Goal: Task Accomplishment & Management: Use online tool/utility

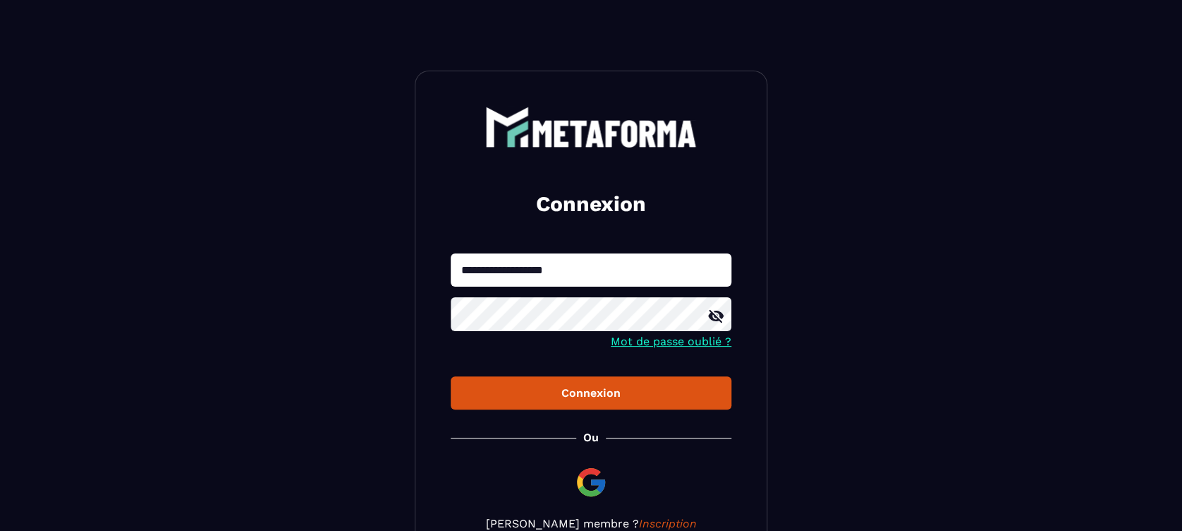
click at [537, 398] on div "Connexion" at bounding box center [591, 392] width 258 height 13
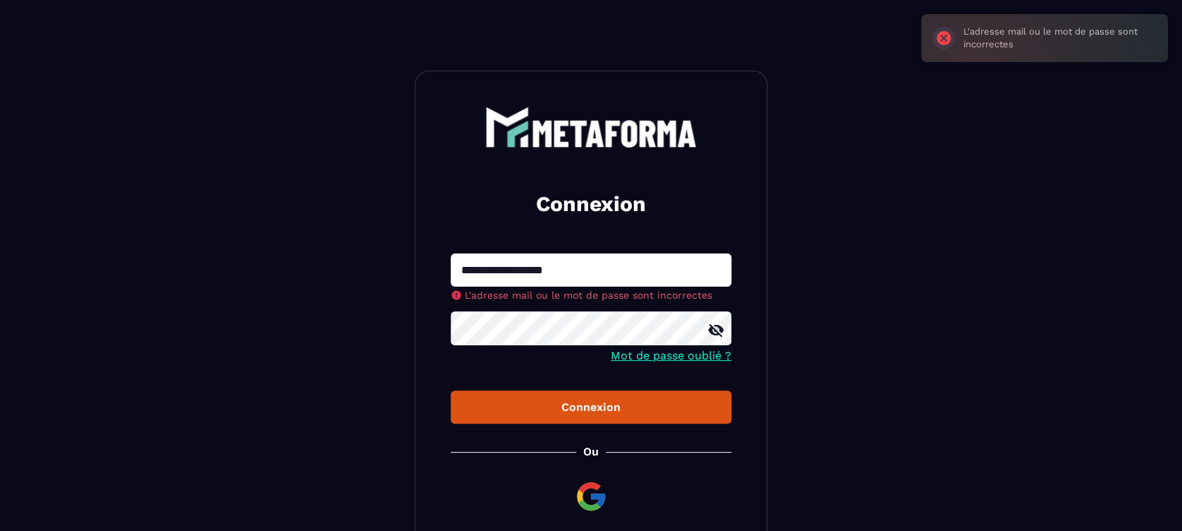
click at [564, 407] on div "Connexion" at bounding box center [591, 406] width 258 height 13
click at [488, 267] on input "**********" at bounding box center [591, 269] width 281 height 33
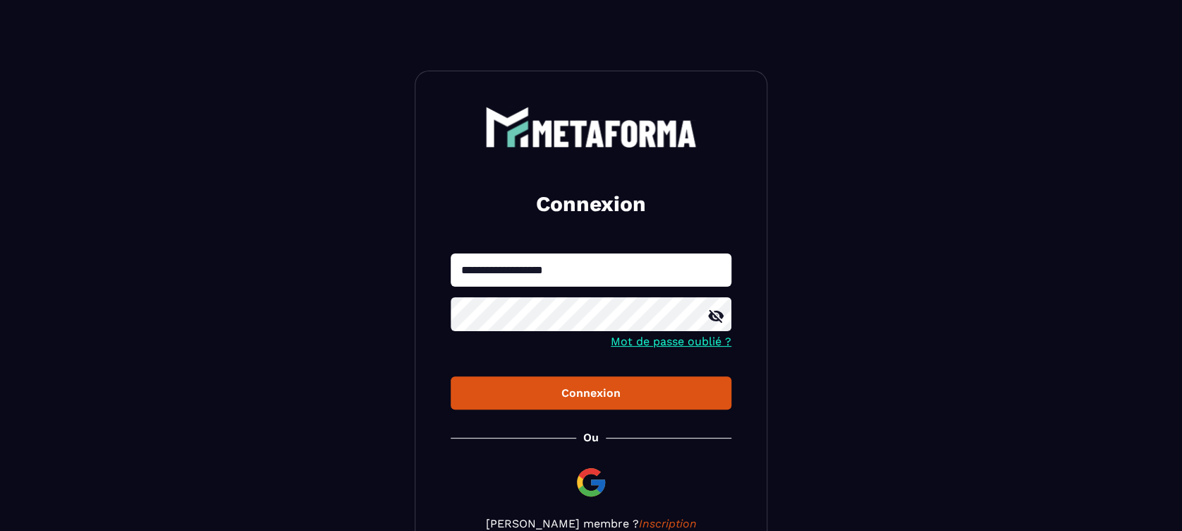
click at [626, 407] on button "Connexion" at bounding box center [591, 392] width 281 height 33
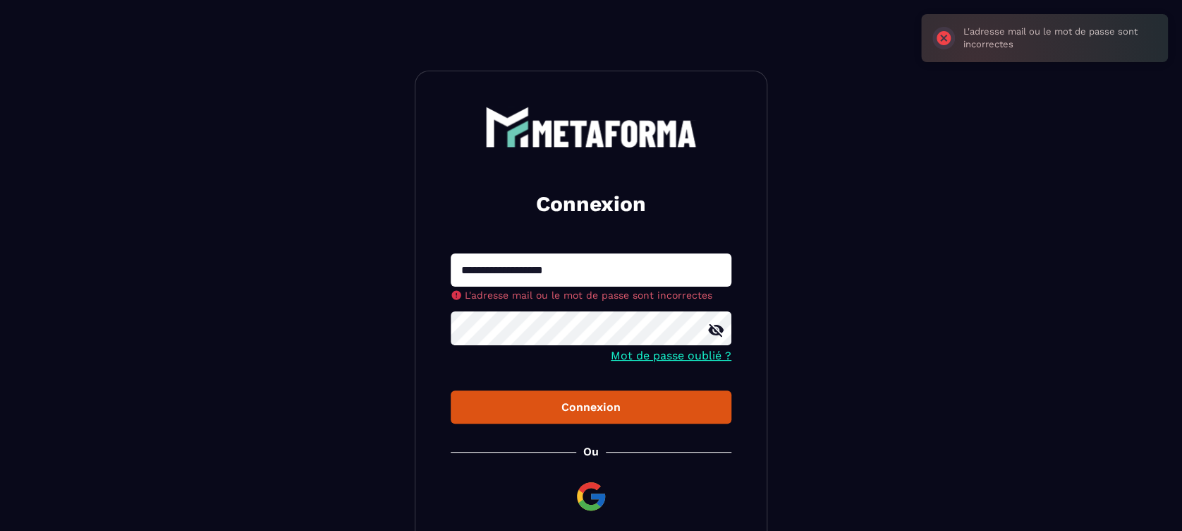
click at [718, 327] on div at bounding box center [591, 330] width 281 height 38
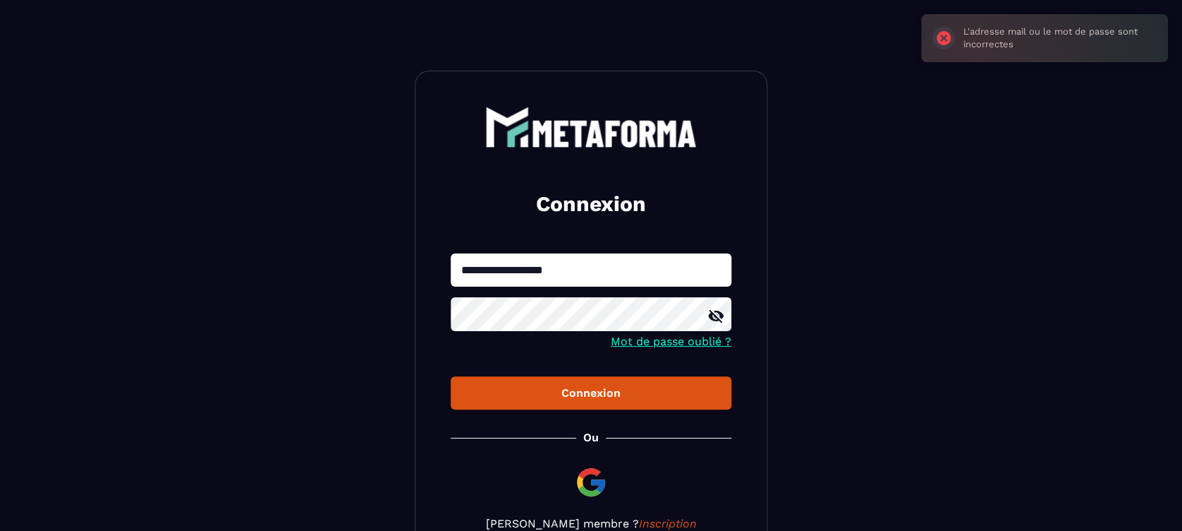
click at [710, 313] on icon at bounding box center [716, 316] width 16 height 13
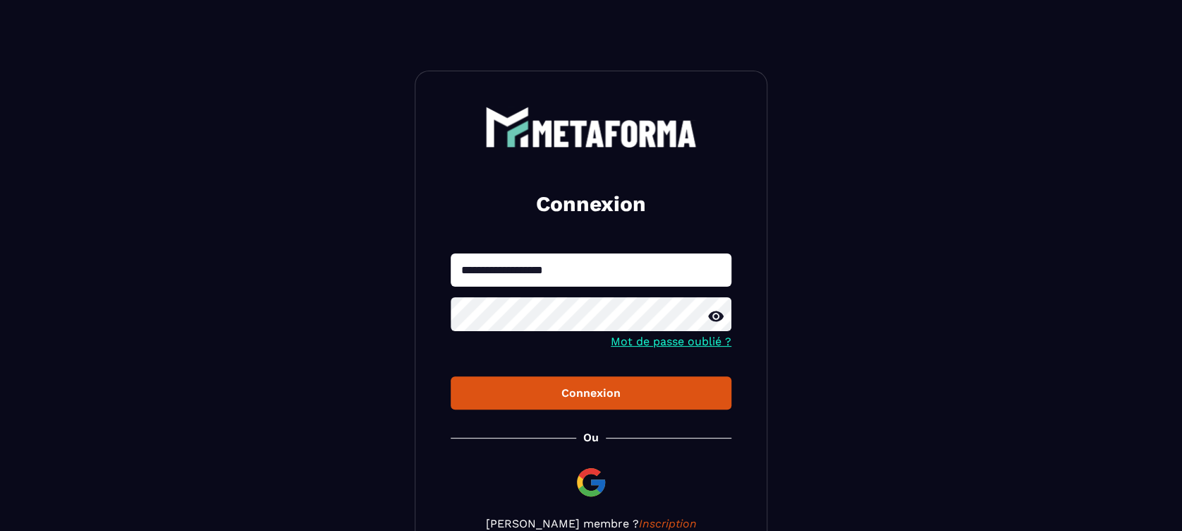
click at [448, 311] on div "**********" at bounding box center [591, 318] width 353 height 495
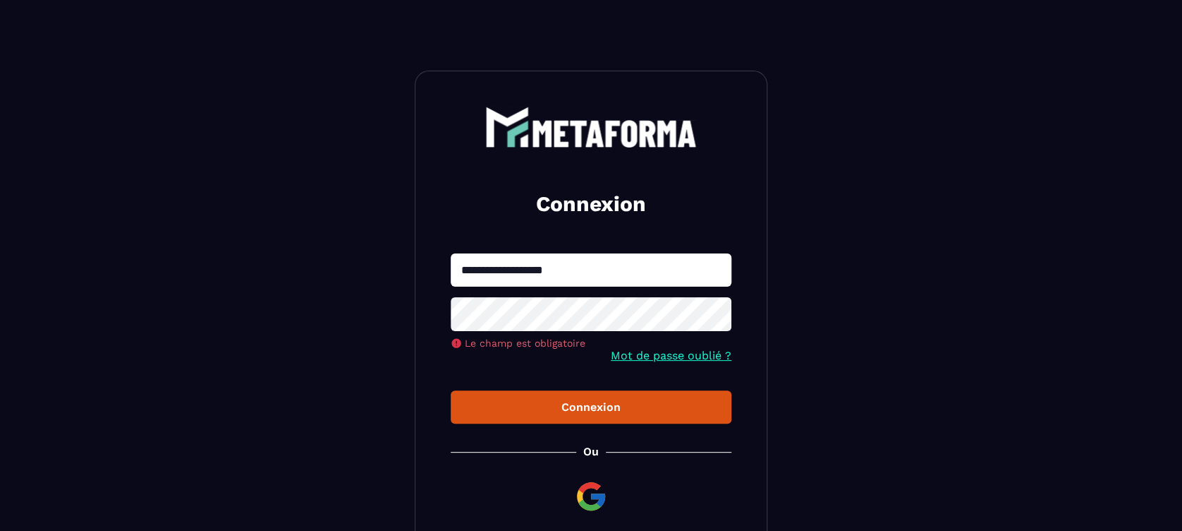
drag, startPoint x: 493, startPoint y: 260, endPoint x: 574, endPoint y: 269, distance: 80.9
click at [492, 260] on input "**********" at bounding box center [591, 269] width 281 height 33
type input "**********"
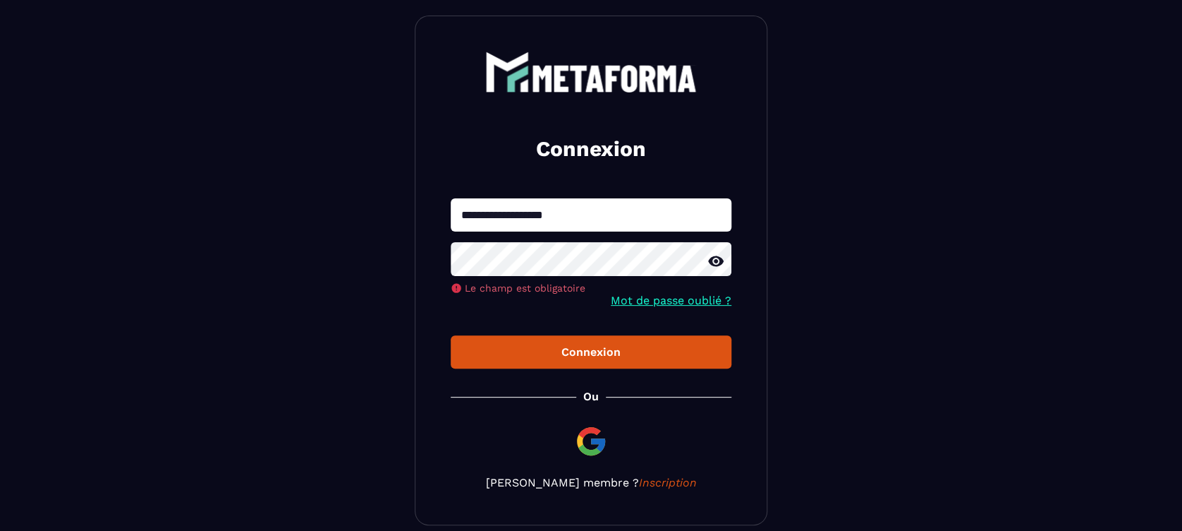
scroll to position [94, 0]
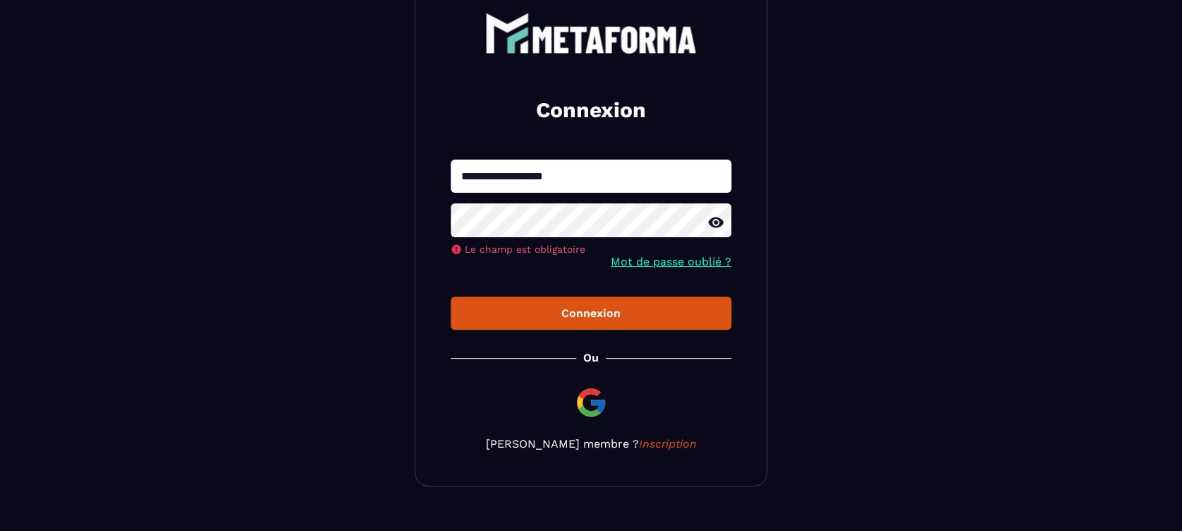
click at [591, 320] on div "**********" at bounding box center [591, 231] width 353 height 509
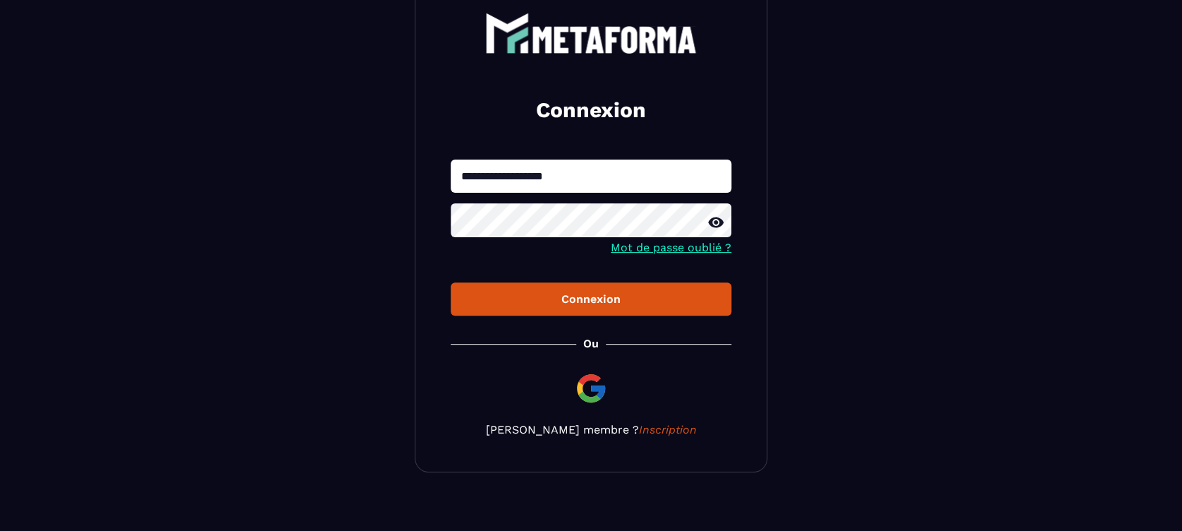
click at [597, 301] on div "Connexion" at bounding box center [591, 298] width 258 height 13
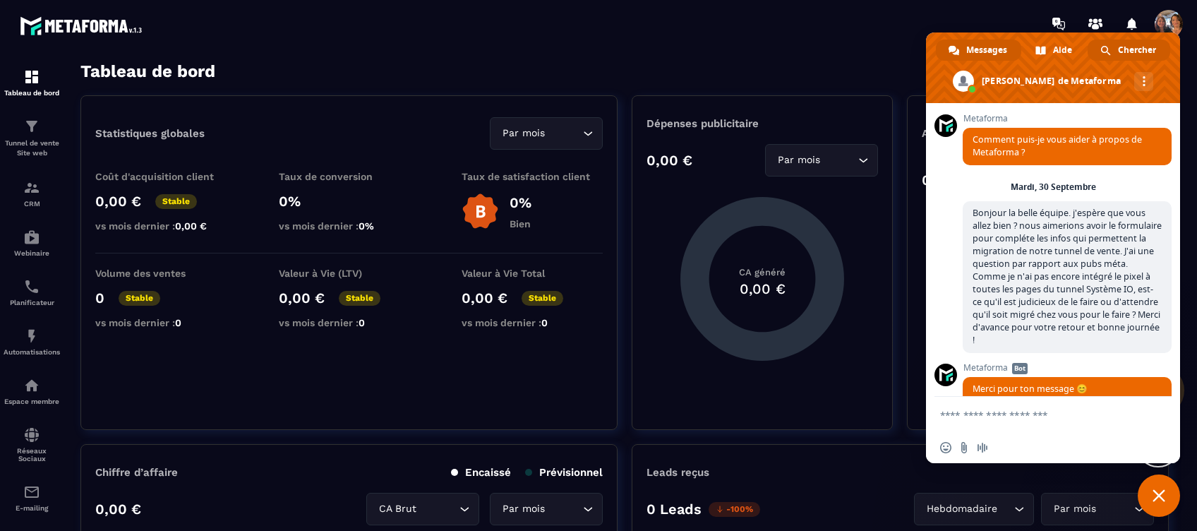
click at [1135, 48] on span "Chercher" at bounding box center [1136, 50] width 38 height 21
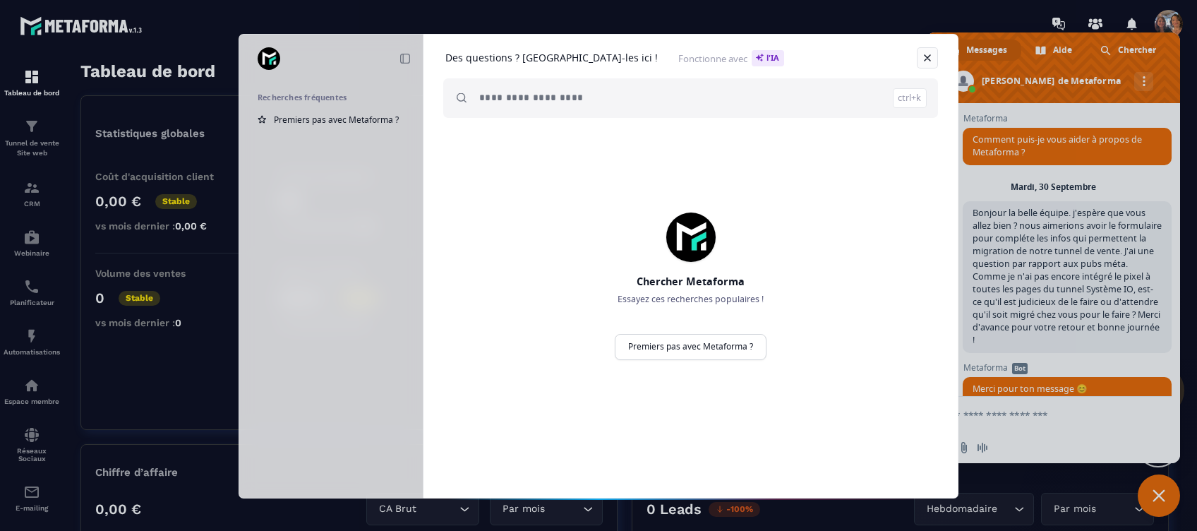
click at [928, 50] on link "Fermer" at bounding box center [926, 57] width 21 height 21
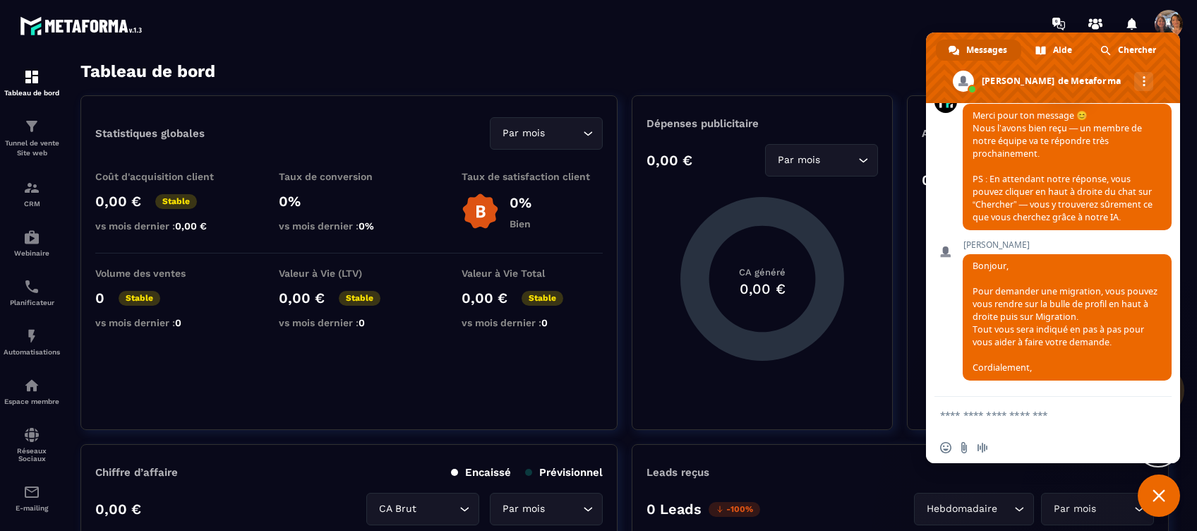
scroll to position [578, 0]
click at [972, 413] on textarea "Entrez votre message..." at bounding box center [1037, 414] width 195 height 13
click at [943, 445] on span "Insérer un emoji" at bounding box center [945, 447] width 11 height 11
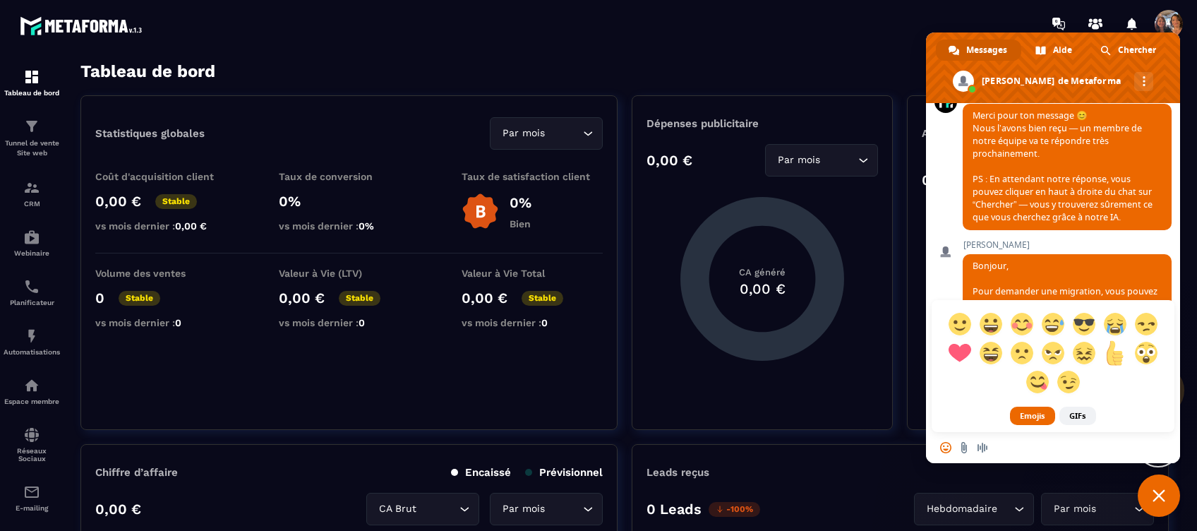
click at [1110, 349] on span at bounding box center [1114, 352] width 25 height 25
type textarea "****"
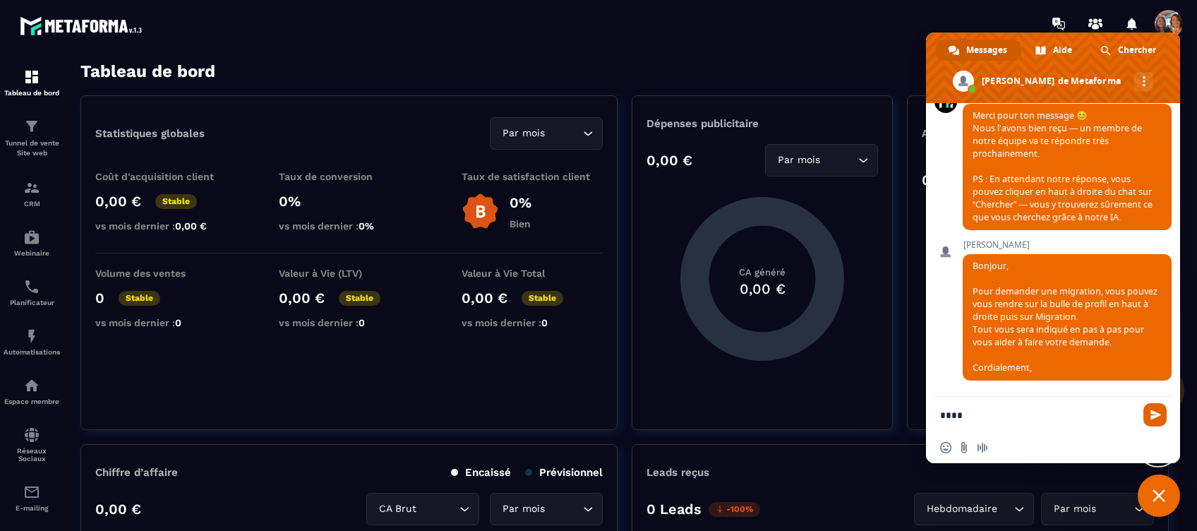
click at [1150, 417] on span "Envoyer" at bounding box center [1155, 414] width 11 height 11
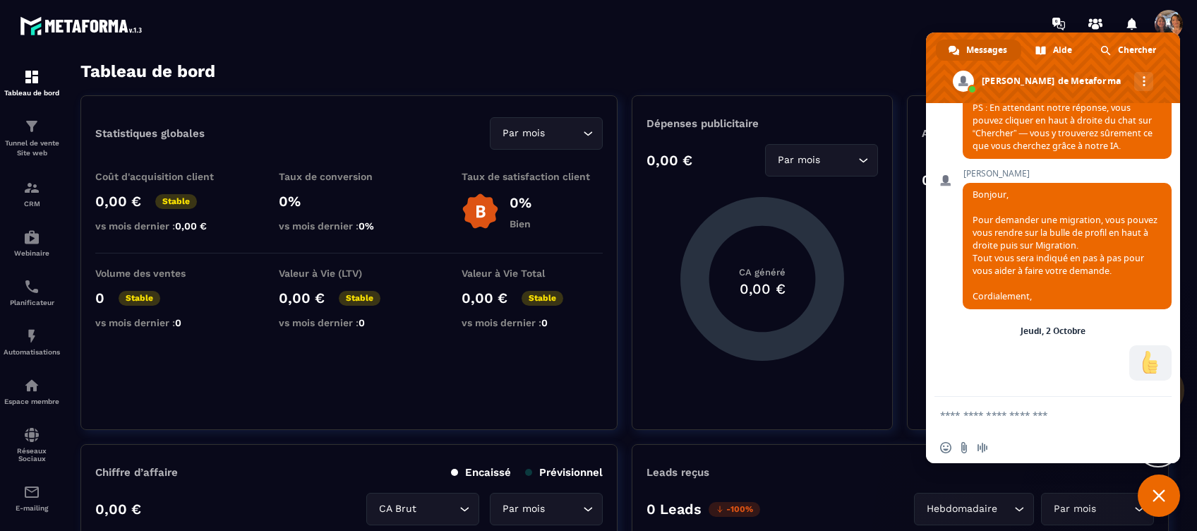
scroll to position [666, 0]
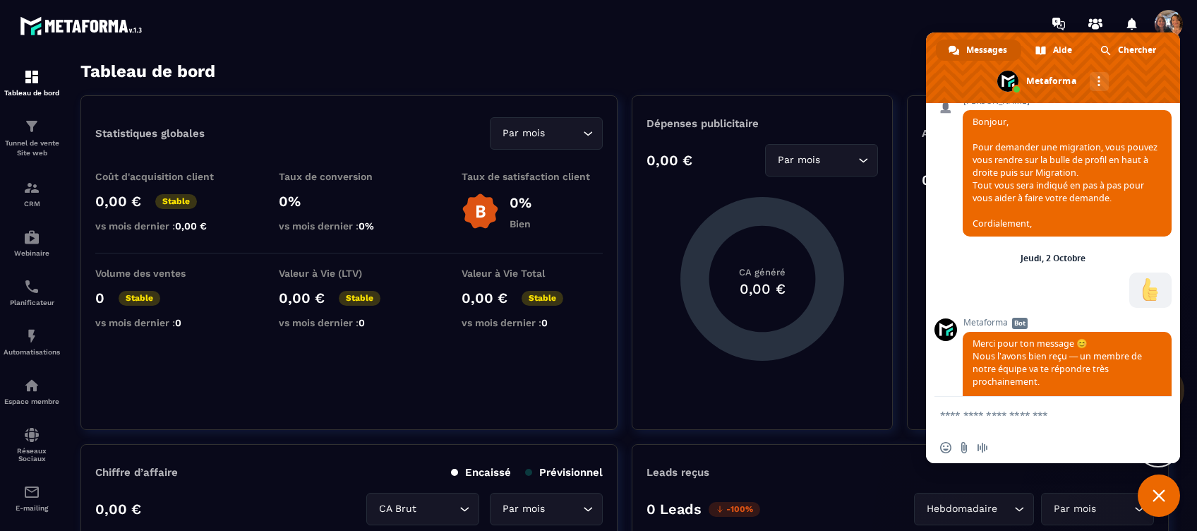
click at [831, 61] on div "Tableau de bord Afficher le tableau : Général" at bounding box center [624, 71] width 1088 height 20
click at [1158, 502] on span "Fermer le chat" at bounding box center [1158, 495] width 42 height 42
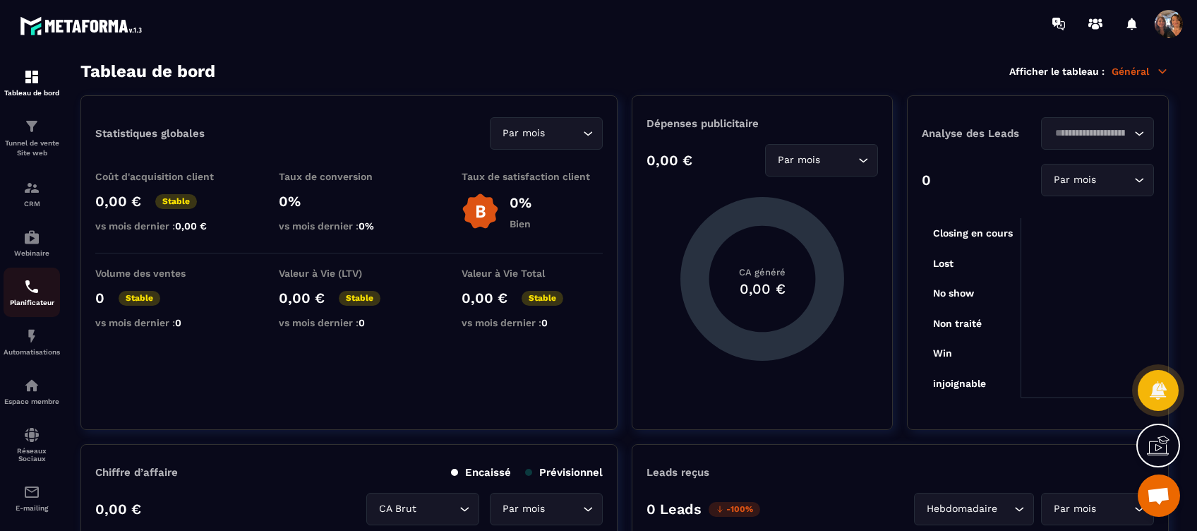
click at [34, 295] on img at bounding box center [31, 286] width 17 height 17
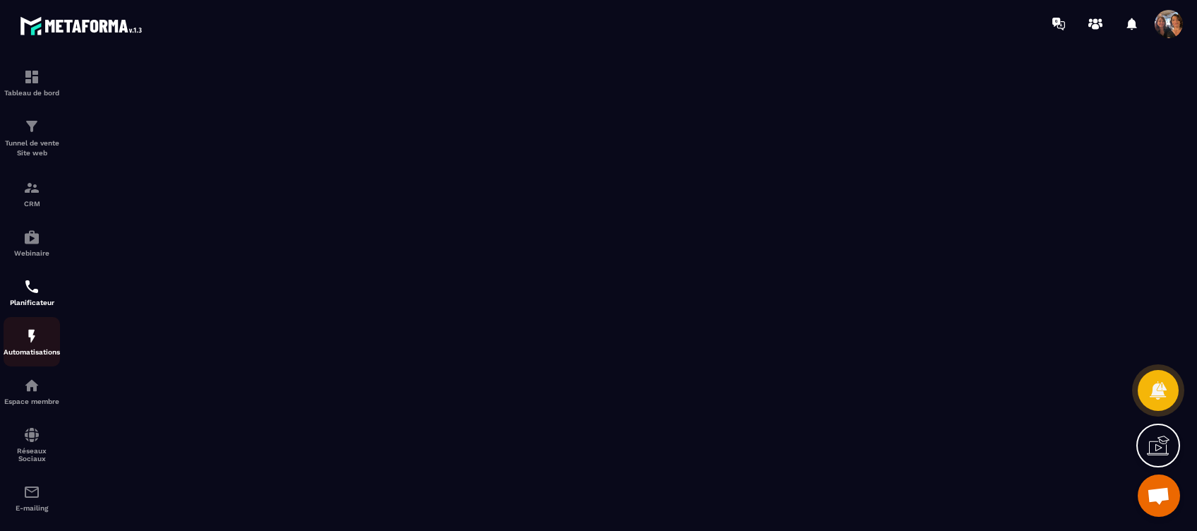
click at [34, 344] on img at bounding box center [31, 335] width 17 height 17
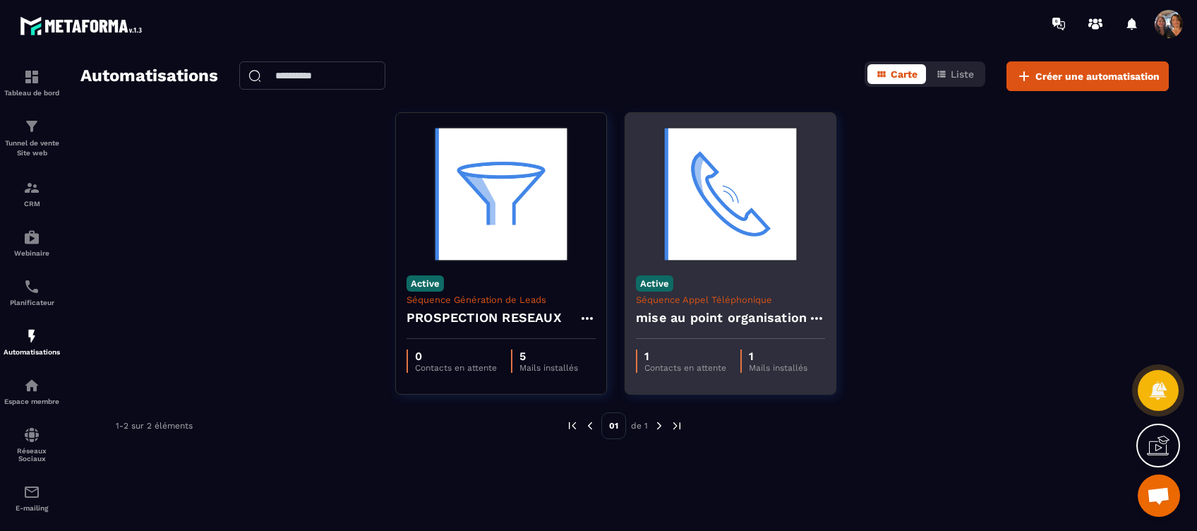
click at [749, 309] on h4 "mise au point organisation" at bounding box center [721, 318] width 171 height 20
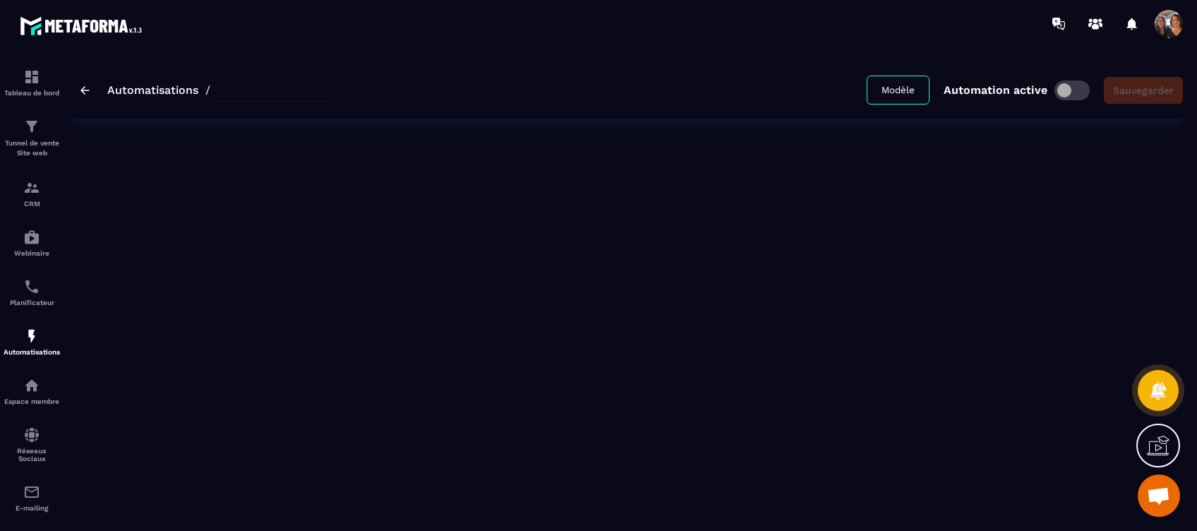
type input "**********"
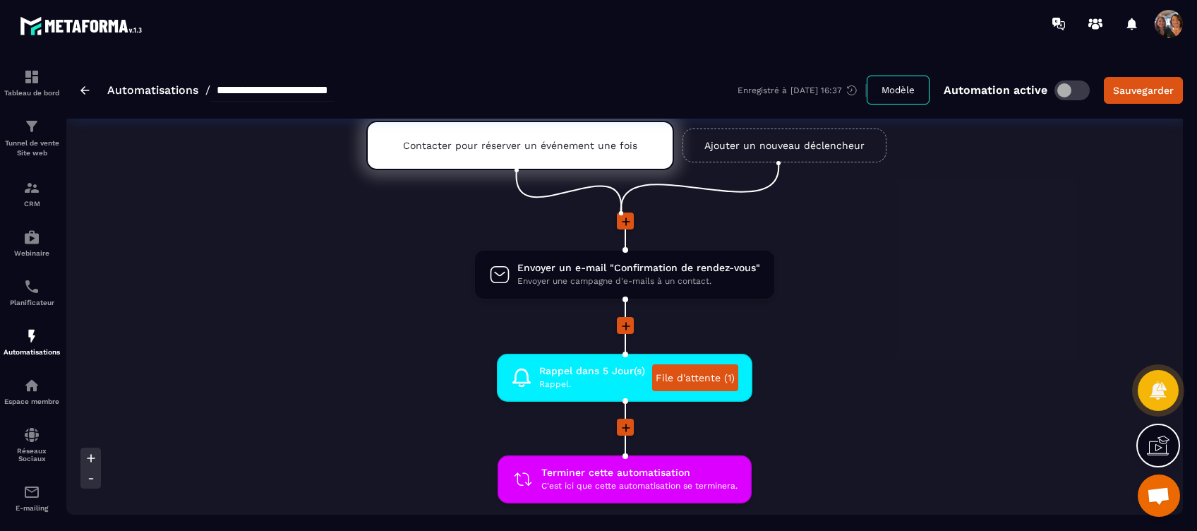
scroll to position [94, 0]
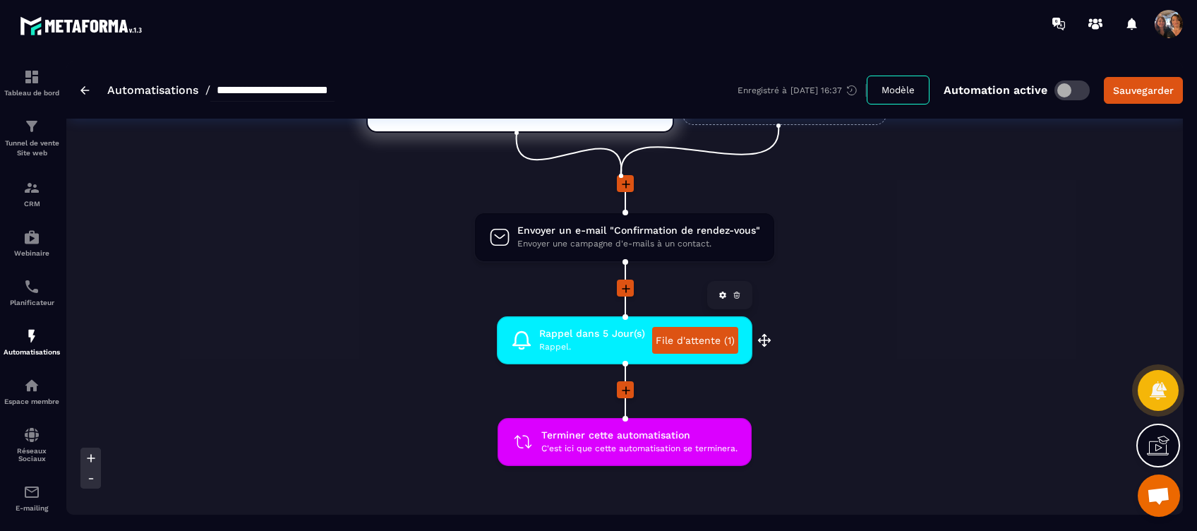
click at [691, 339] on link "File d'attente (1)" at bounding box center [695, 340] width 86 height 27
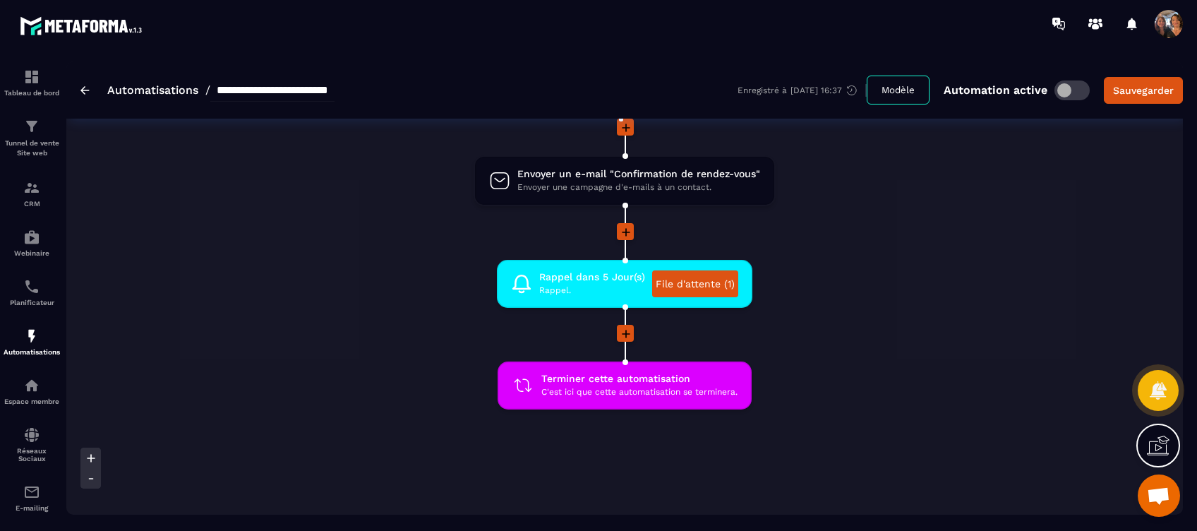
scroll to position [0, 0]
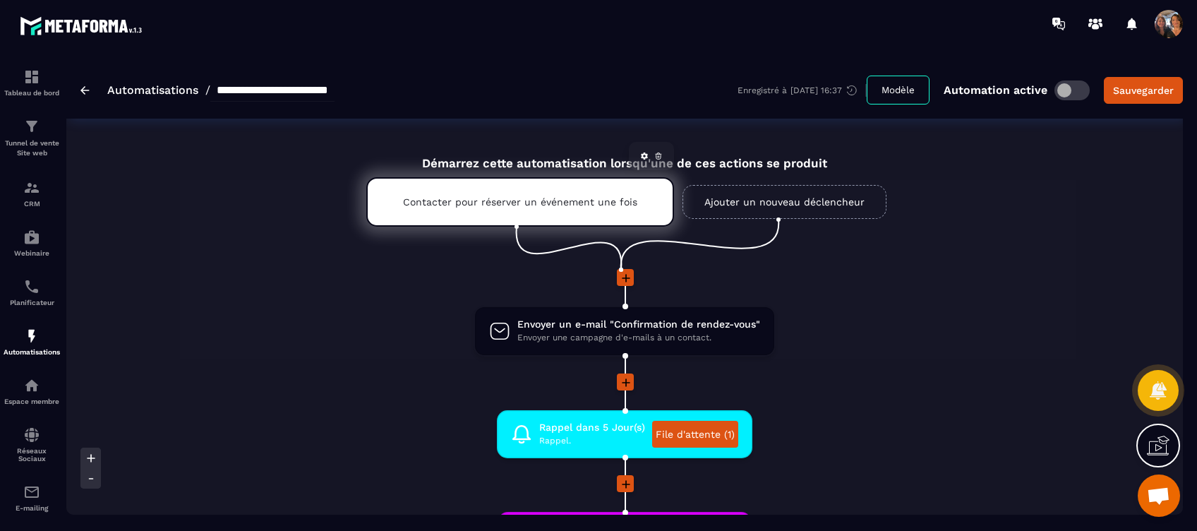
click at [574, 194] on div "Contacter pour réserver un événement une fois" at bounding box center [520, 201] width 308 height 49
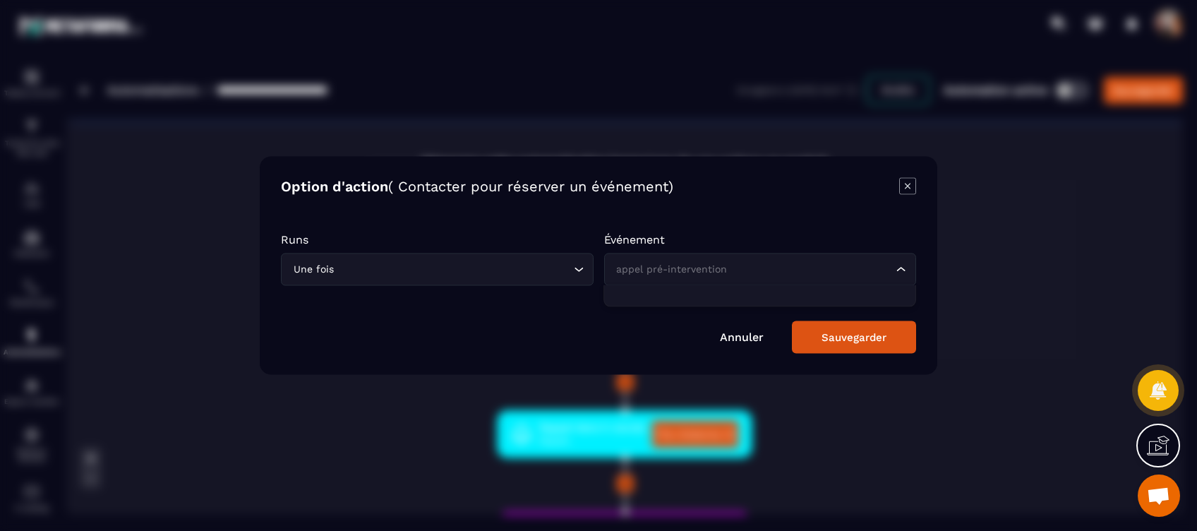
click at [898, 260] on div "appel pré-intervention Loading..." at bounding box center [760, 269] width 313 height 32
click at [825, 267] on input "Search for option" at bounding box center [753, 270] width 280 height 16
click at [898, 267] on icon "Search for option" at bounding box center [901, 269] width 14 height 14
click at [902, 183] on icon "Modal window" at bounding box center [907, 186] width 17 height 17
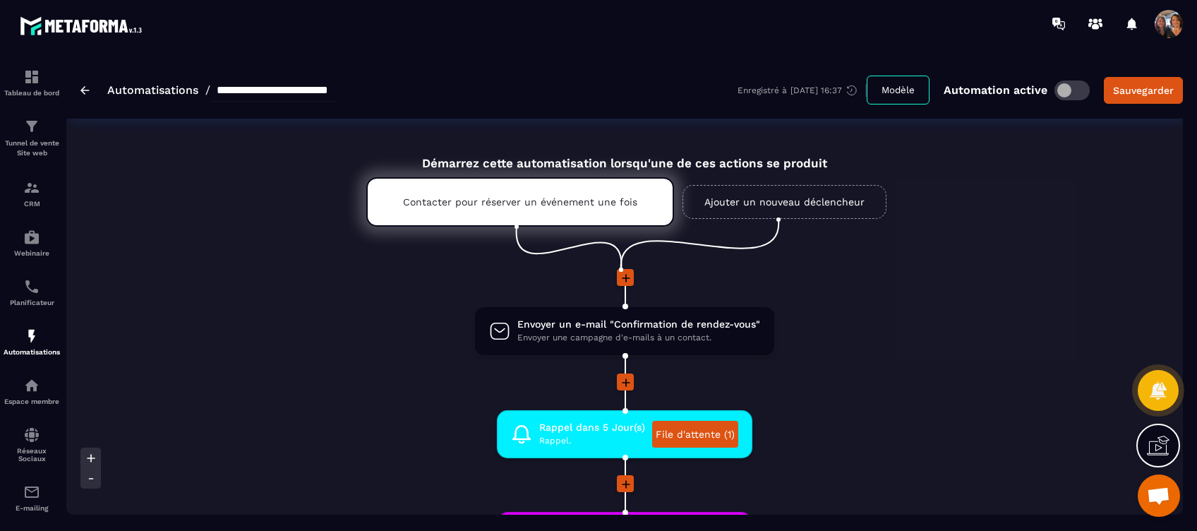
click at [1064, 85] on span at bounding box center [1071, 90] width 35 height 20
click at [640, 152] on icon at bounding box center [644, 156] width 8 height 8
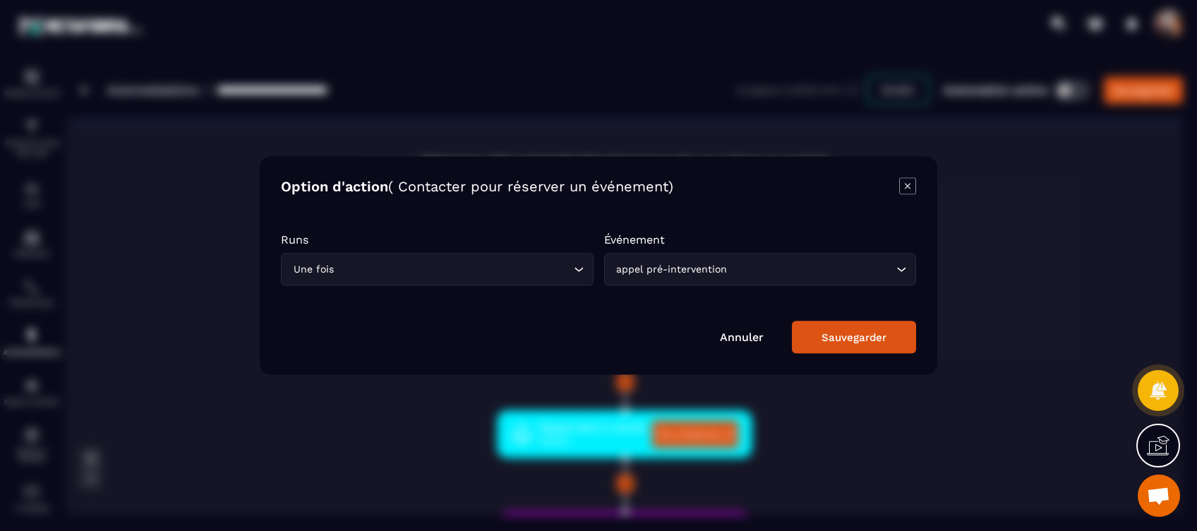
click at [906, 262] on icon "Search for option" at bounding box center [901, 269] width 14 height 14
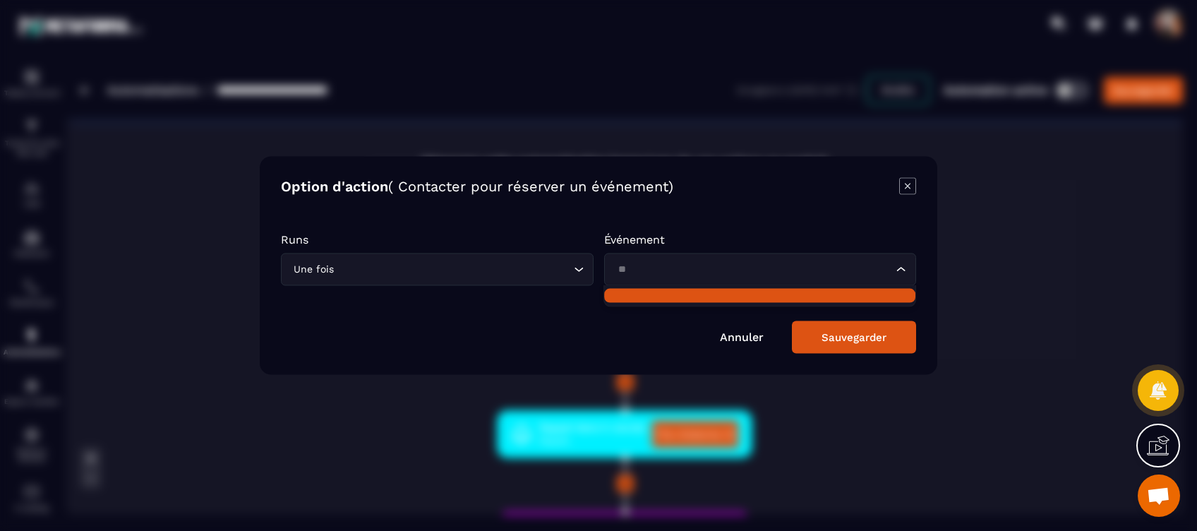
type input "*"
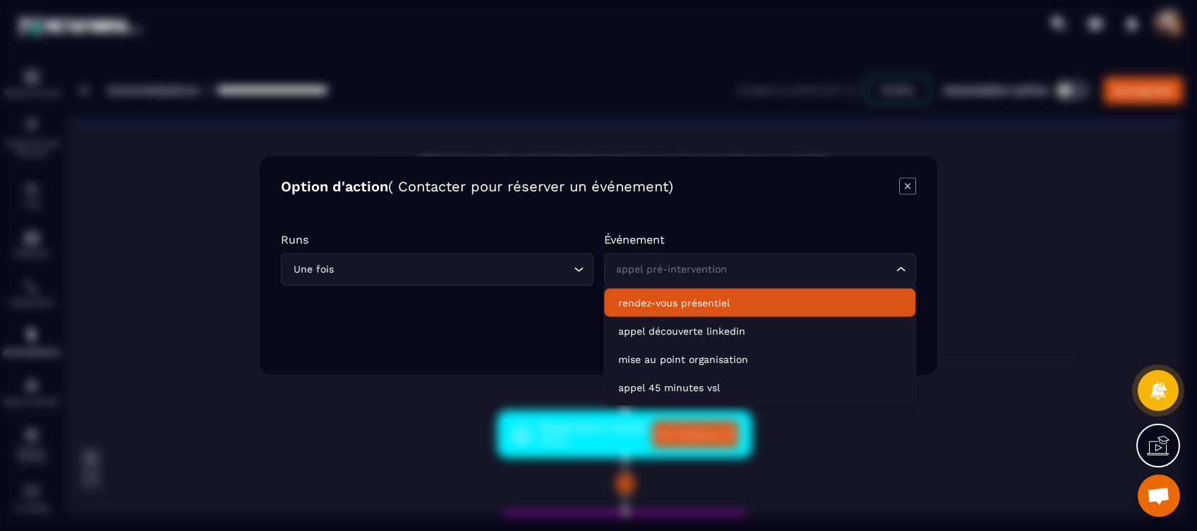
click at [734, 304] on p "rendez-vous présentiel" at bounding box center [759, 303] width 283 height 14
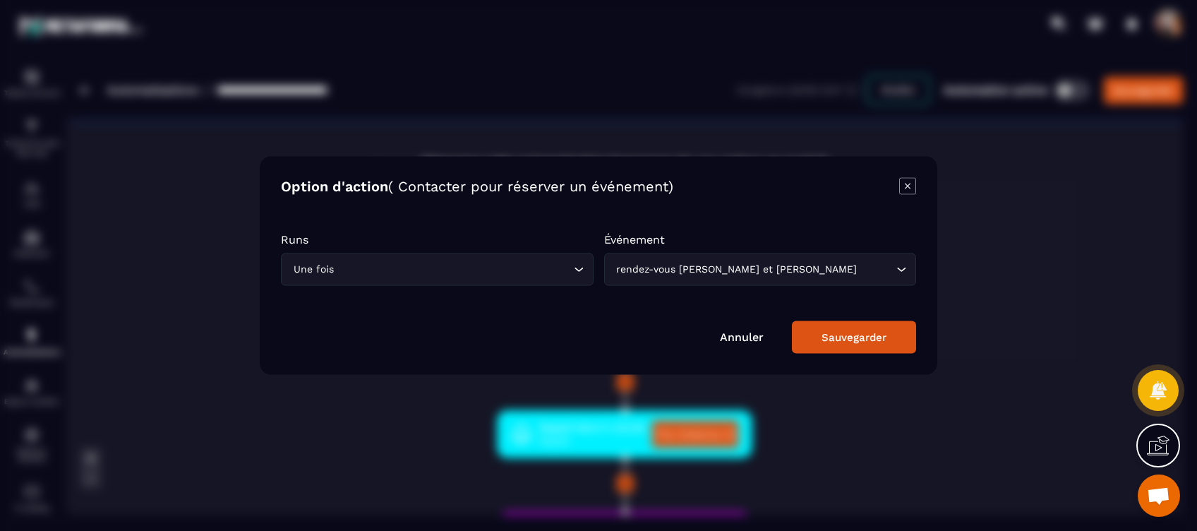
click at [832, 331] on div "Sauvegarder" at bounding box center [853, 337] width 65 height 13
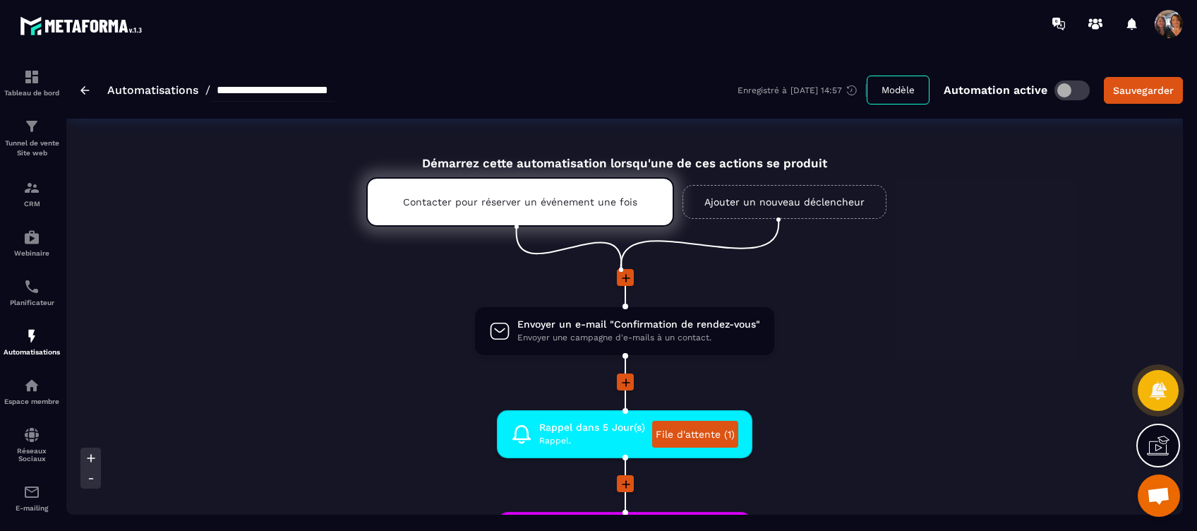
click at [744, 203] on link "Ajouter un nouveau déclencheur" at bounding box center [784, 202] width 204 height 34
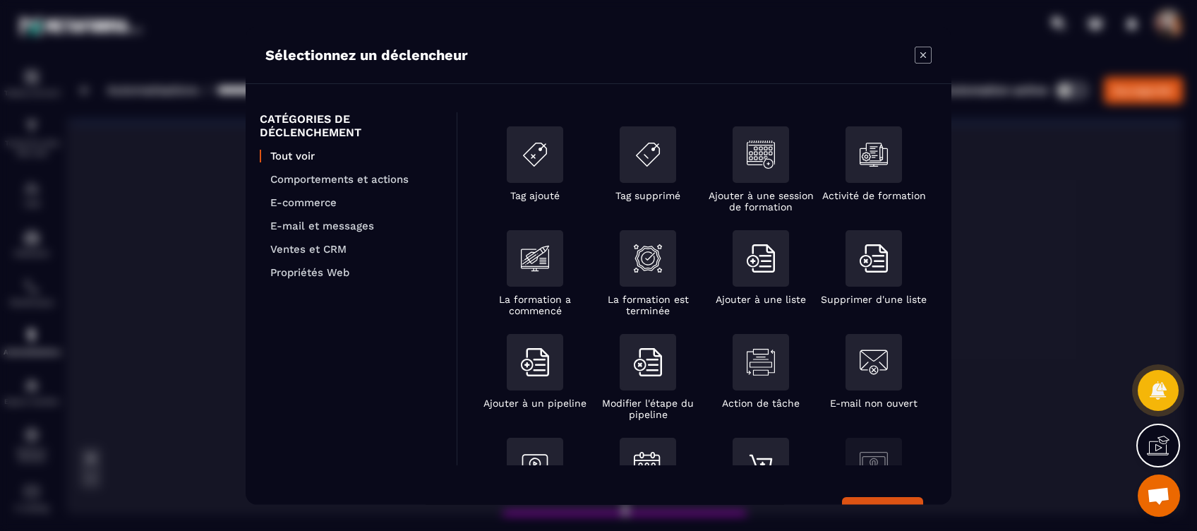
click at [916, 47] on icon "Modal window" at bounding box center [922, 55] width 17 height 17
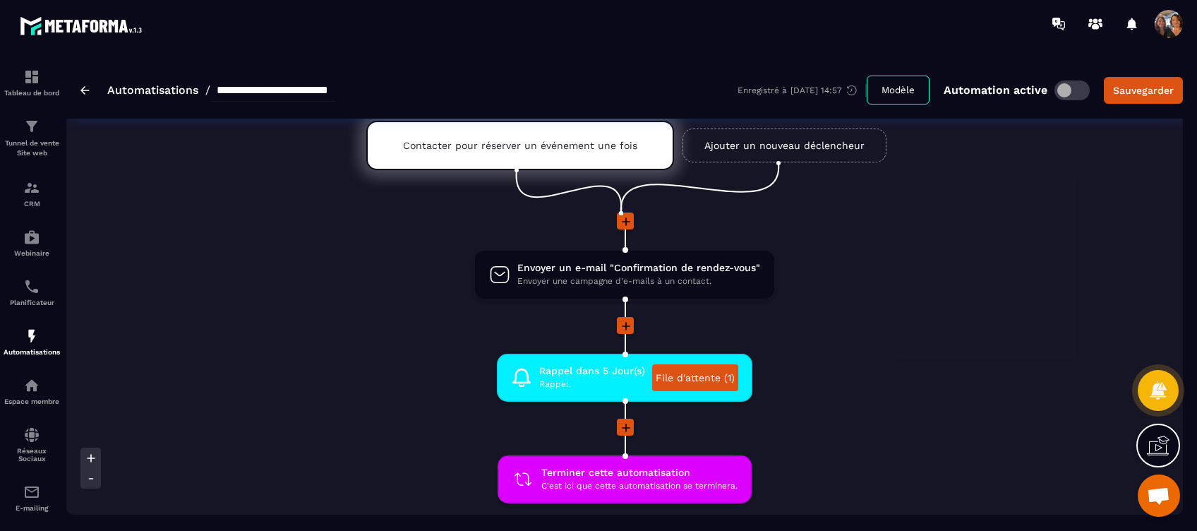
scroll to position [94, 0]
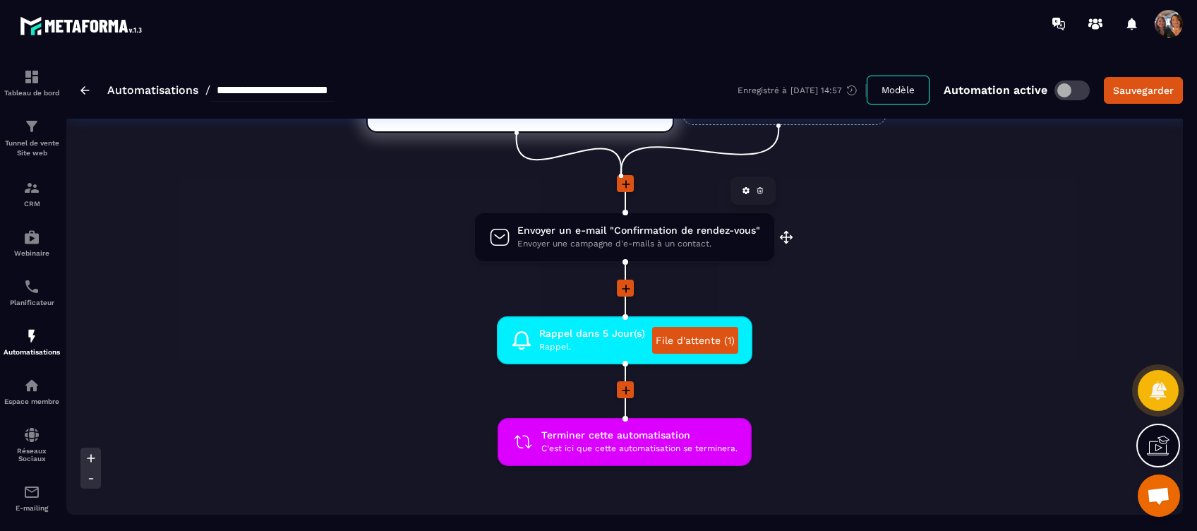
click at [641, 236] on span "Envoyer un e-mail "Confirmation de rendez-vous"" at bounding box center [638, 230] width 243 height 13
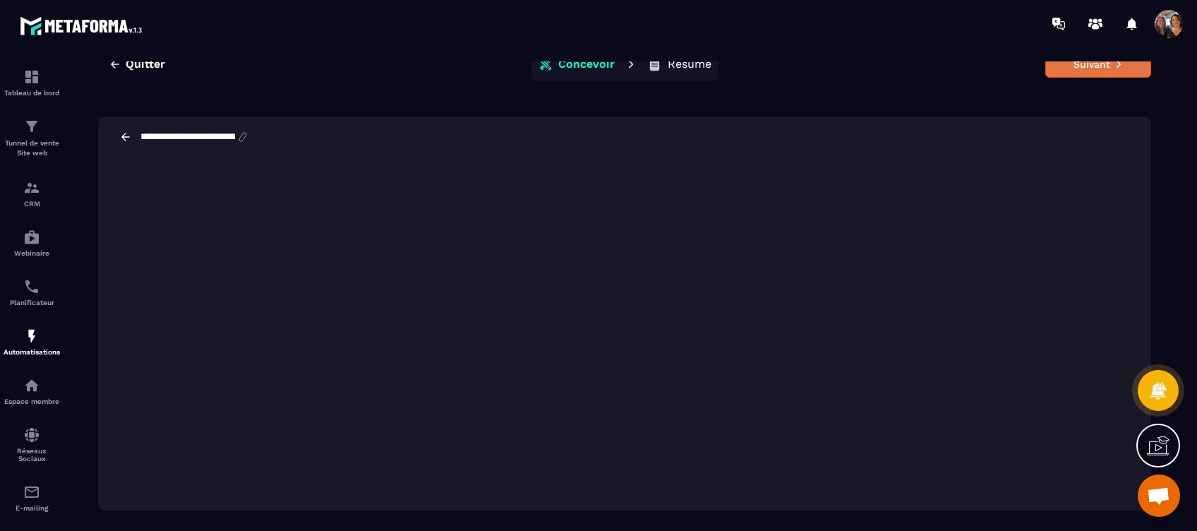
click at [1067, 61] on button "Suivant" at bounding box center [1098, 64] width 106 height 27
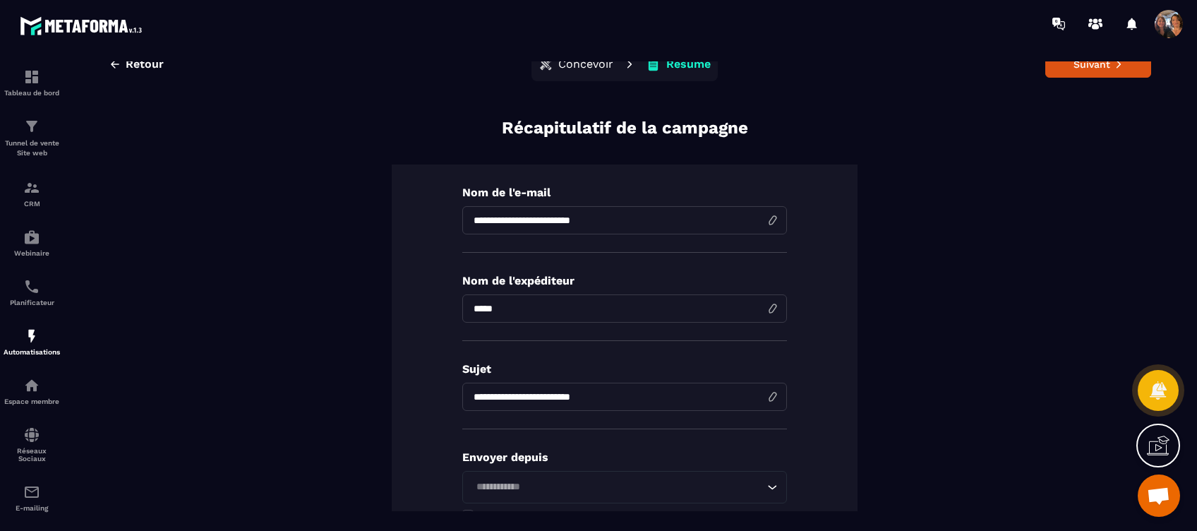
click at [547, 305] on input "*****" at bounding box center [624, 308] width 325 height 28
click at [888, 286] on div "**********" at bounding box center [624, 454] width 1053 height 677
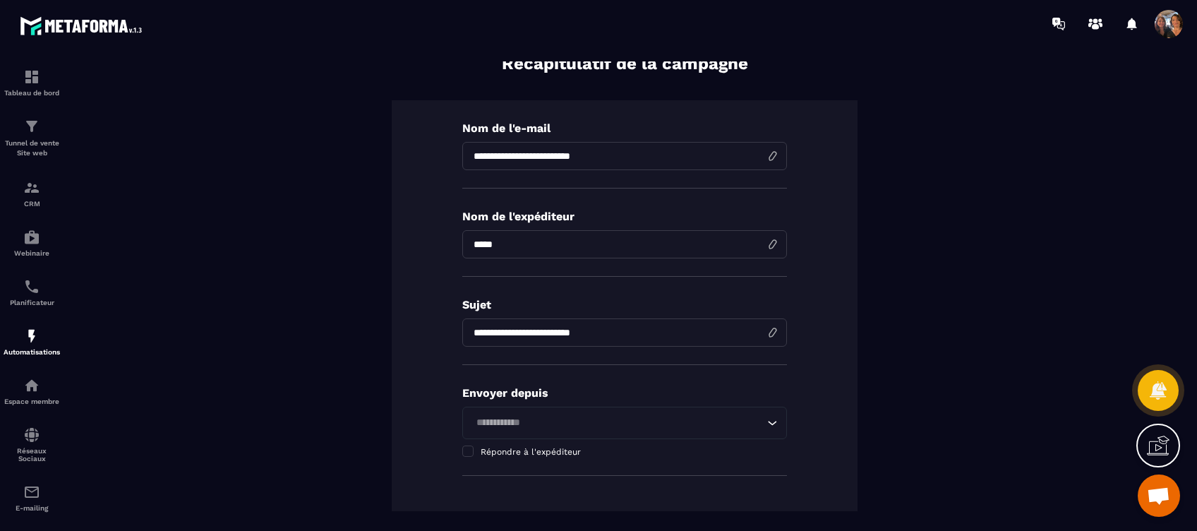
scroll to position [94, 0]
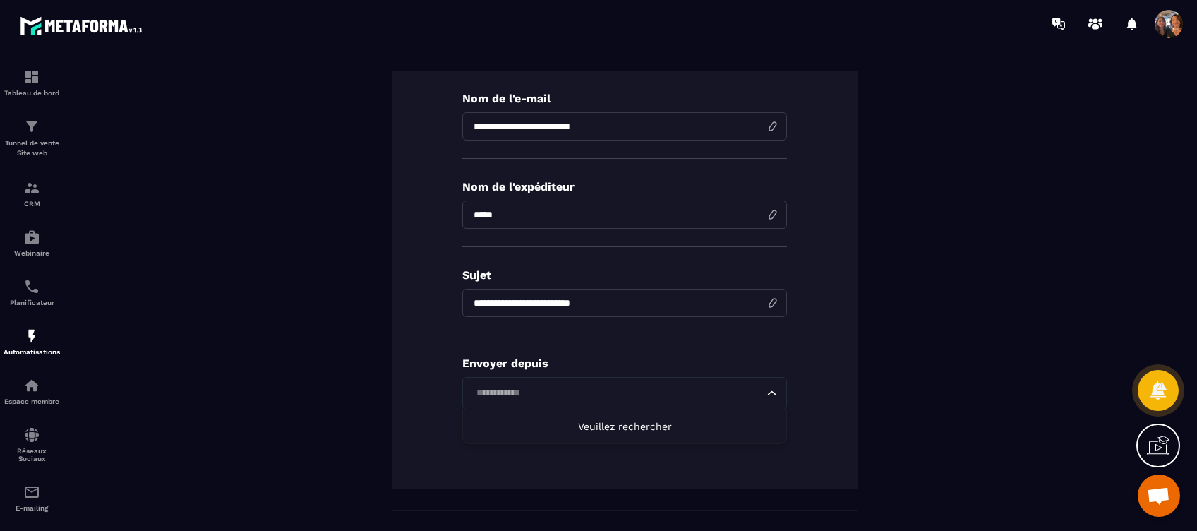
click at [765, 389] on icon "Search for option" at bounding box center [772, 393] width 14 height 14
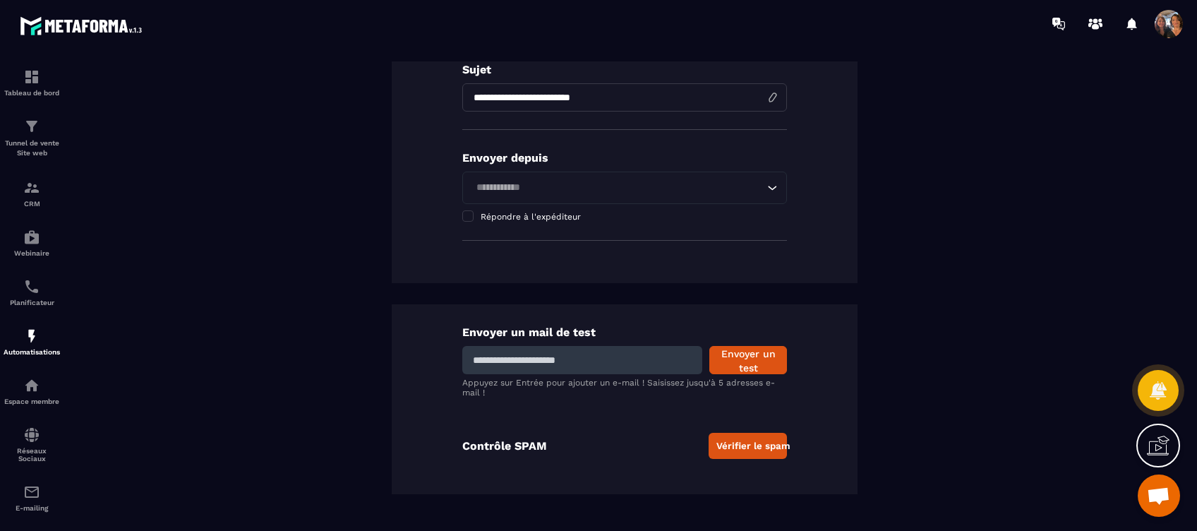
scroll to position [300, 0]
drag, startPoint x: 597, startPoint y: 357, endPoint x: 612, endPoint y: 351, distance: 16.1
click at [597, 357] on input at bounding box center [582, 359] width 240 height 28
type input "**********"
click at [739, 358] on button "Envoyer un test" at bounding box center [748, 359] width 78 height 28
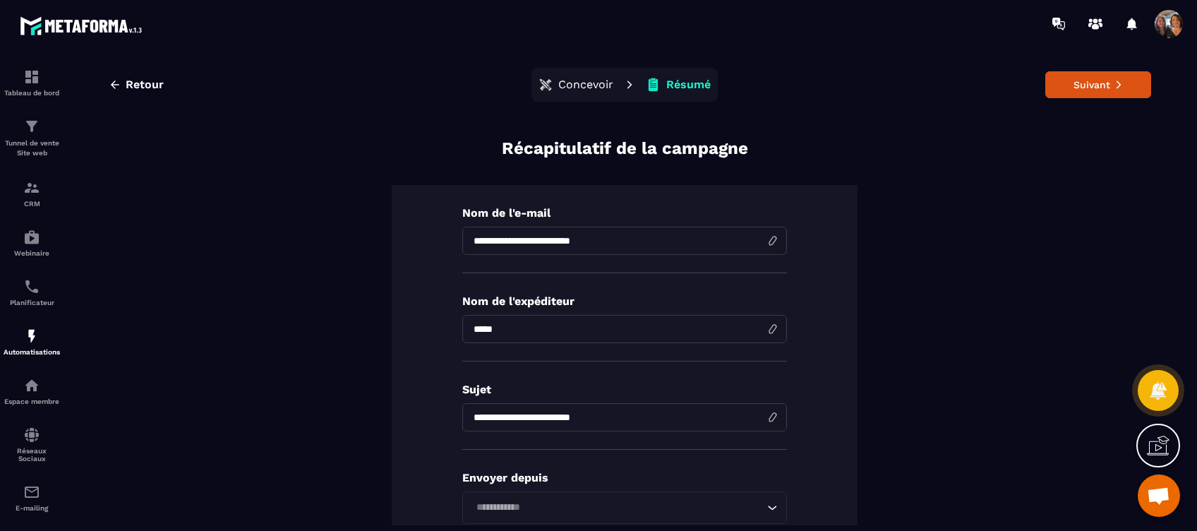
scroll to position [0, 0]
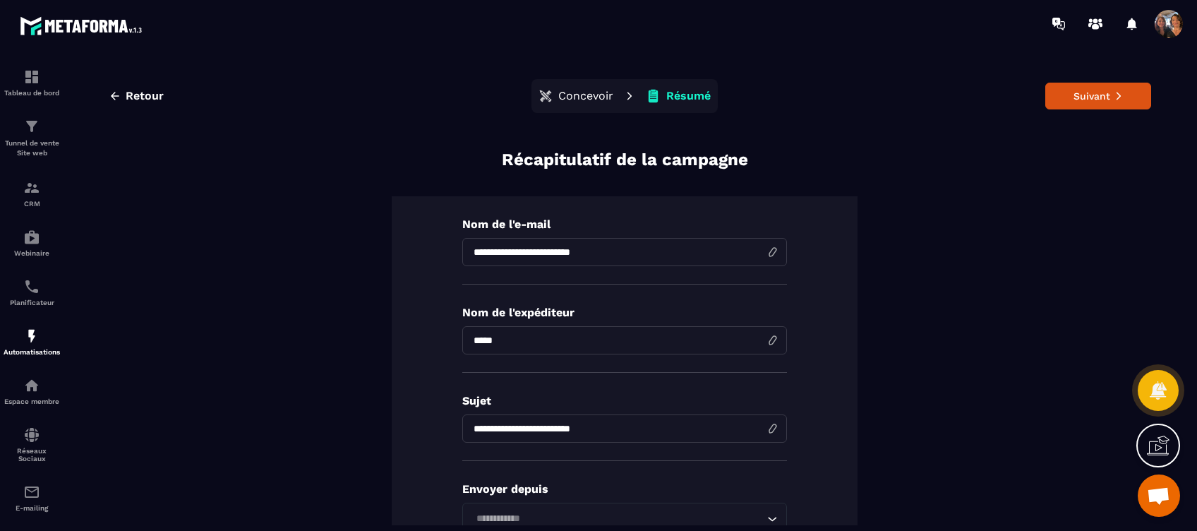
click at [563, 95] on p "Concevoir" at bounding box center [585, 96] width 55 height 14
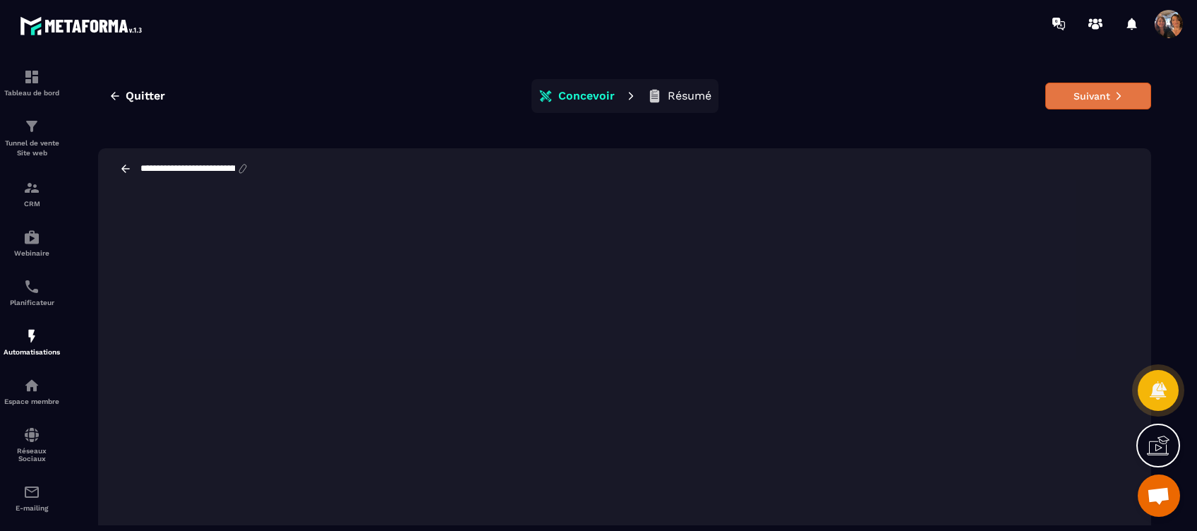
click at [1071, 92] on button "Suivant" at bounding box center [1098, 96] width 106 height 27
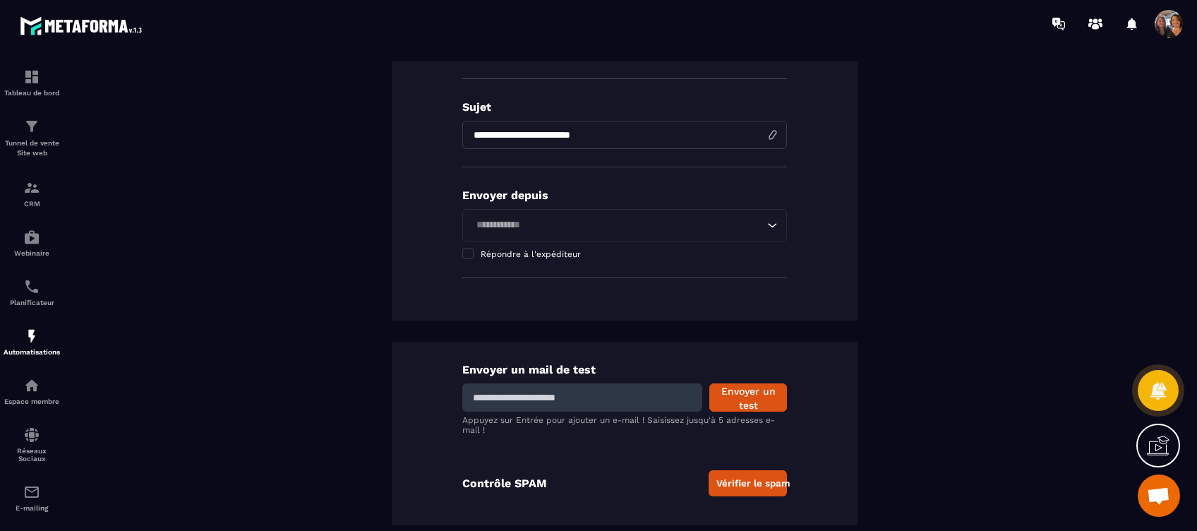
scroll to position [300, 0]
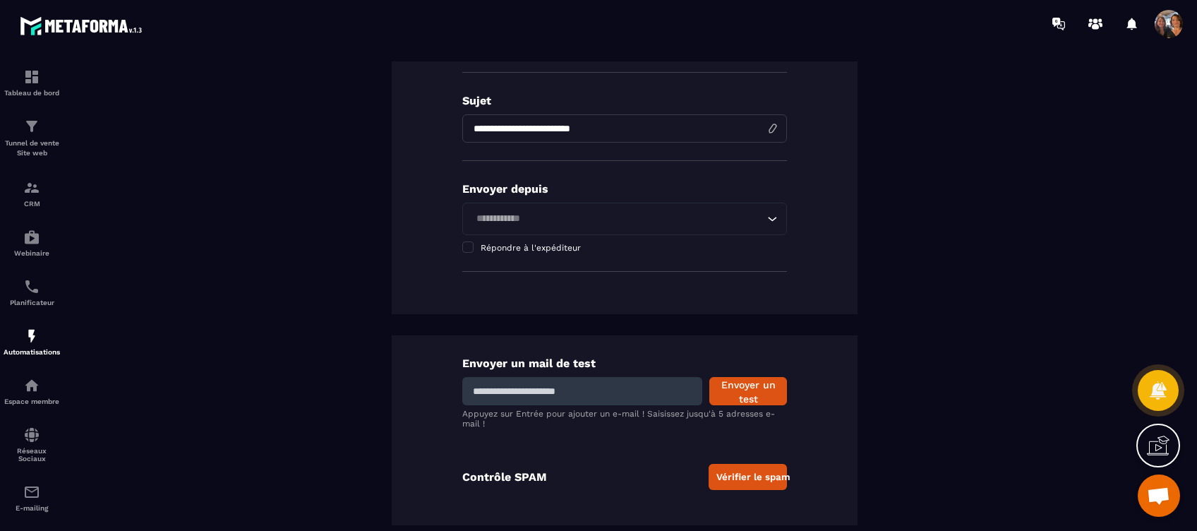
click at [570, 392] on input at bounding box center [582, 391] width 240 height 28
type input "**********"
click at [738, 384] on button "Envoyer un test" at bounding box center [748, 391] width 78 height 28
click at [27, 282] on img at bounding box center [31, 286] width 17 height 17
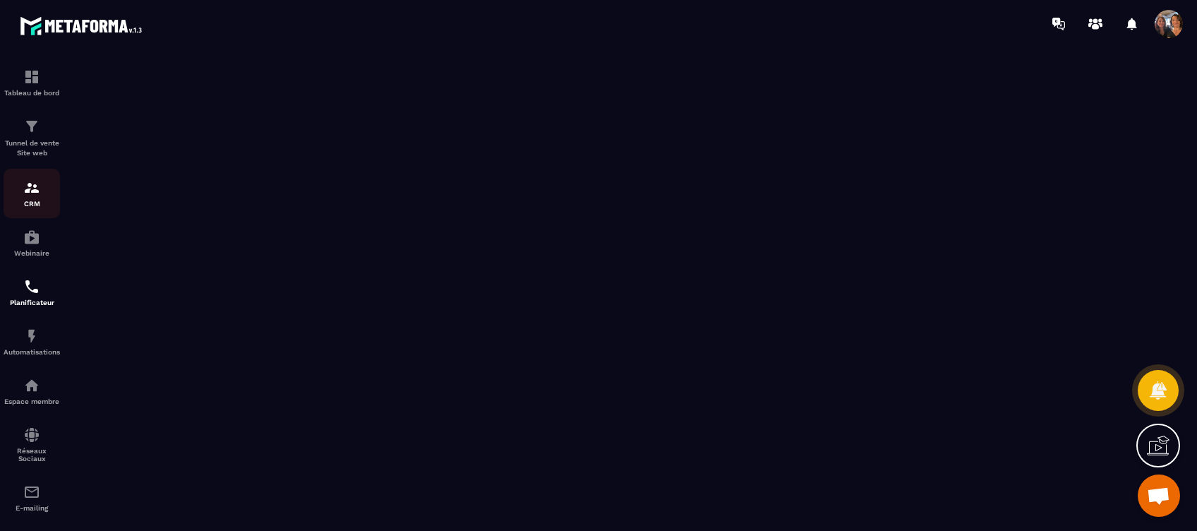
click at [25, 195] on img at bounding box center [31, 187] width 17 height 17
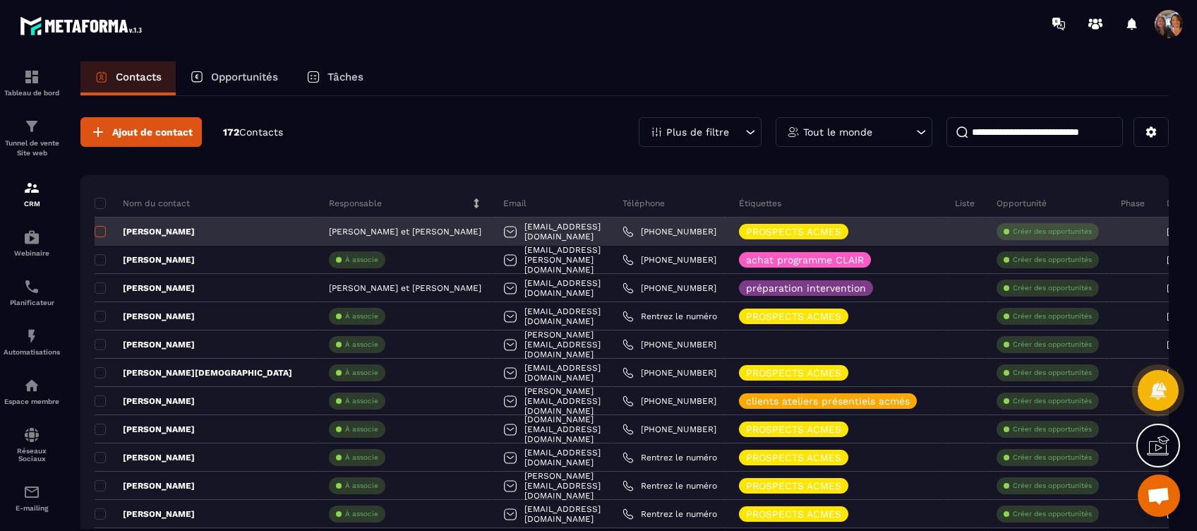
click at [100, 231] on span at bounding box center [100, 231] width 11 height 11
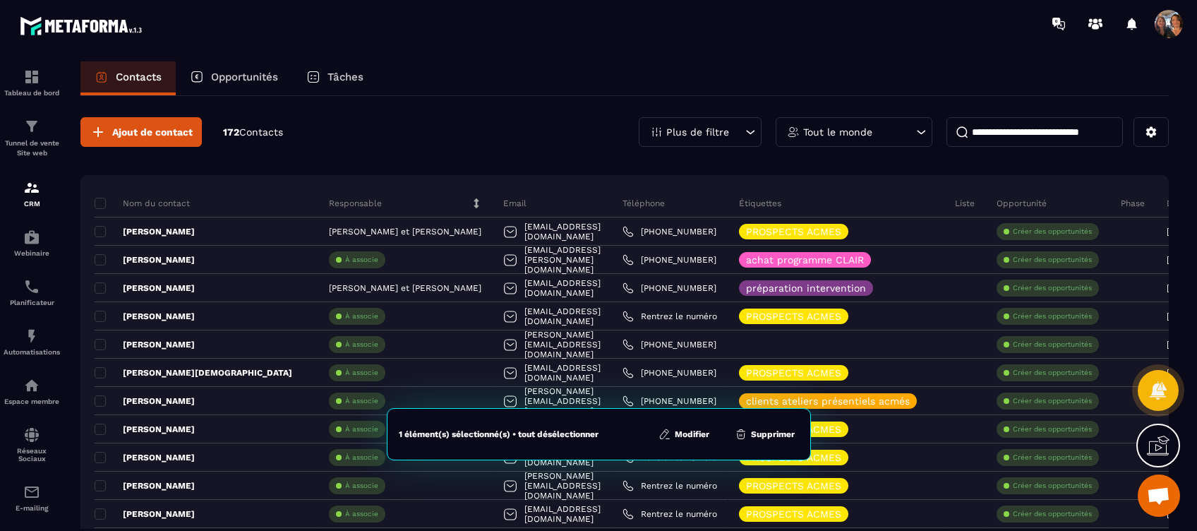
click at [751, 432] on button "Supprimer" at bounding box center [764, 434] width 68 height 14
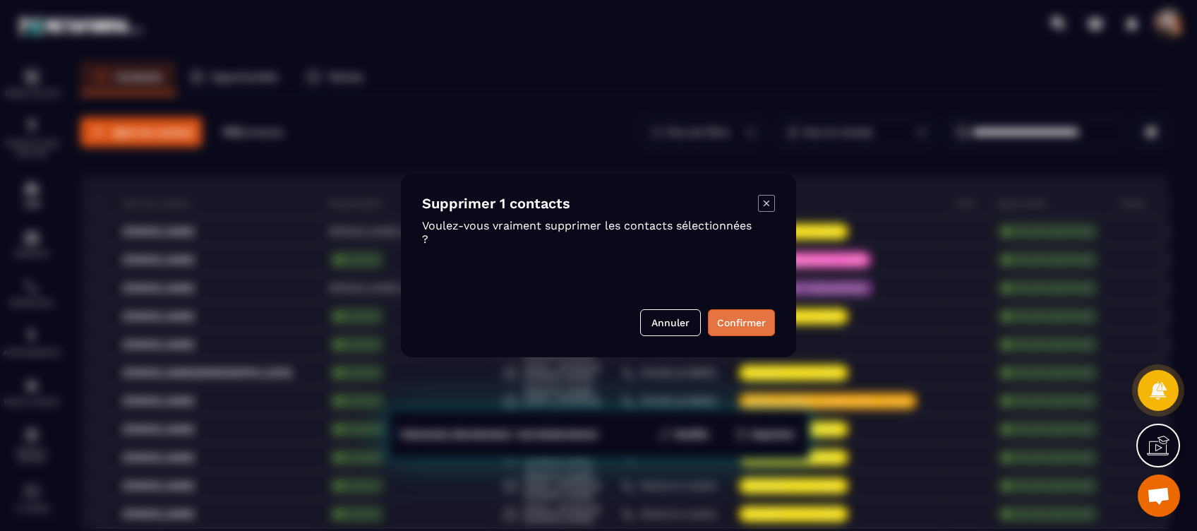
click at [737, 319] on button "Confirmer" at bounding box center [741, 322] width 67 height 27
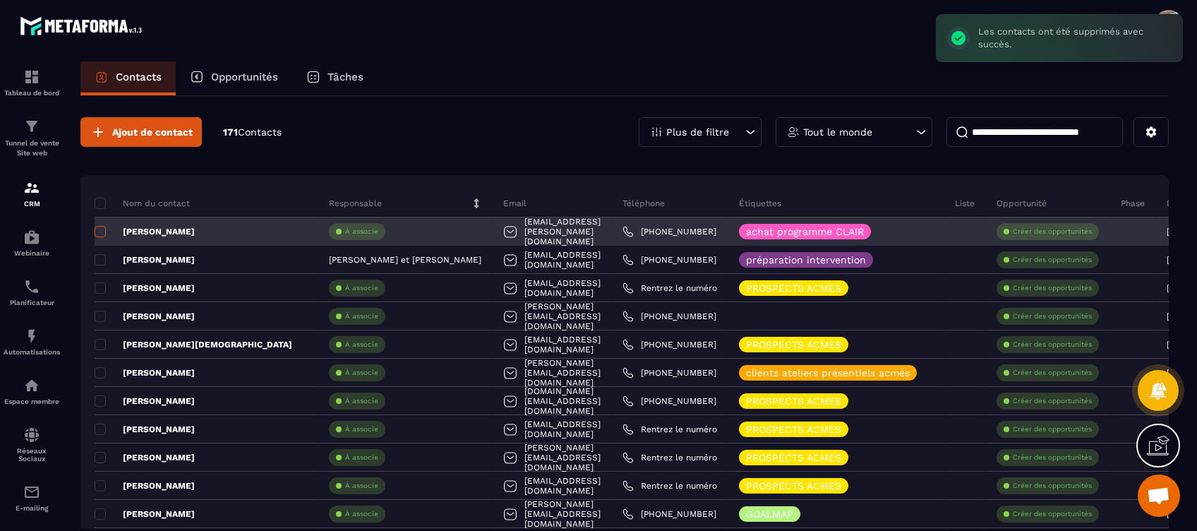
click at [102, 226] on span at bounding box center [100, 231] width 11 height 11
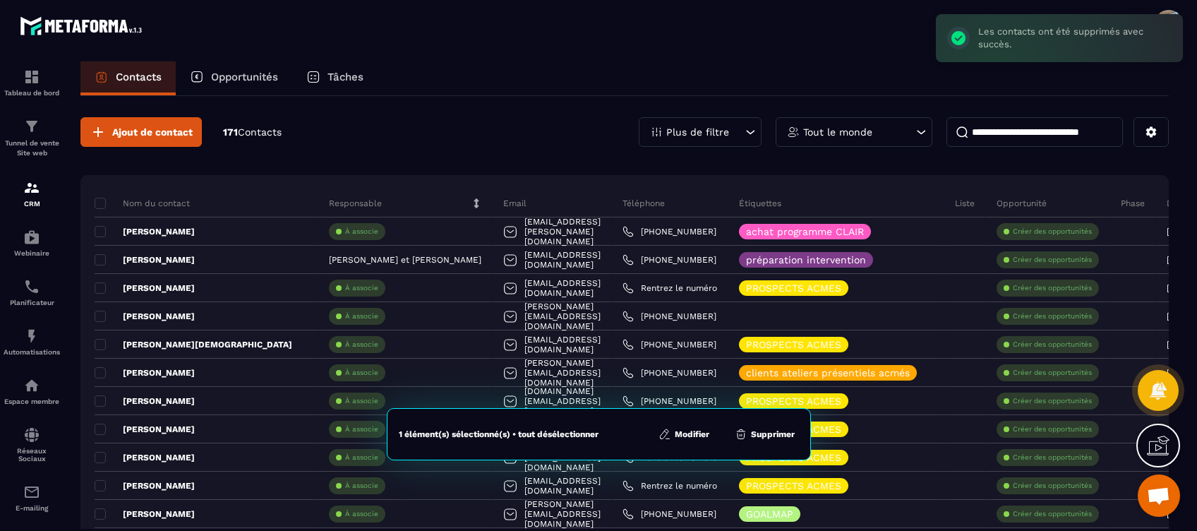
click at [768, 427] on button "Supprimer" at bounding box center [764, 434] width 68 height 14
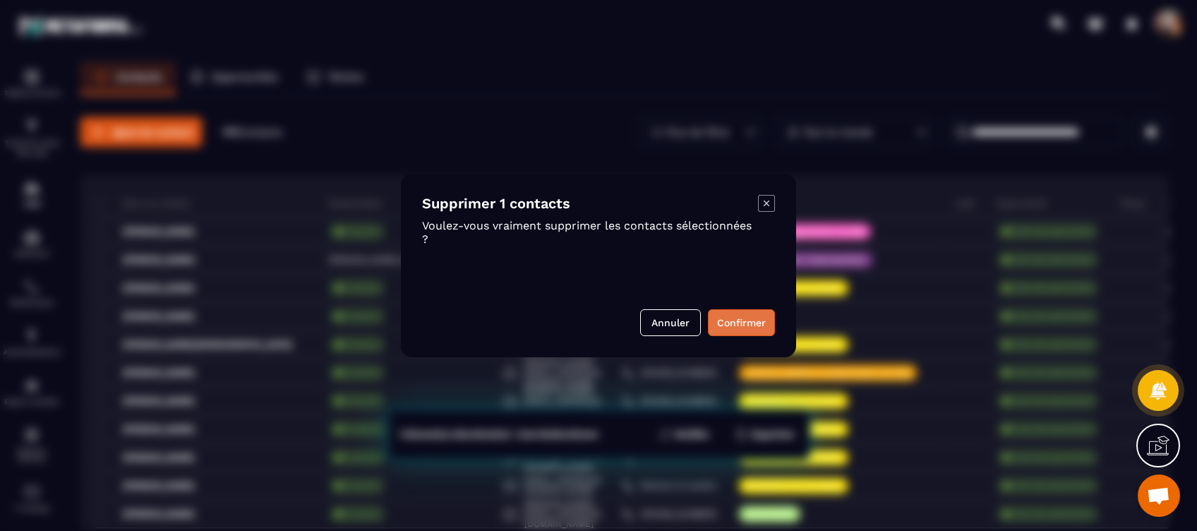
click at [742, 315] on button "Confirmer" at bounding box center [741, 322] width 67 height 27
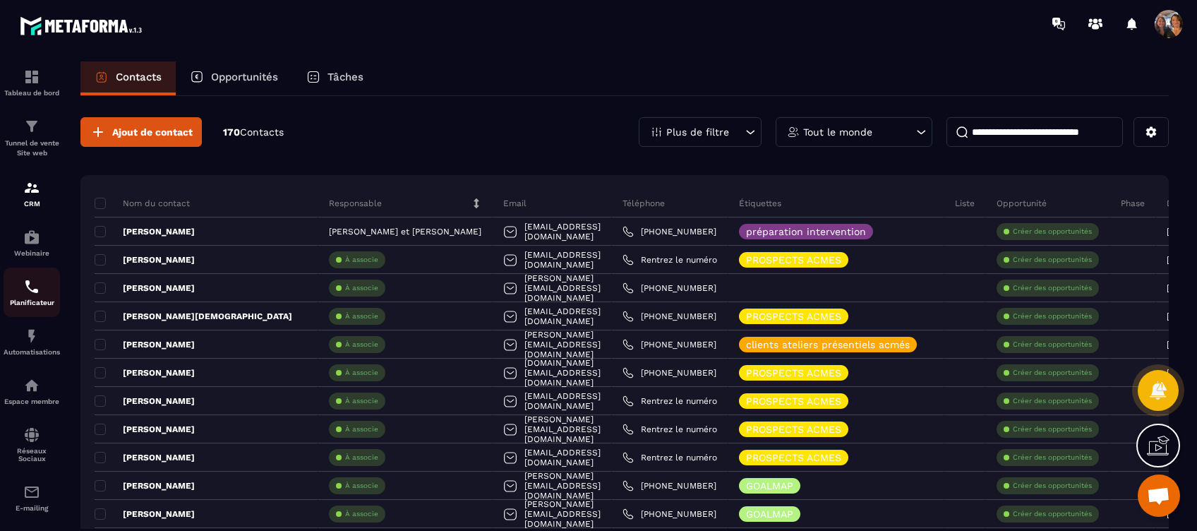
click at [34, 304] on p "Planificateur" at bounding box center [32, 302] width 56 height 8
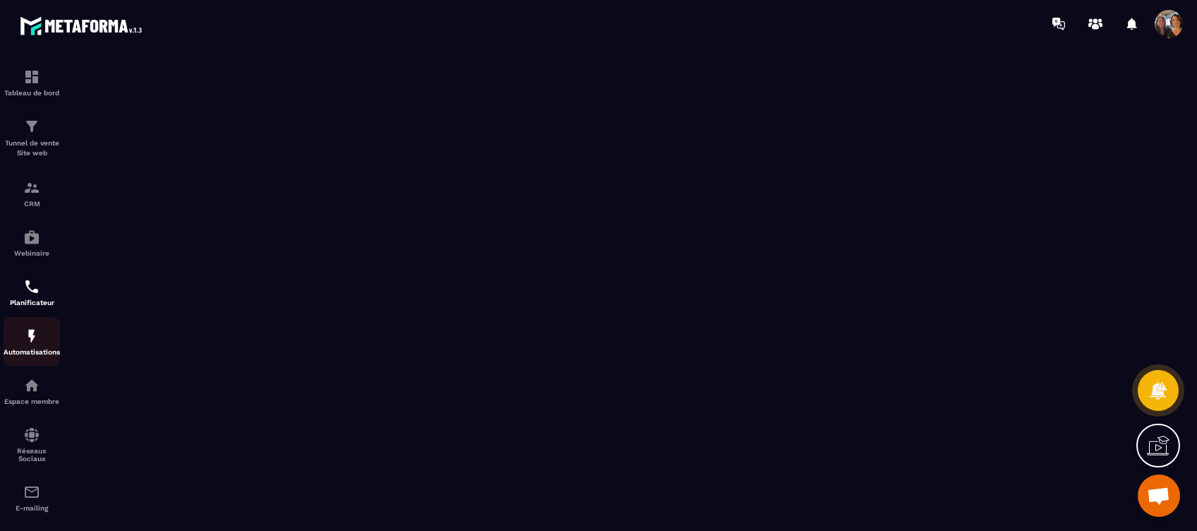
click at [26, 341] on img at bounding box center [31, 335] width 17 height 17
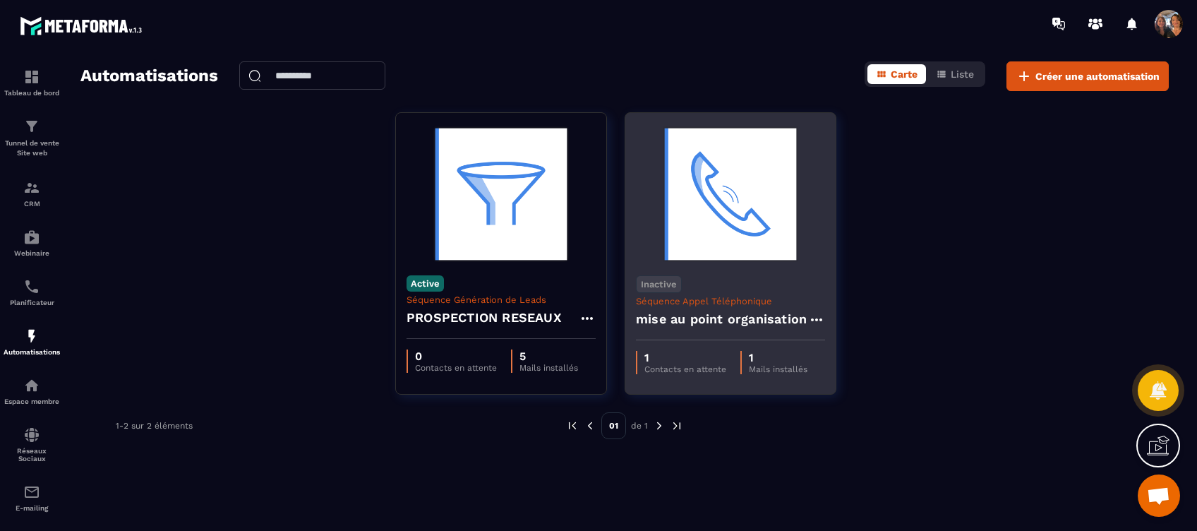
click at [797, 317] on h4 "mise au point organisation" at bounding box center [721, 319] width 171 height 20
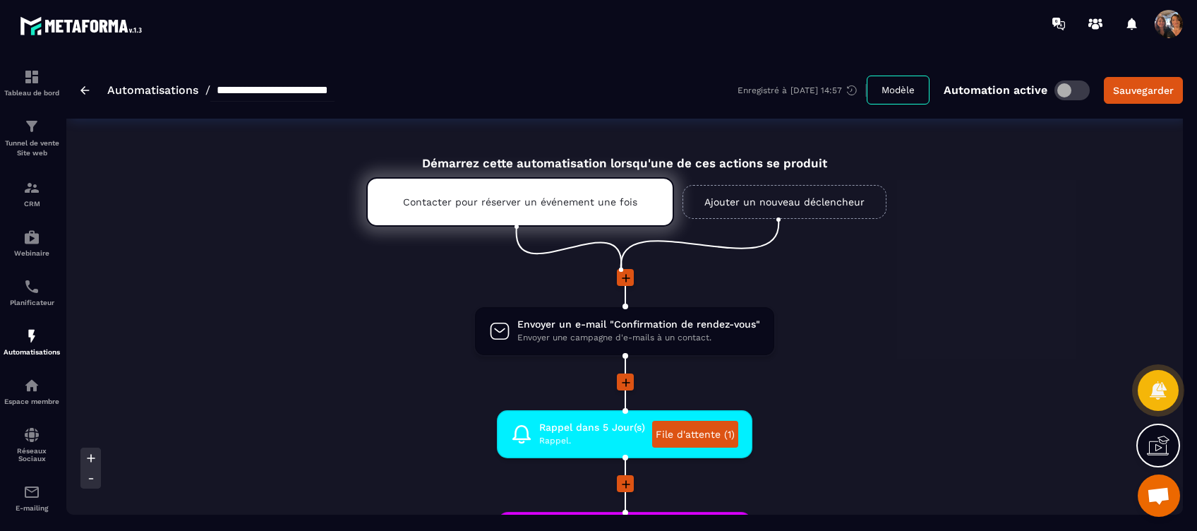
click at [1078, 90] on span at bounding box center [1071, 90] width 35 height 20
click at [779, 202] on link "Ajouter un nouveau déclencheur" at bounding box center [784, 202] width 204 height 34
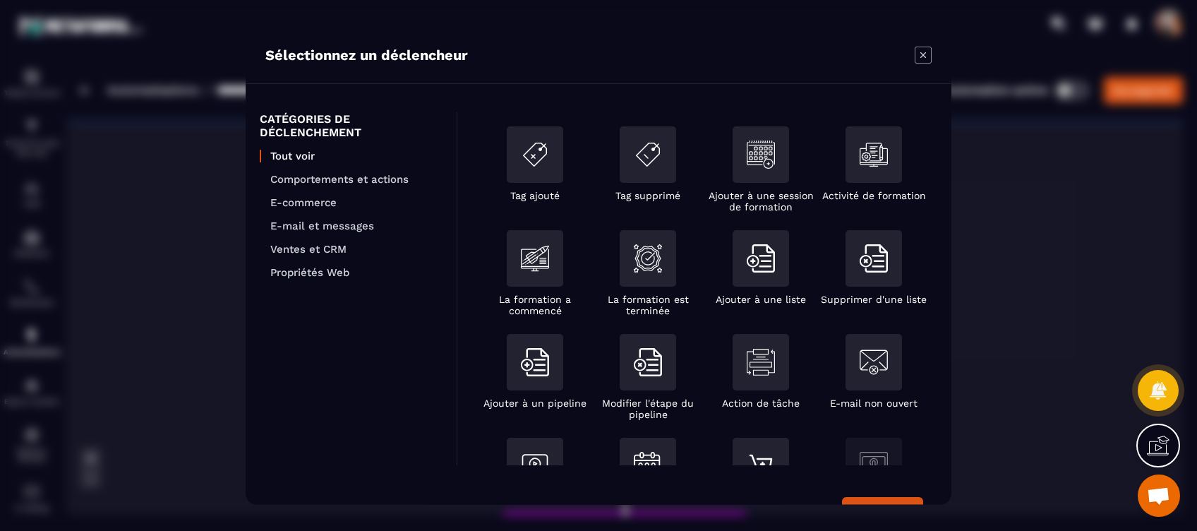
click at [921, 54] on icon "Modal window" at bounding box center [922, 55] width 17 height 17
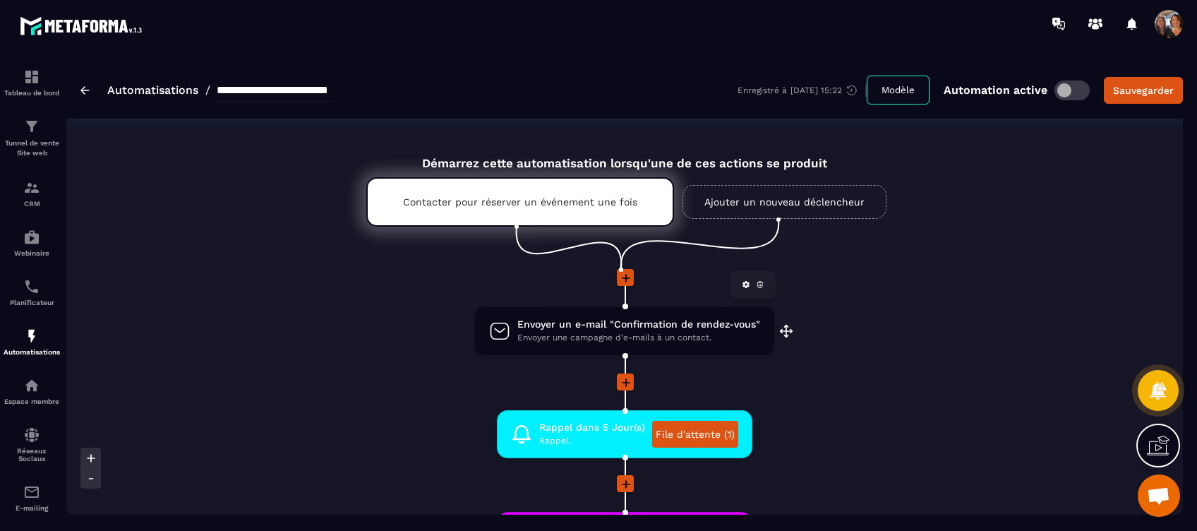
click at [626, 332] on span "Envoyer une campagne d'e-mails à un contact." at bounding box center [638, 337] width 243 height 13
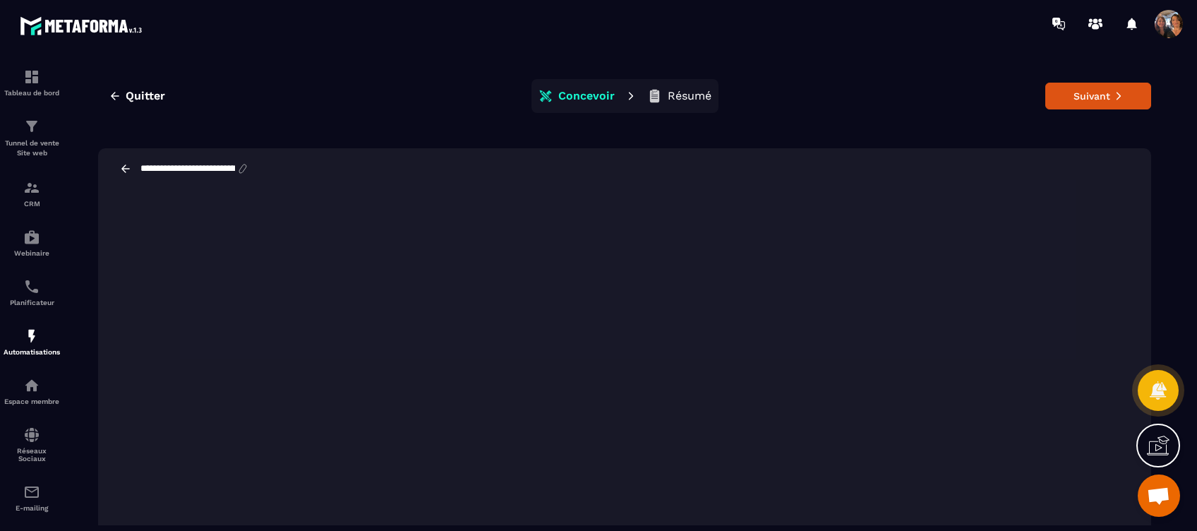
click at [826, 133] on div "**********" at bounding box center [624, 301] width 1088 height 481
click at [1075, 95] on button "Suivant" at bounding box center [1098, 96] width 106 height 27
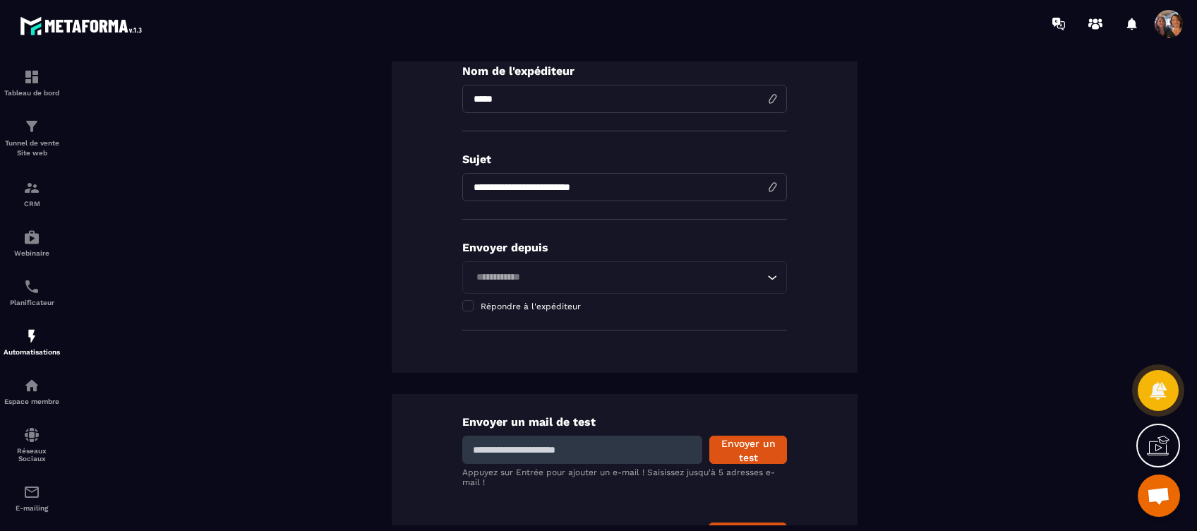
scroll to position [282, 0]
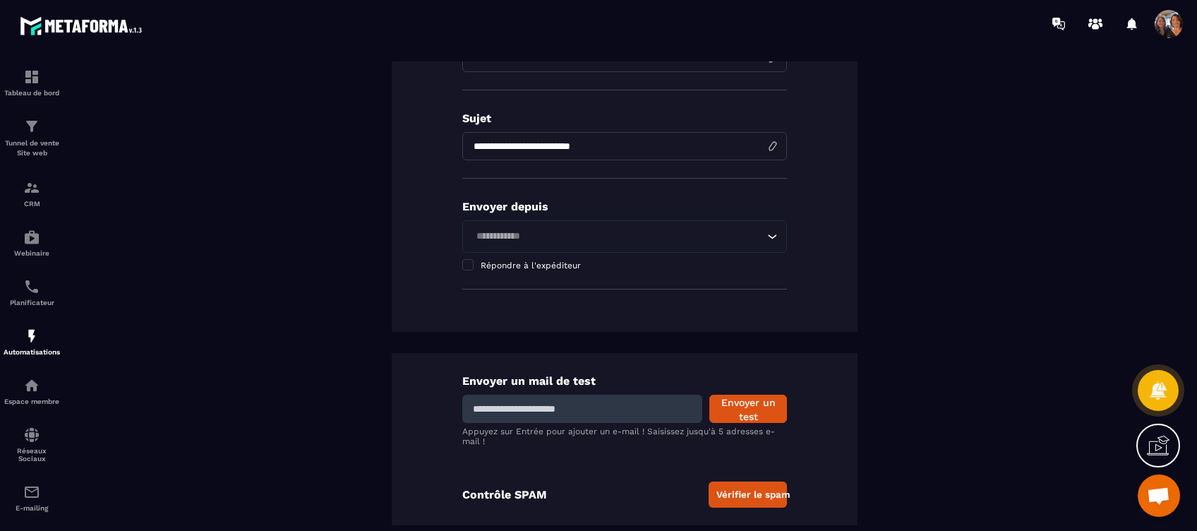
click at [608, 413] on input at bounding box center [582, 408] width 240 height 28
type input "**********"
click at [734, 406] on button "Envoyer un test" at bounding box center [748, 408] width 78 height 28
click at [39, 342] on img at bounding box center [31, 335] width 17 height 17
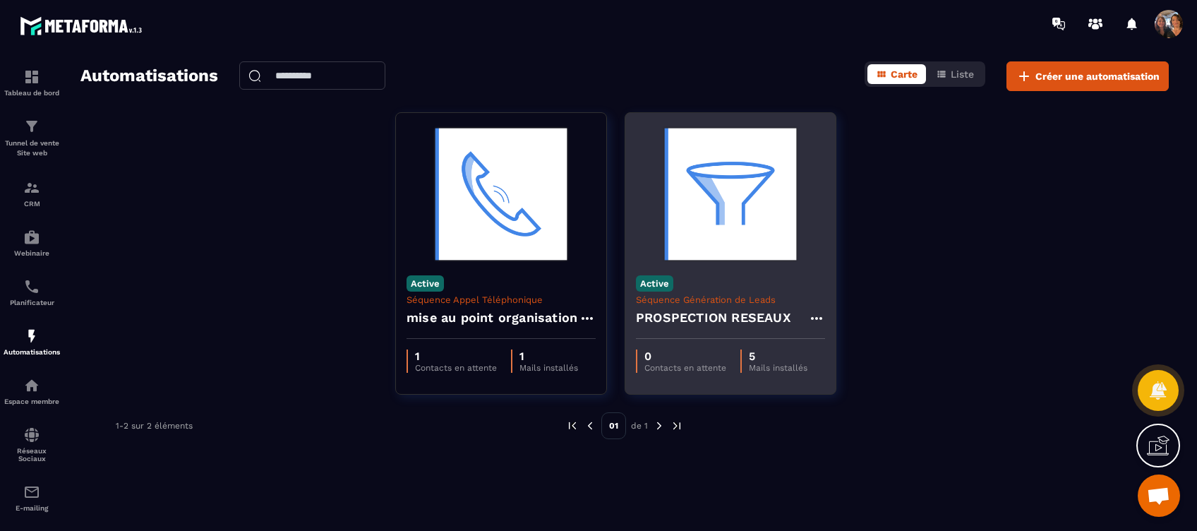
click at [787, 214] on img at bounding box center [730, 193] width 189 height 141
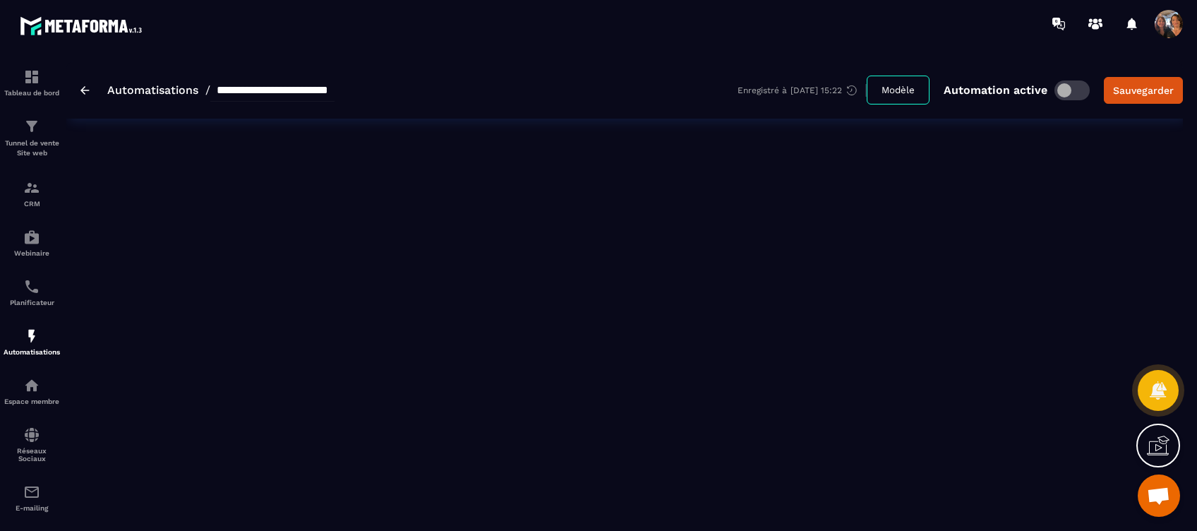
type input "**********"
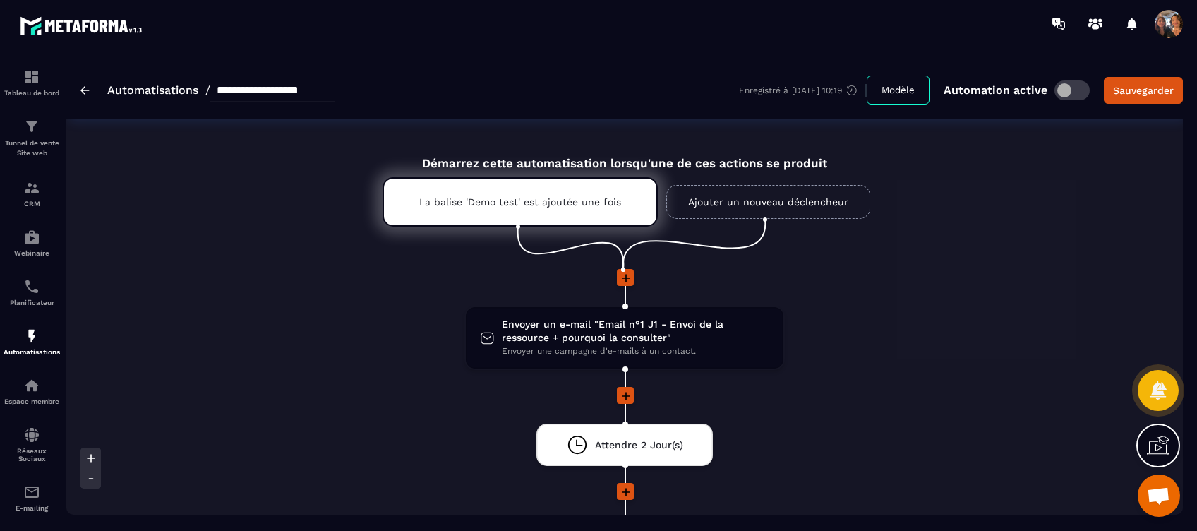
click at [86, 94] on img at bounding box center [84, 90] width 9 height 8
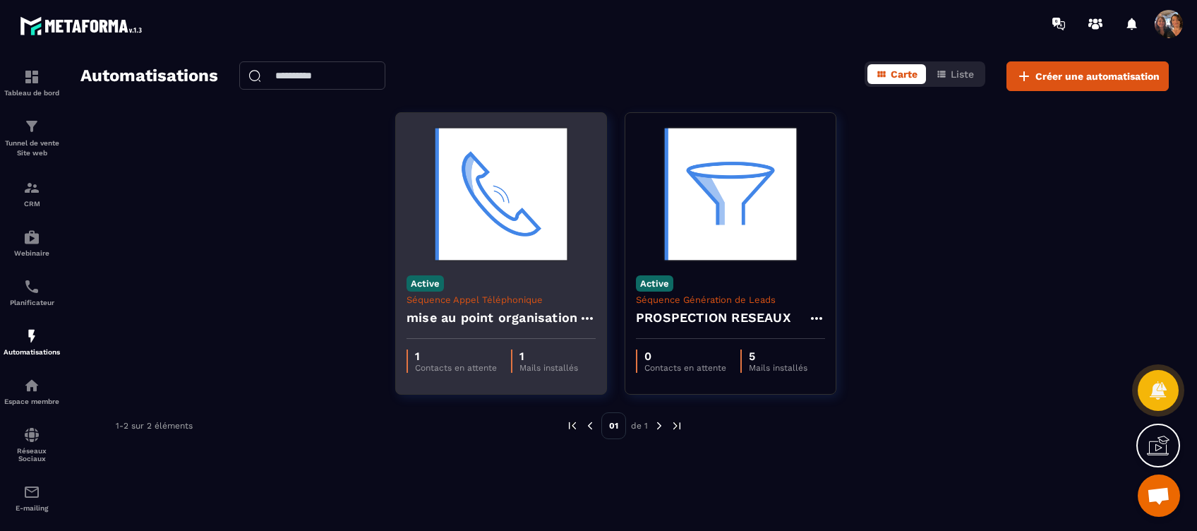
click at [519, 300] on p "Séquence Appel Téléphonique" at bounding box center [500, 299] width 189 height 11
click at [487, 309] on h4 "mise au point organisation" at bounding box center [491, 318] width 171 height 20
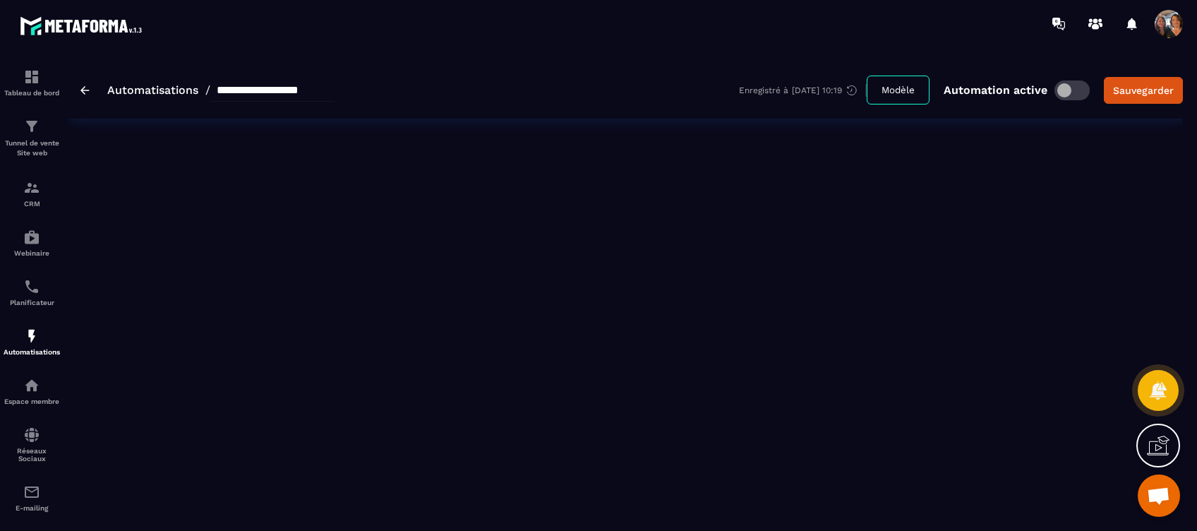
type input "**********"
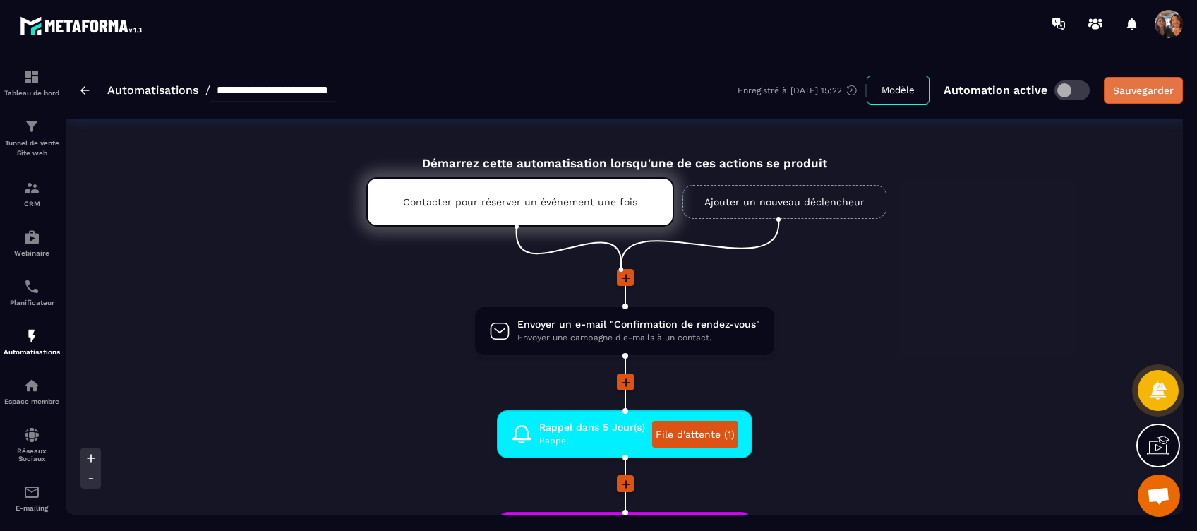
click at [1132, 90] on div "Sauvegarder" at bounding box center [1143, 90] width 61 height 14
click at [785, 203] on link "Ajouter un nouveau déclencheur" at bounding box center [784, 202] width 204 height 34
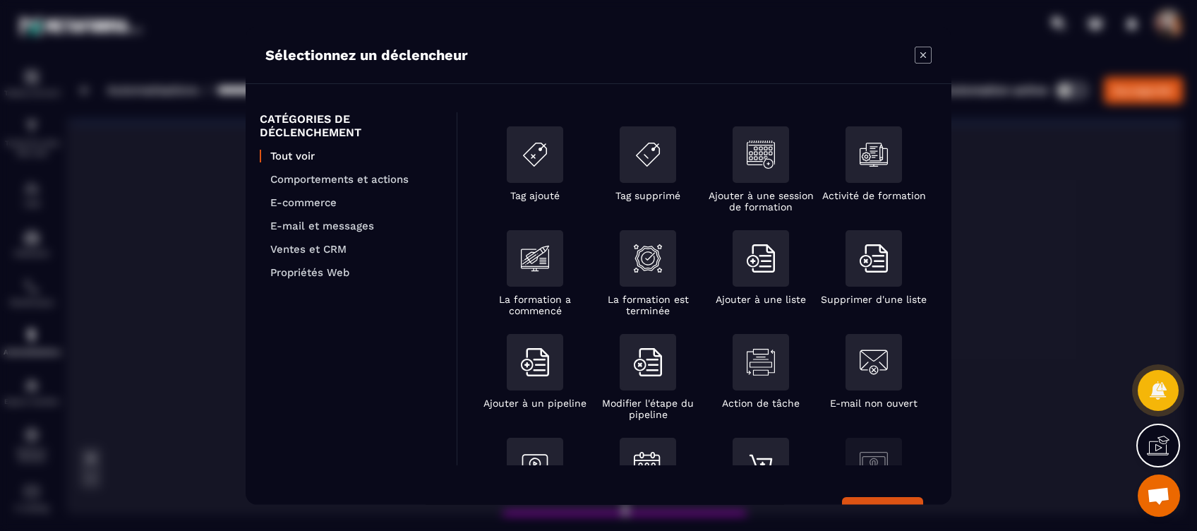
click at [927, 56] on icon "Modal window" at bounding box center [922, 55] width 17 height 17
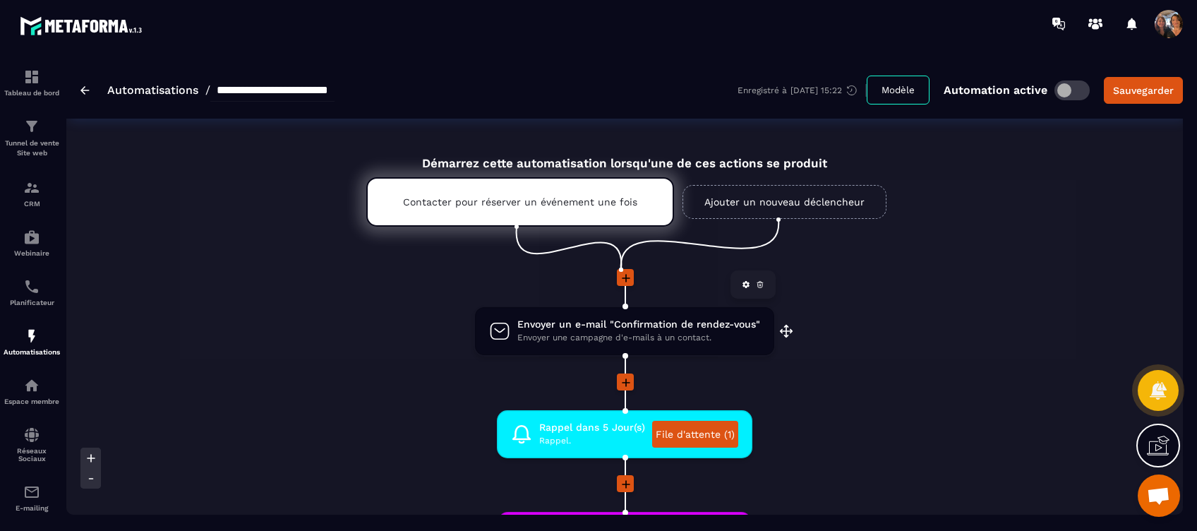
click at [604, 335] on span "Envoyer une campagne d'e-mails à un contact." at bounding box center [638, 337] width 243 height 13
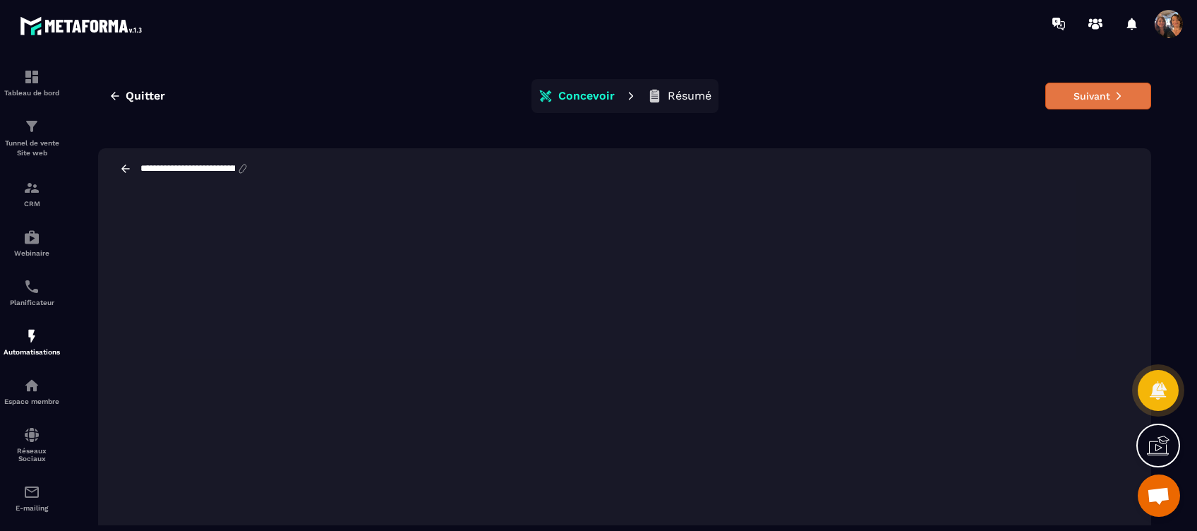
click at [1060, 89] on button "Suivant" at bounding box center [1098, 96] width 106 height 27
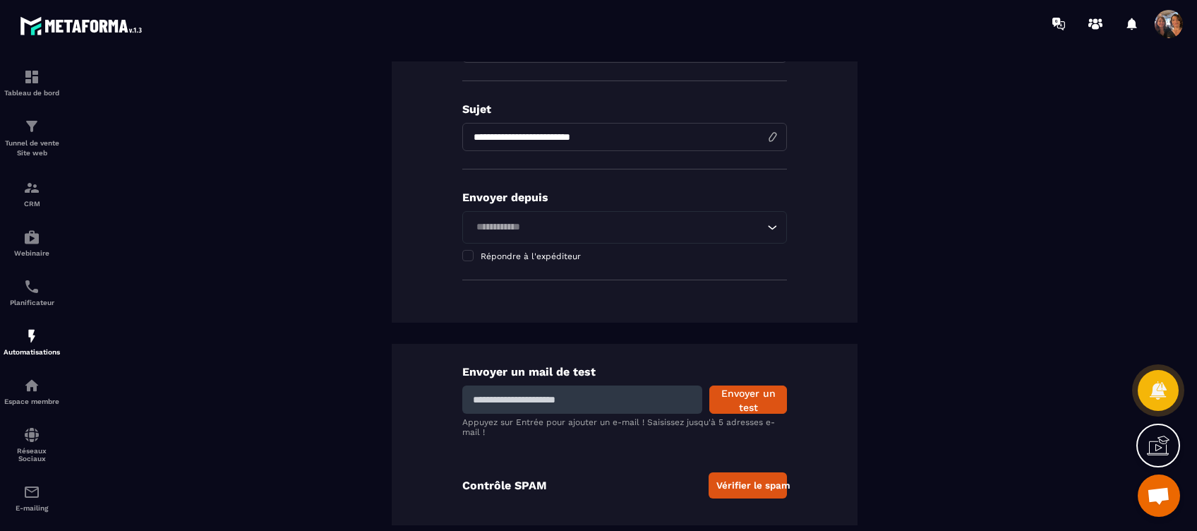
scroll to position [300, 0]
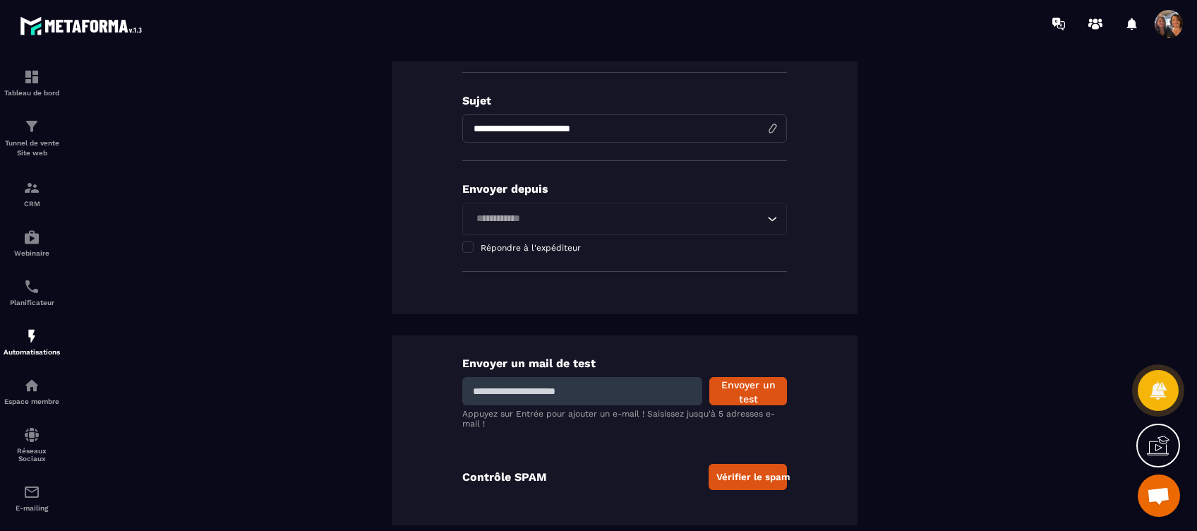
click at [579, 384] on input at bounding box center [582, 391] width 240 height 28
type input "**********"
click at [753, 384] on button "Envoyer un test" at bounding box center [748, 391] width 78 height 28
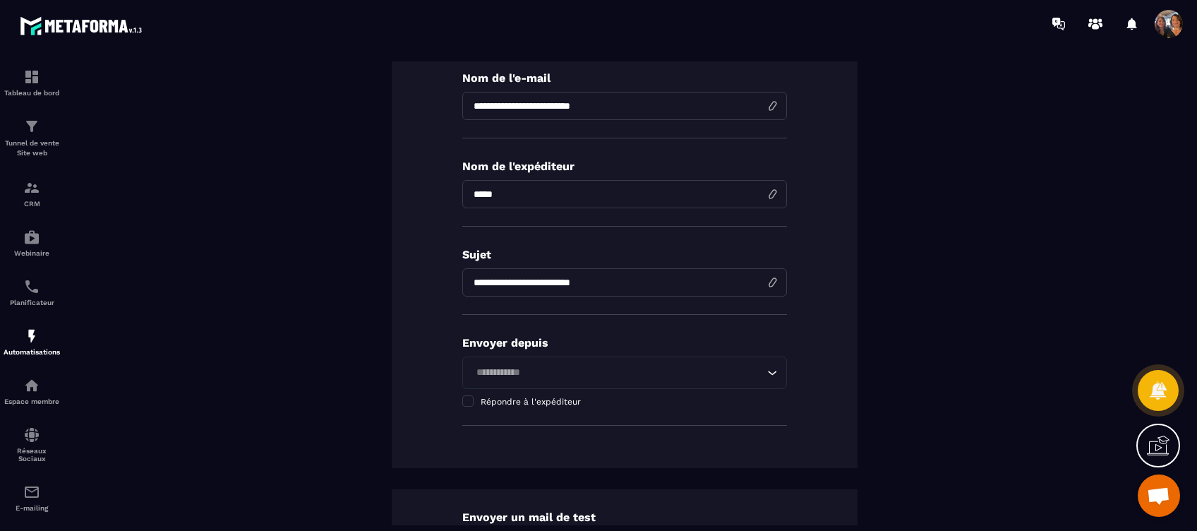
scroll to position [18, 0]
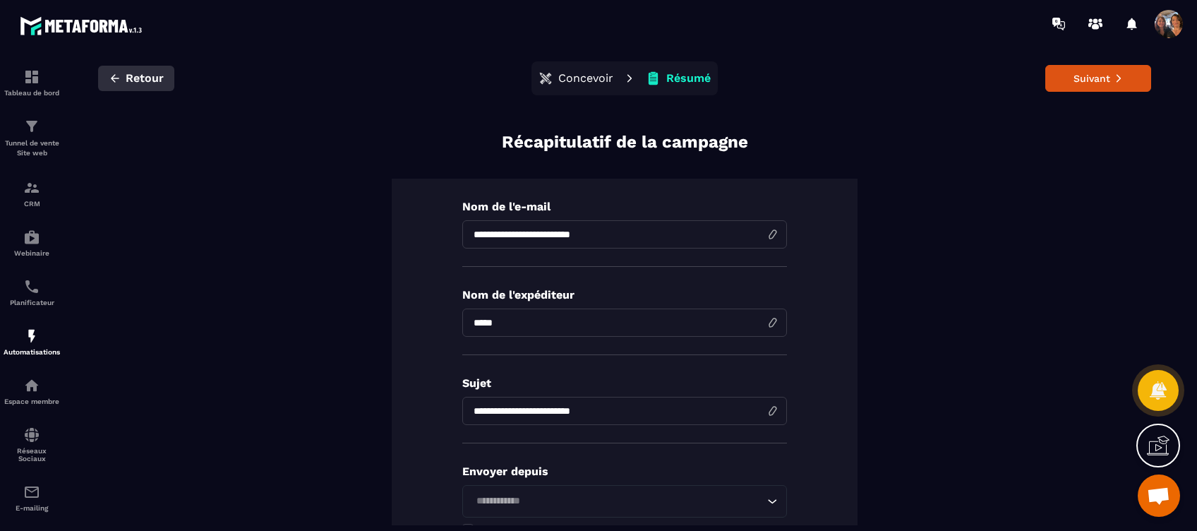
click at [136, 81] on span "Retour" at bounding box center [145, 78] width 38 height 14
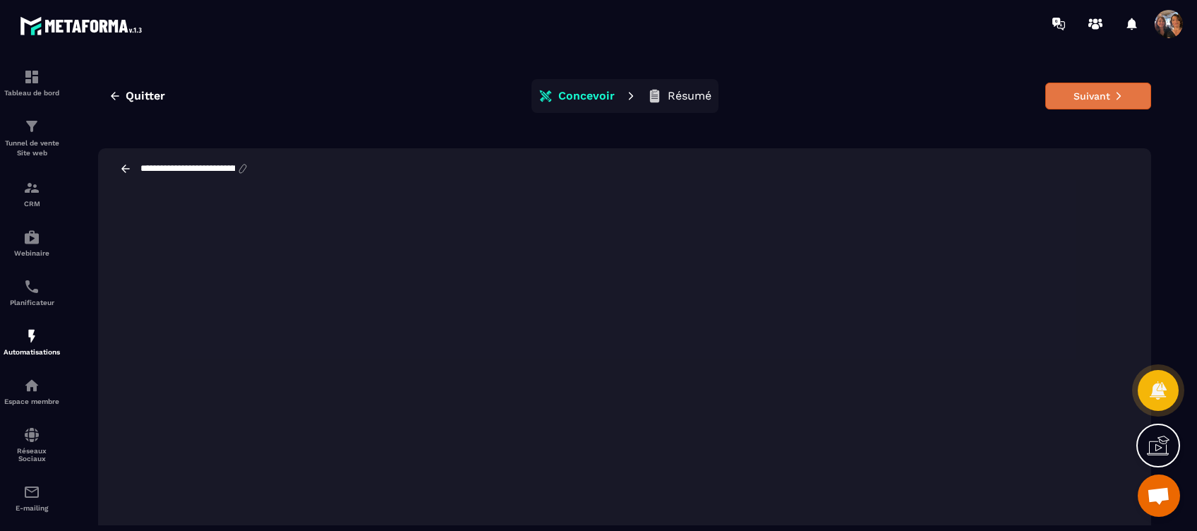
click at [1067, 96] on button "Suivant" at bounding box center [1098, 96] width 106 height 27
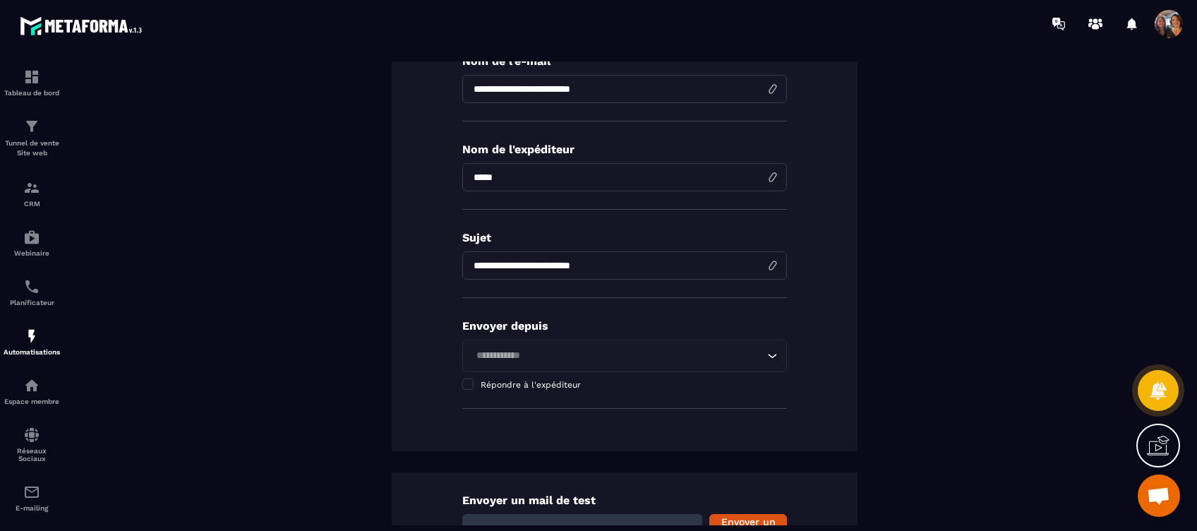
scroll to position [0, 0]
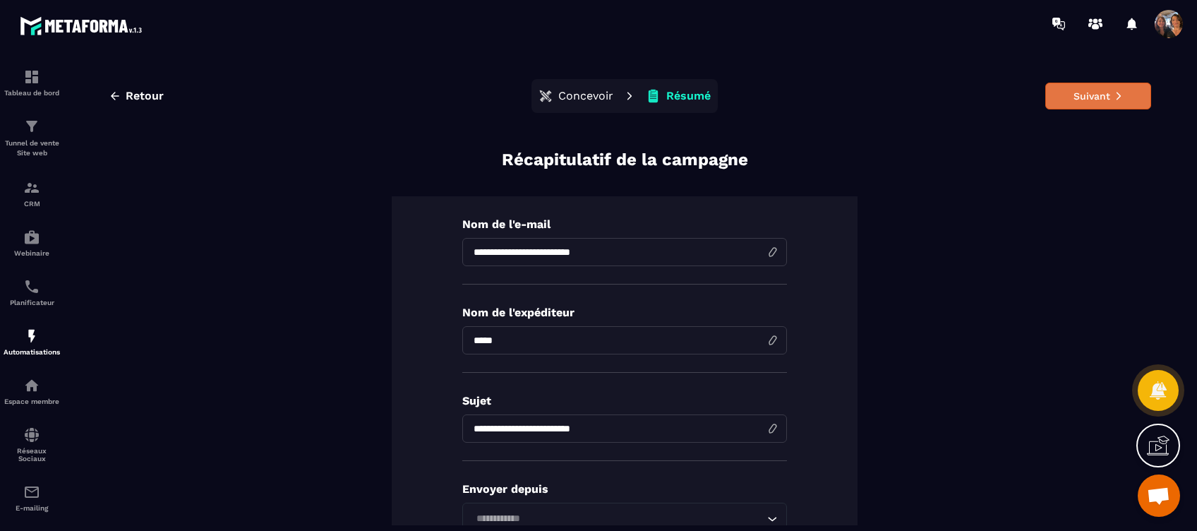
click at [1080, 92] on button "Suivant" at bounding box center [1098, 96] width 106 height 27
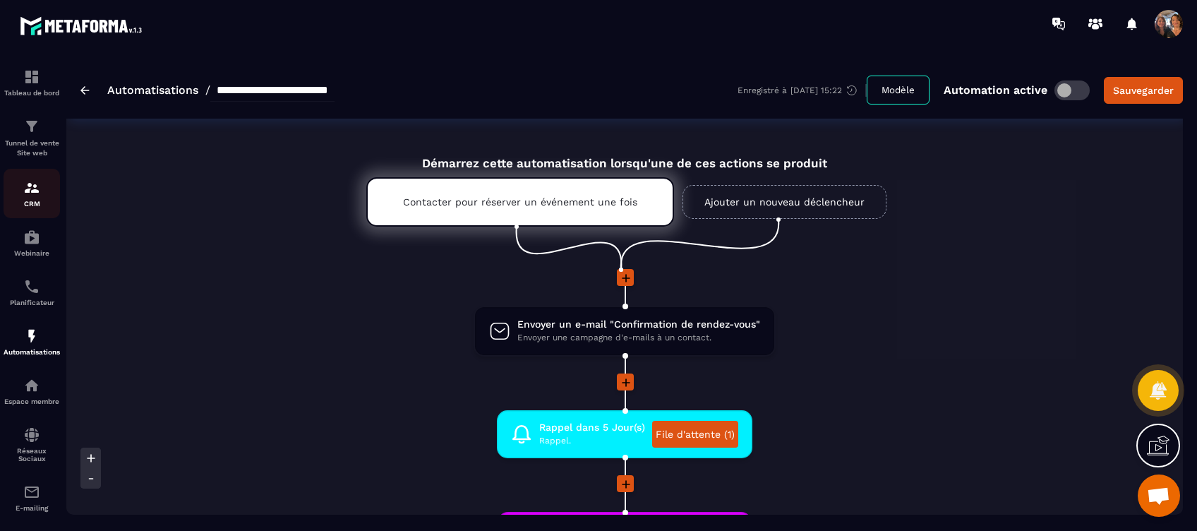
click at [30, 203] on p "CRM" at bounding box center [32, 204] width 56 height 8
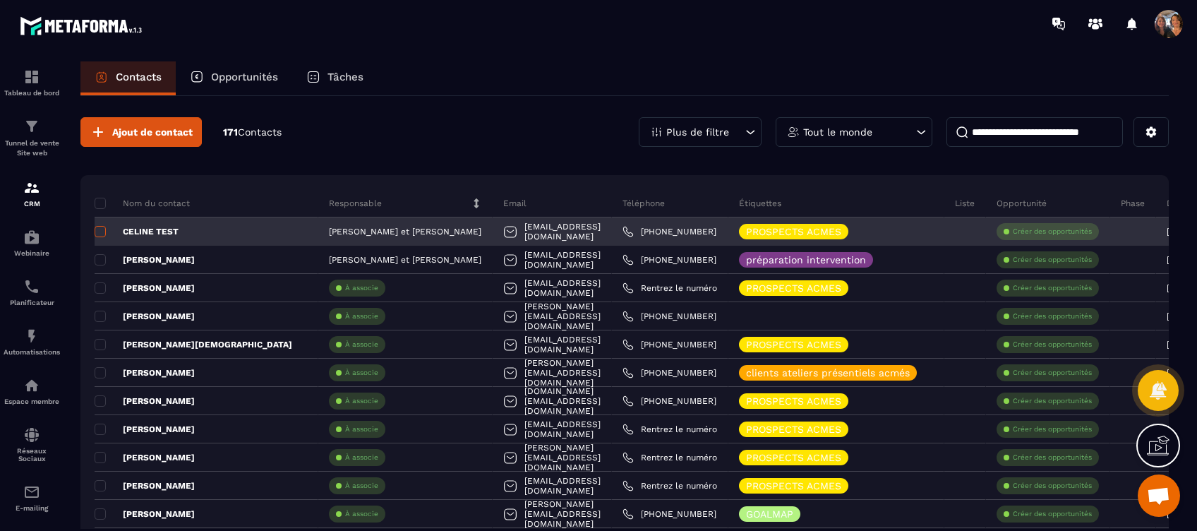
click at [99, 229] on span at bounding box center [100, 231] width 11 height 11
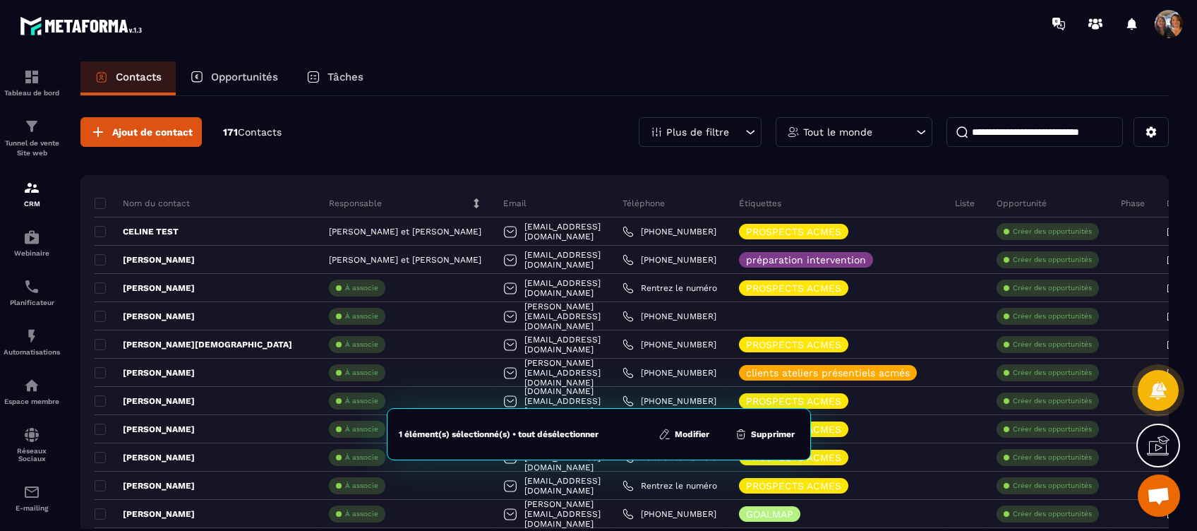
click at [785, 436] on button "Supprimer" at bounding box center [764, 434] width 68 height 14
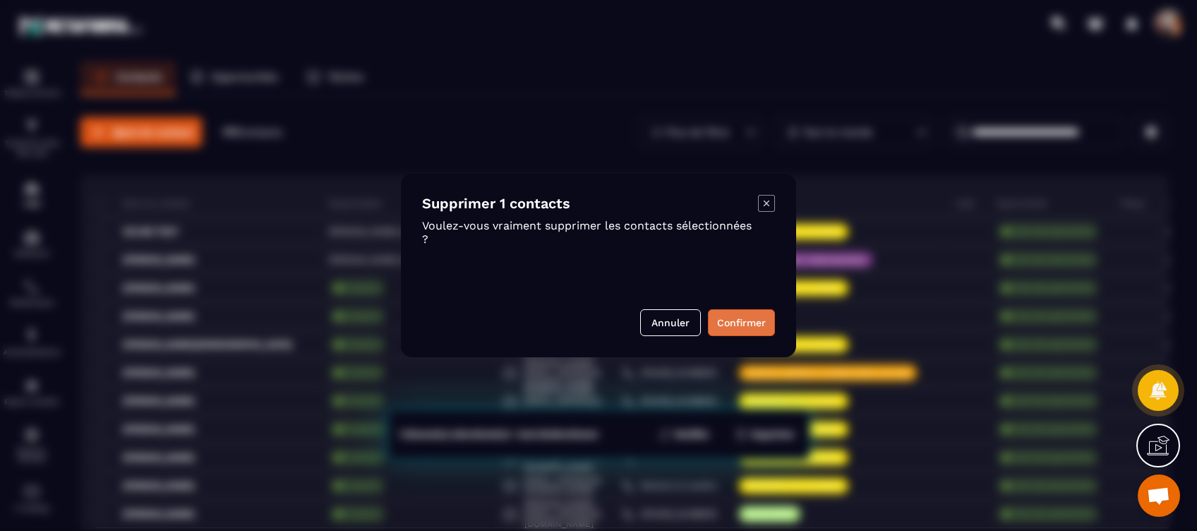
click at [727, 316] on button "Confirmer" at bounding box center [741, 322] width 67 height 27
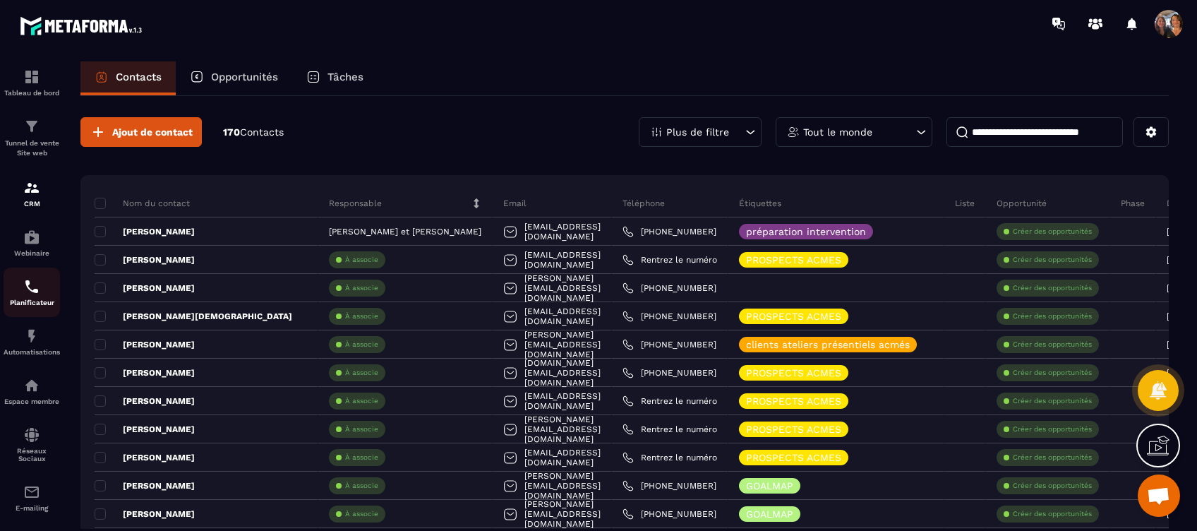
click at [25, 289] on img at bounding box center [31, 286] width 17 height 17
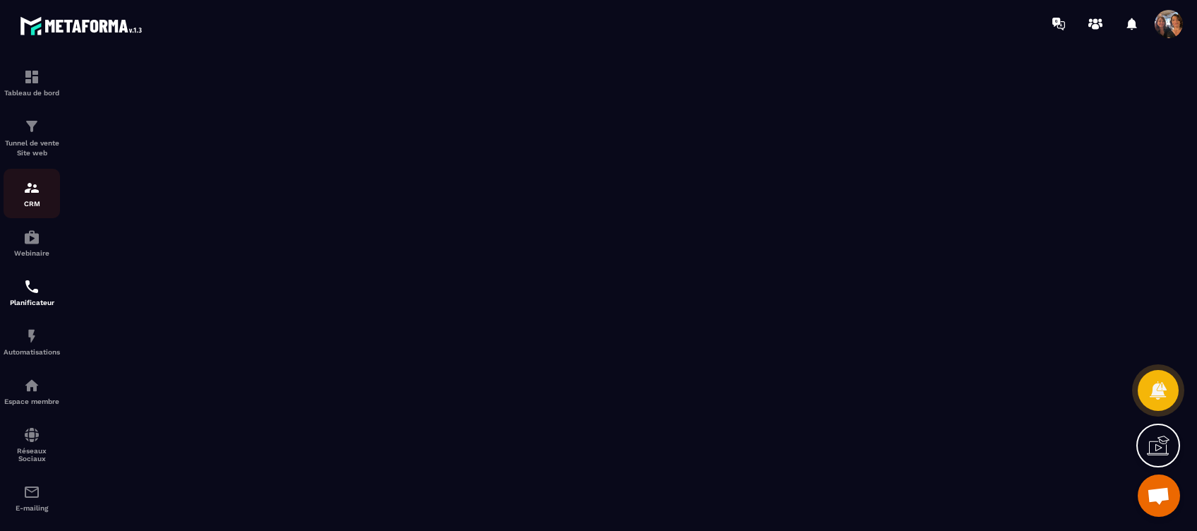
click at [25, 192] on img at bounding box center [31, 187] width 17 height 17
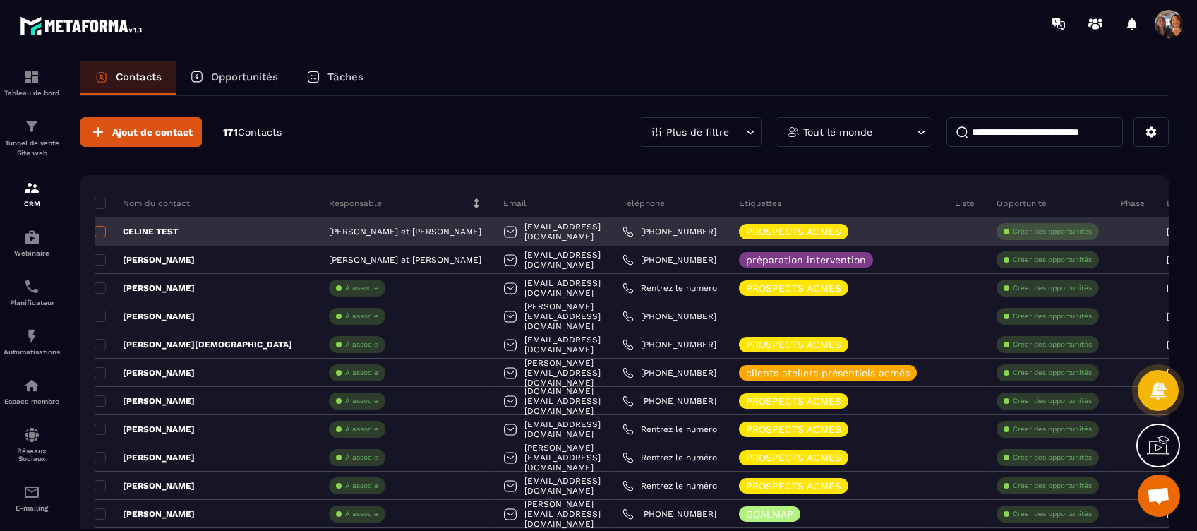
click at [99, 227] on span at bounding box center [100, 231] width 11 height 11
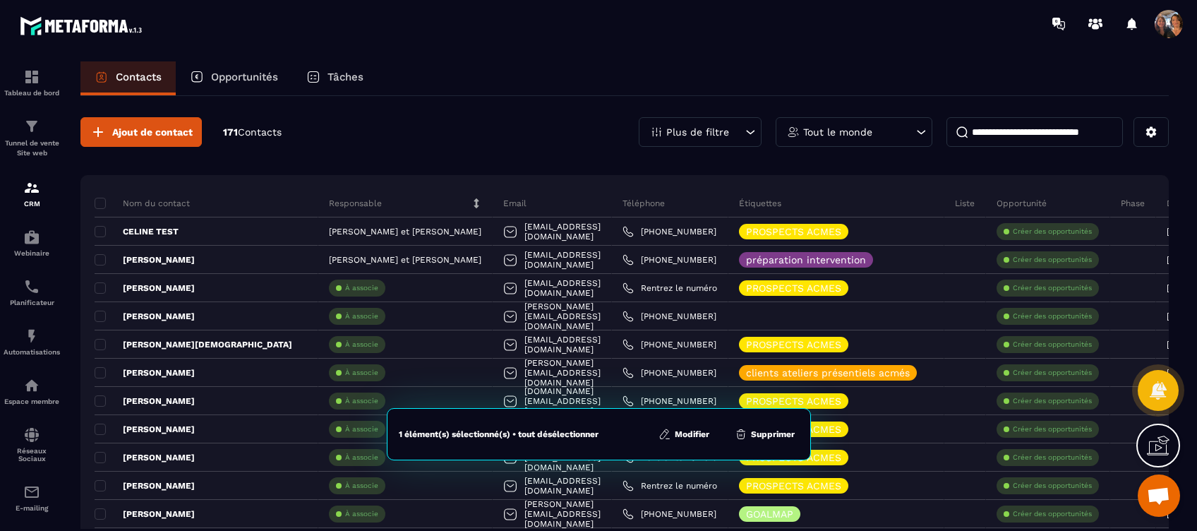
click at [777, 436] on button "Supprimer" at bounding box center [764, 434] width 68 height 14
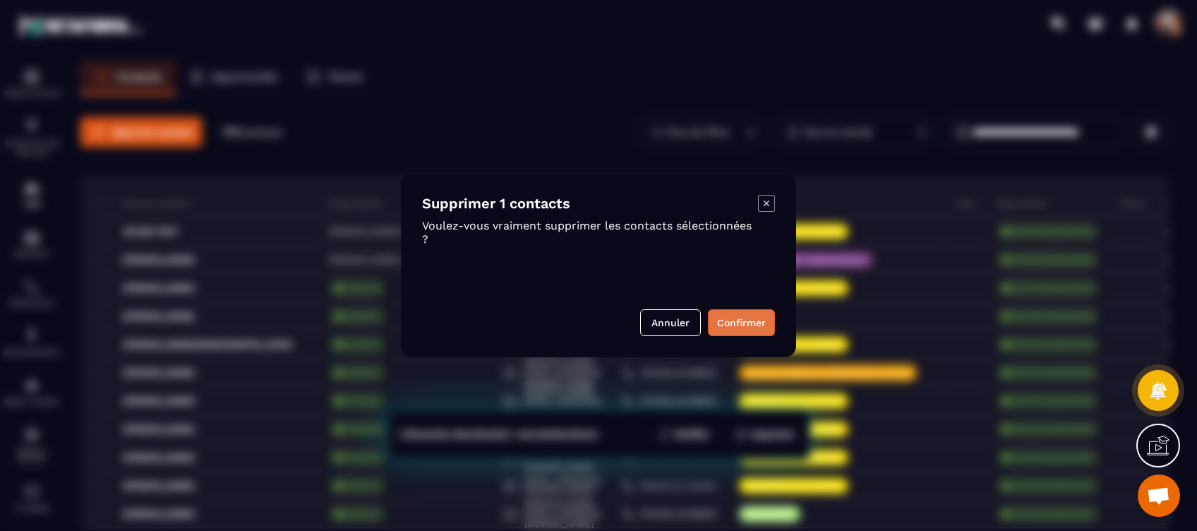
click at [746, 323] on button "Confirmer" at bounding box center [741, 322] width 67 height 27
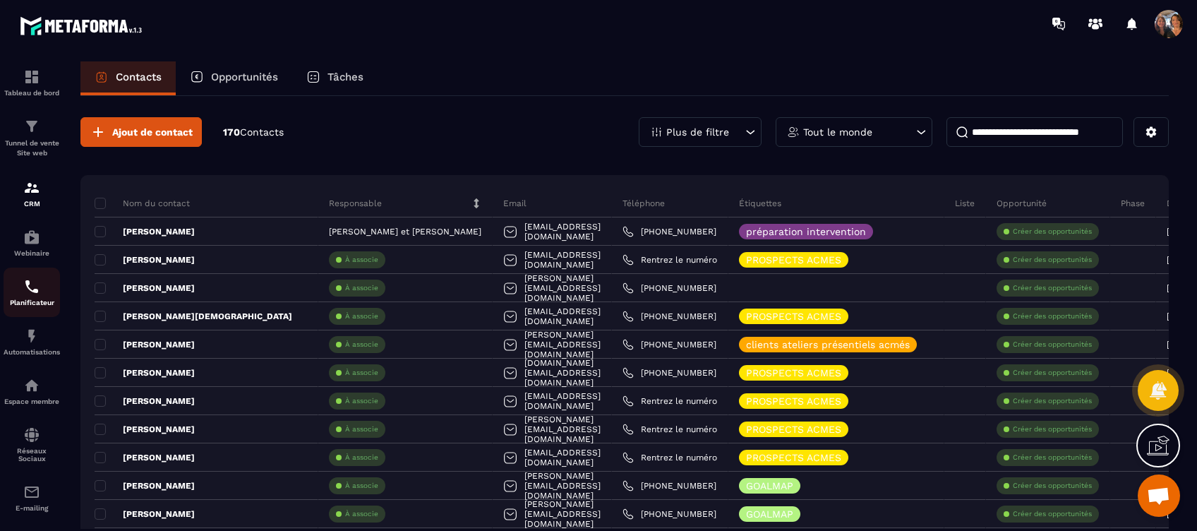
click at [35, 282] on img at bounding box center [31, 286] width 17 height 17
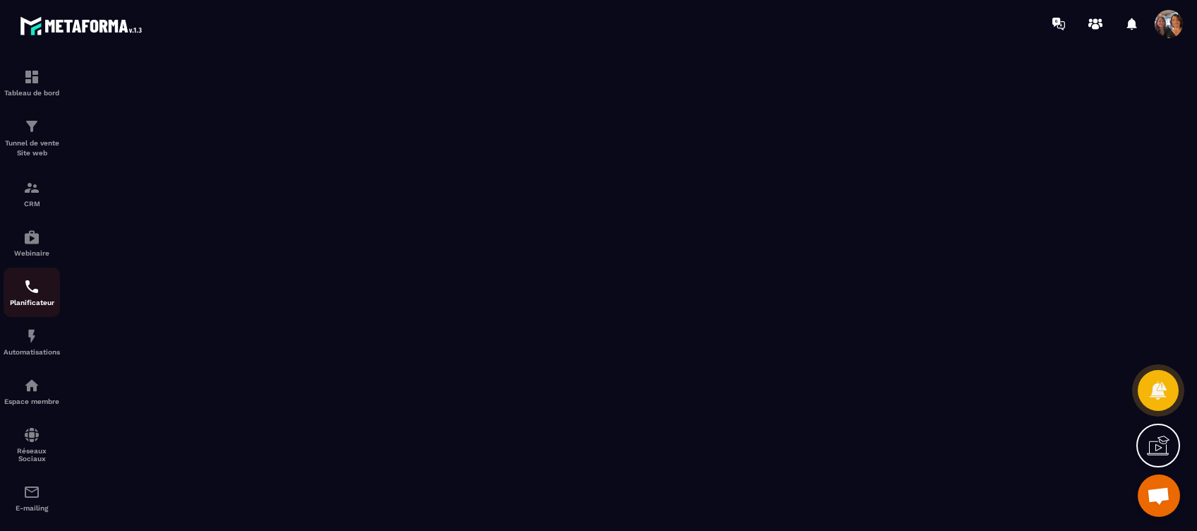
click at [23, 299] on p "Planificateur" at bounding box center [32, 302] width 56 height 8
click at [34, 346] on div "Automatisations" at bounding box center [32, 341] width 56 height 28
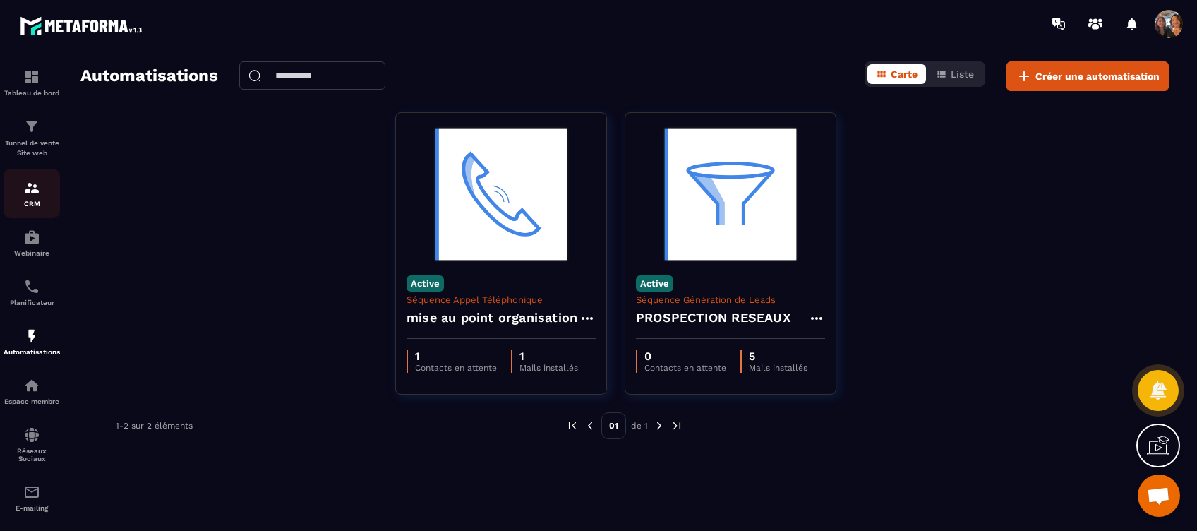
click at [40, 196] on img at bounding box center [31, 187] width 17 height 17
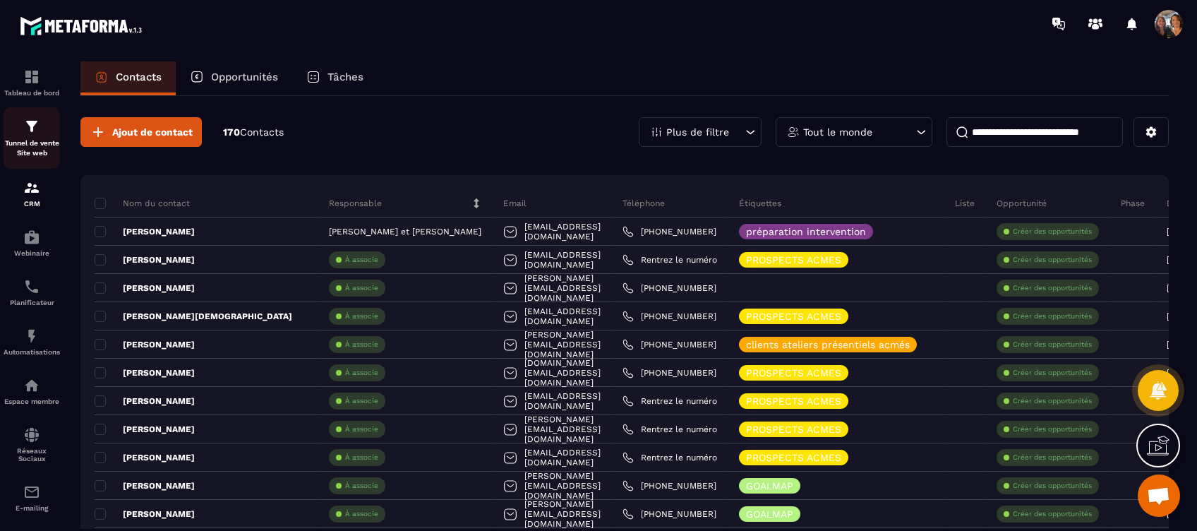
click at [29, 143] on p "Tunnel de vente Site web" at bounding box center [32, 148] width 56 height 20
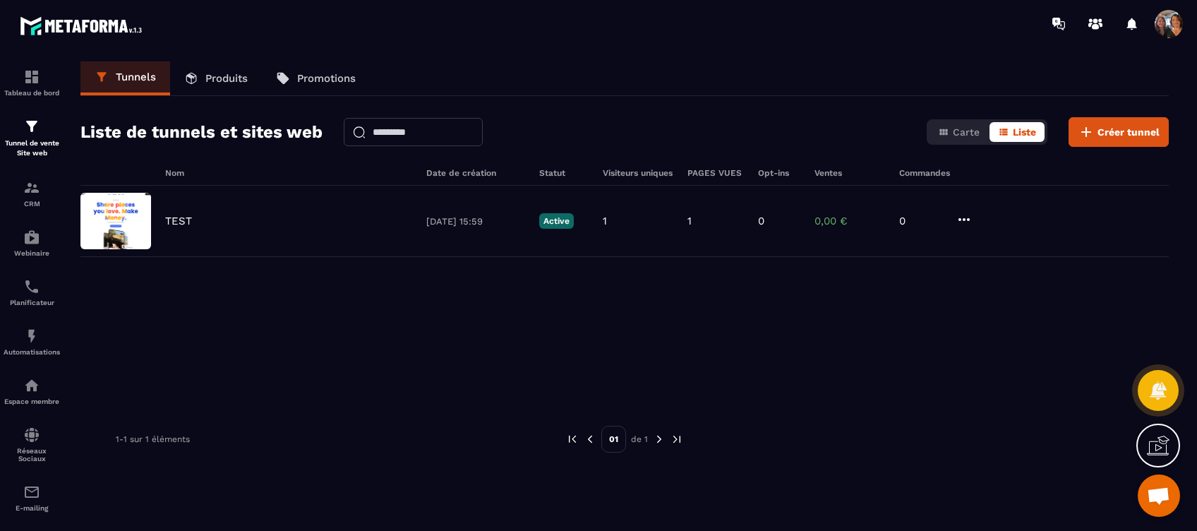
click at [1174, 20] on span at bounding box center [1168, 24] width 28 height 28
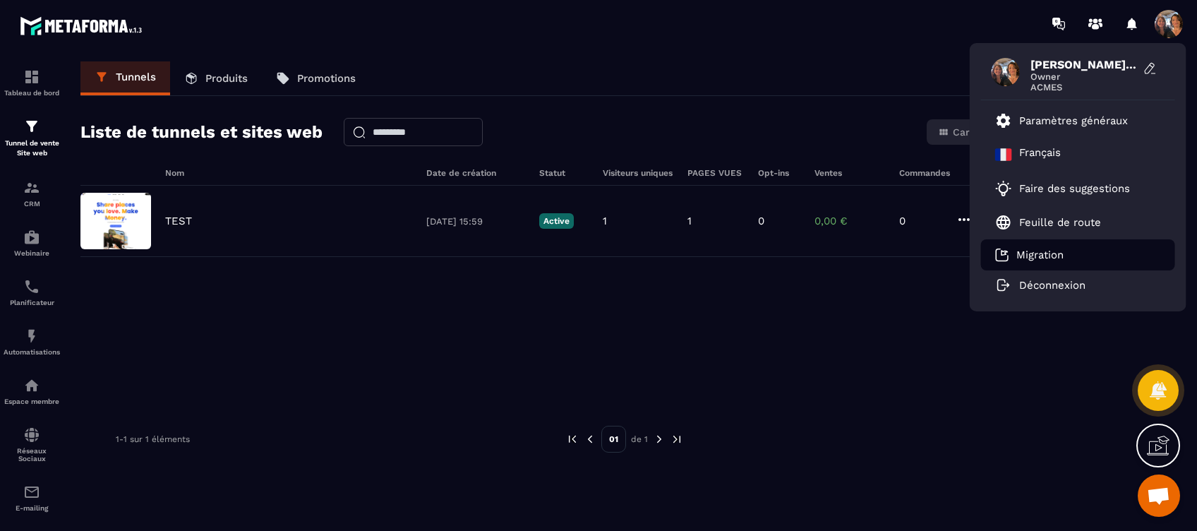
click at [1043, 257] on p "Migration" at bounding box center [1039, 254] width 47 height 13
click at [1155, 390] on icon at bounding box center [1158, 389] width 18 height 19
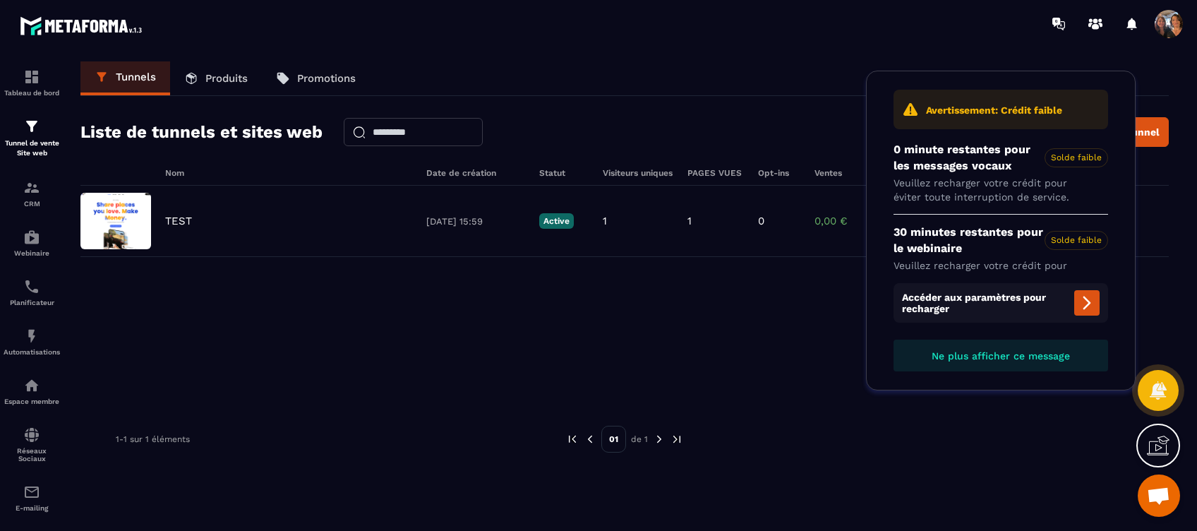
click at [1157, 491] on span "Ouvrir le chat" at bounding box center [1157, 497] width 23 height 20
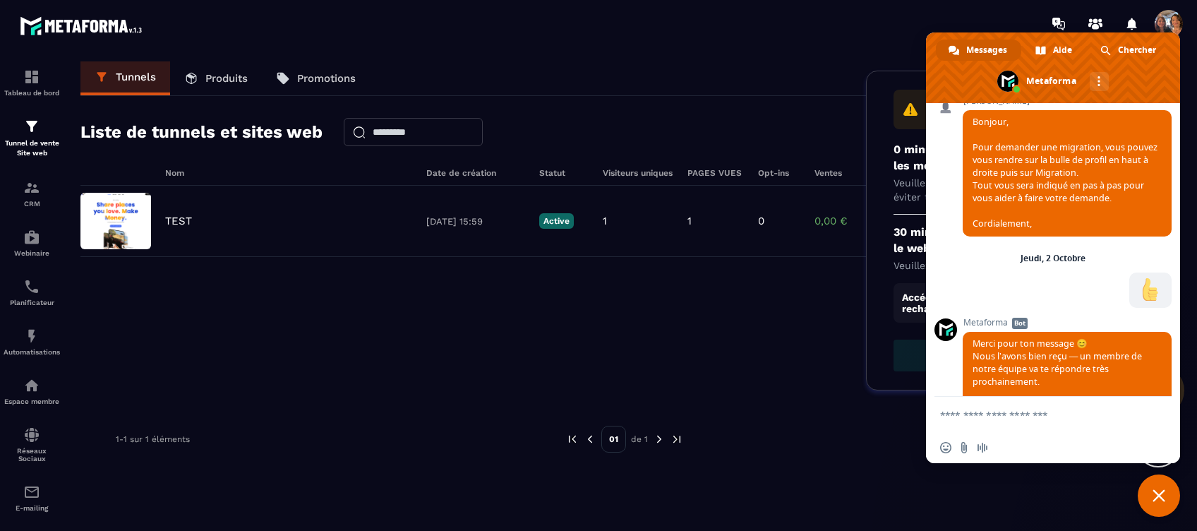
scroll to position [819, 0]
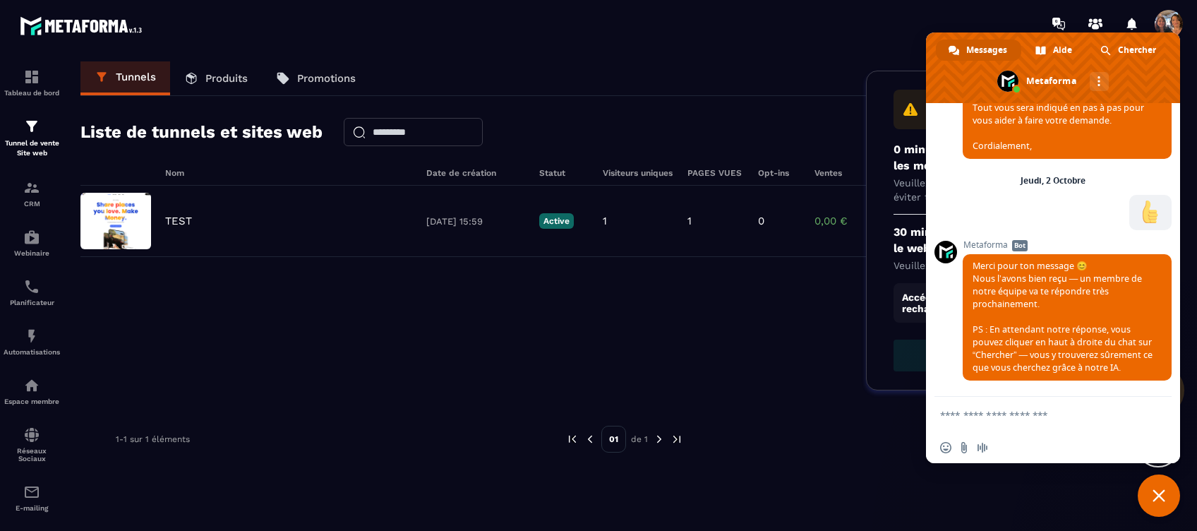
click at [967, 413] on textarea "Entrez votre message..." at bounding box center [1037, 414] width 195 height 13
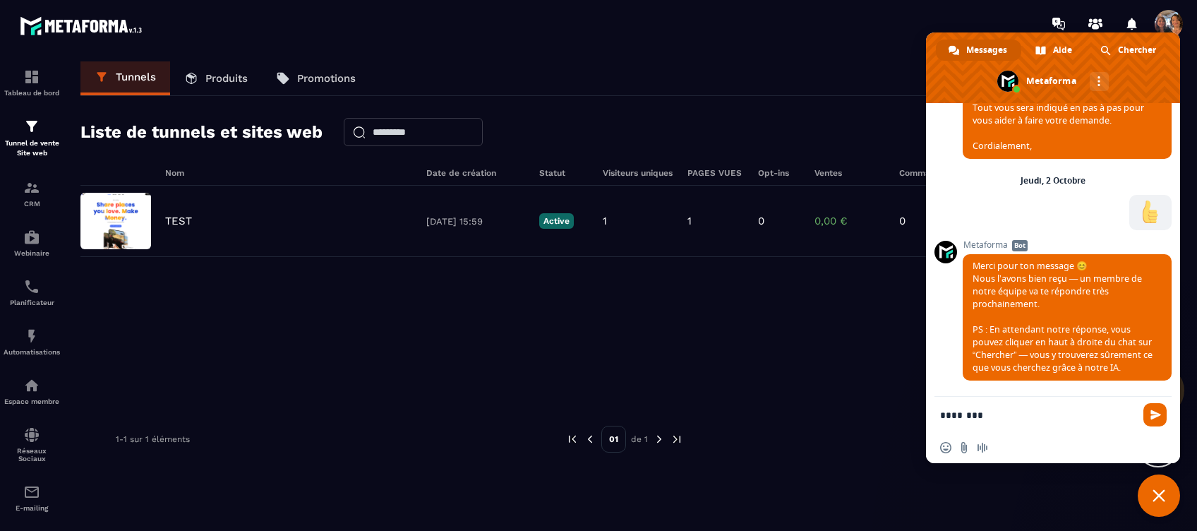
scroll to position [631, 0]
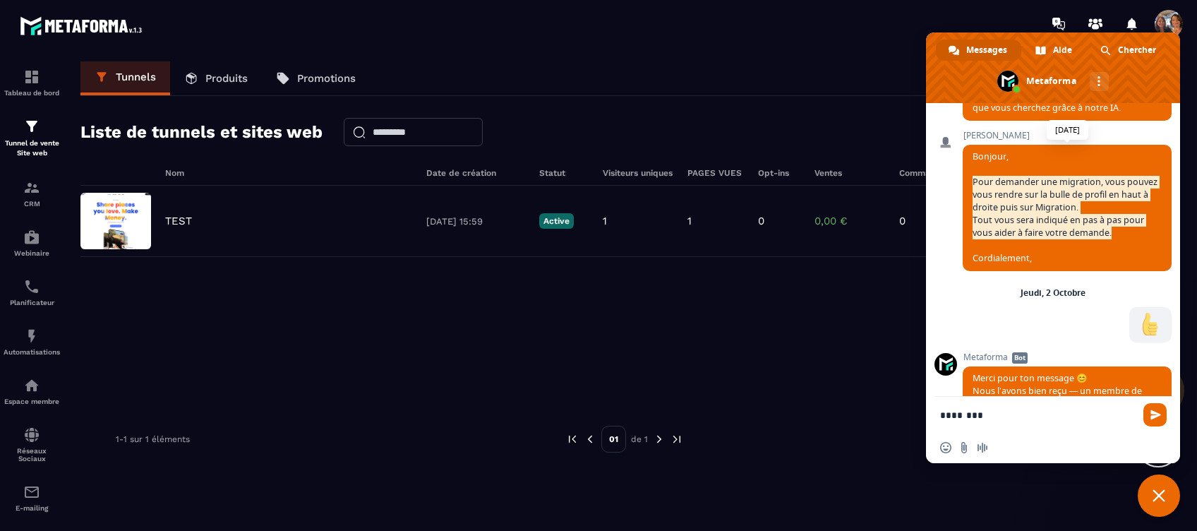
drag, startPoint x: 971, startPoint y: 234, endPoint x: 1129, endPoint y: 292, distance: 167.6
click at [1129, 271] on span "Bonjour, Pour demander une migration, vous pouvez vous rendre sur la bulle de p…" at bounding box center [1066, 208] width 209 height 126
copy span "Pour demander une migration, vous pouvez vous rendre sur la bulle de profil en …"
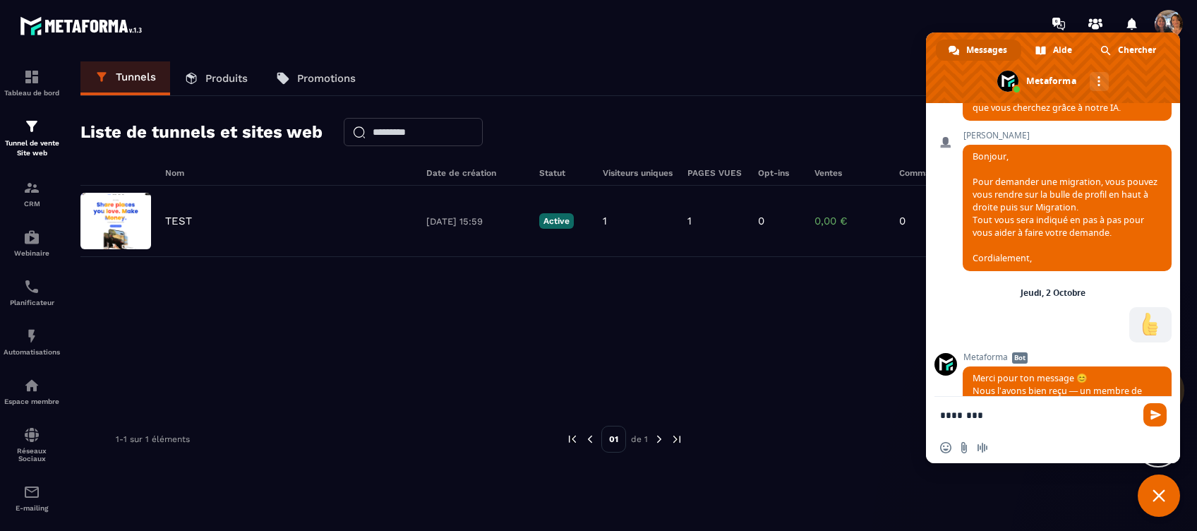
click at [1025, 411] on textarea "********" at bounding box center [1037, 414] width 195 height 13
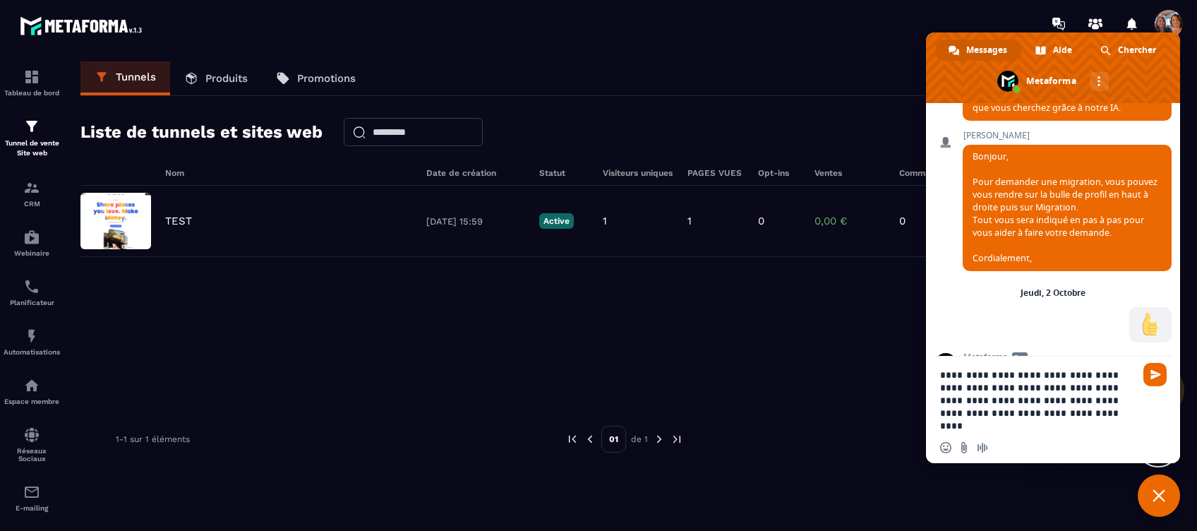
click at [1093, 389] on textarea "**********" at bounding box center [1037, 399] width 195 height 63
click at [948, 439] on div "Insérer un emoji Envoyer un fichier Message audio" at bounding box center [1053, 447] width 254 height 31
click at [947, 446] on span "Insérer un emoji" at bounding box center [945, 447] width 11 height 11
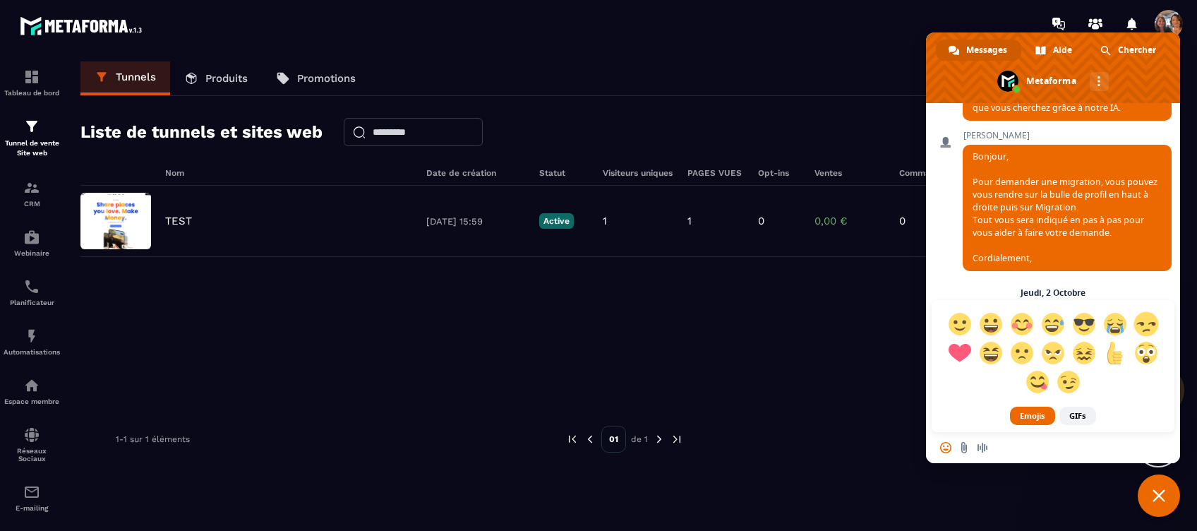
click at [1146, 323] on span at bounding box center [1145, 323] width 25 height 25
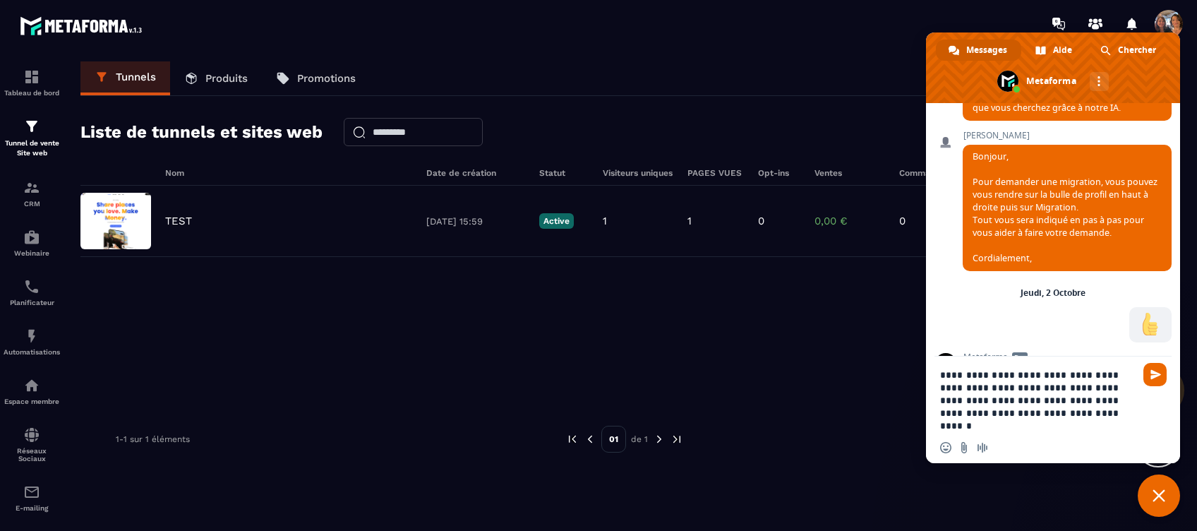
click at [1089, 412] on textarea "**********" at bounding box center [1037, 399] width 195 height 63
drag, startPoint x: 1089, startPoint y: 389, endPoint x: 1137, endPoint y: 413, distance: 53.3
click at [1137, 413] on div "**********" at bounding box center [1053, 395] width 254 height 78
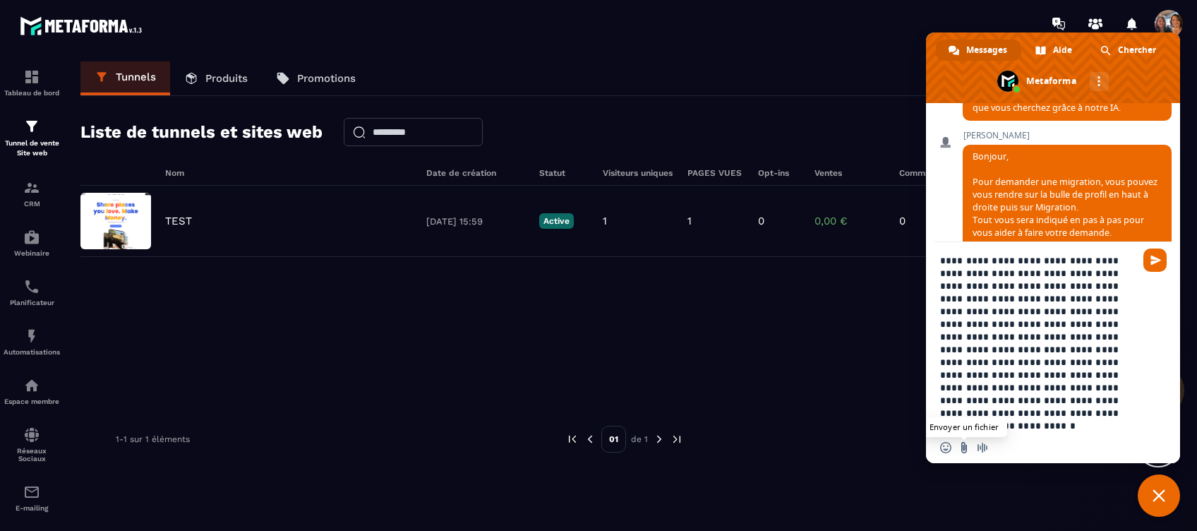
type textarea "**********"
click at [964, 443] on input "Envoyer un fichier" at bounding box center [963, 447] width 11 height 11
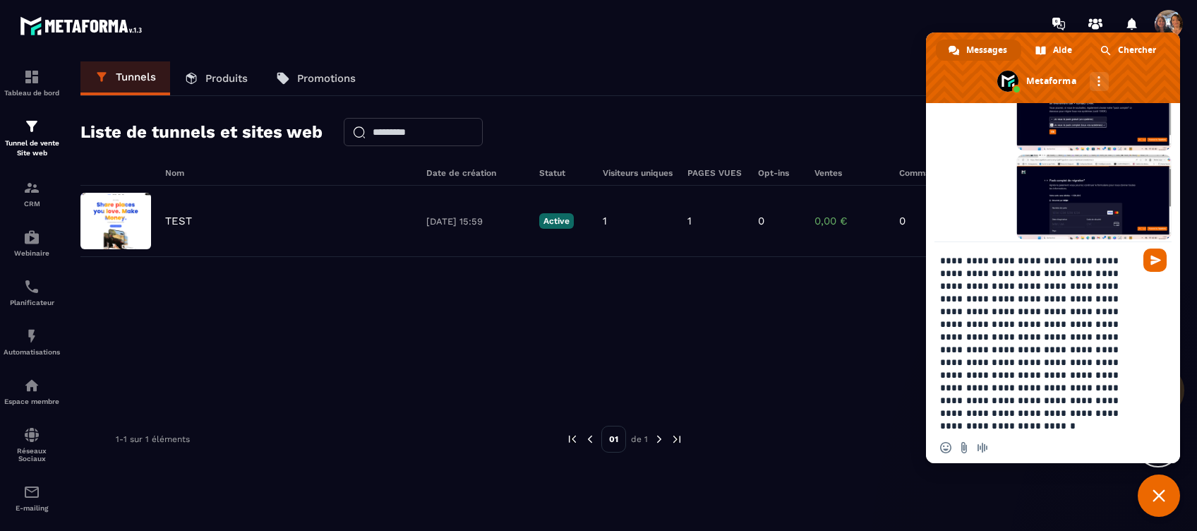
scroll to position [1335, 0]
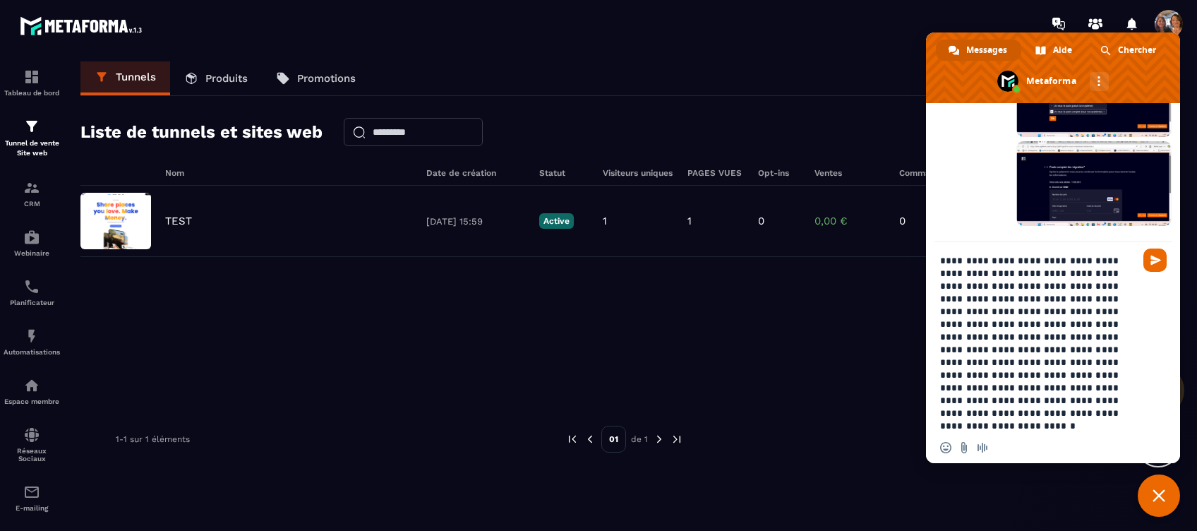
click at [982, 272] on textarea "**********" at bounding box center [1037, 343] width 195 height 178
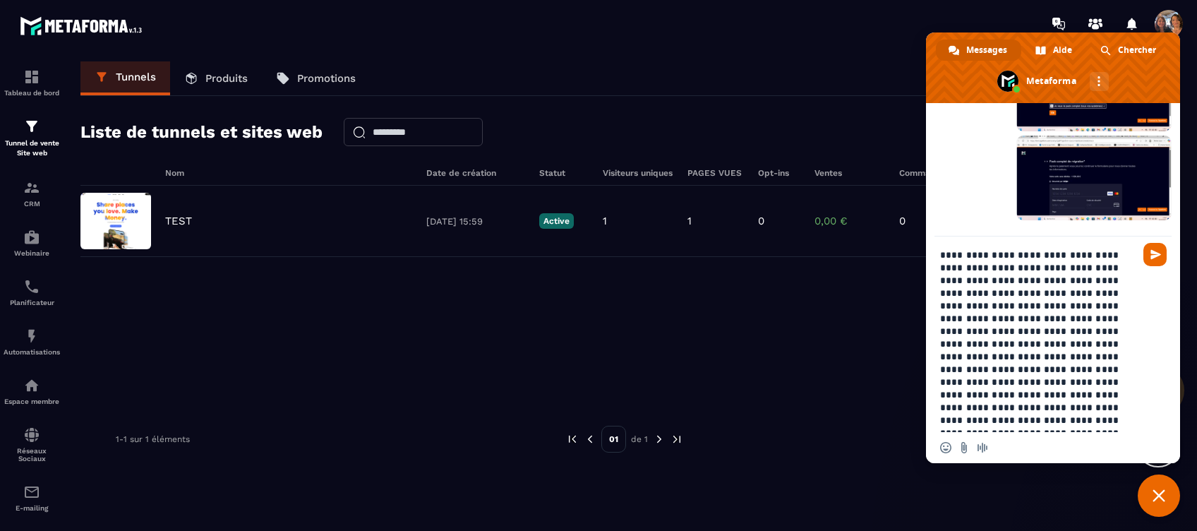
drag, startPoint x: 1010, startPoint y: 296, endPoint x: 1118, endPoint y: 291, distance: 108.0
click at [1118, 291] on textarea "**********" at bounding box center [1037, 339] width 195 height 183
click at [957, 318] on textarea "**********" at bounding box center [1037, 339] width 195 height 183
click at [942, 344] on textarea "**********" at bounding box center [1037, 339] width 195 height 183
click at [1038, 382] on textarea "**********" at bounding box center [1037, 339] width 195 height 183
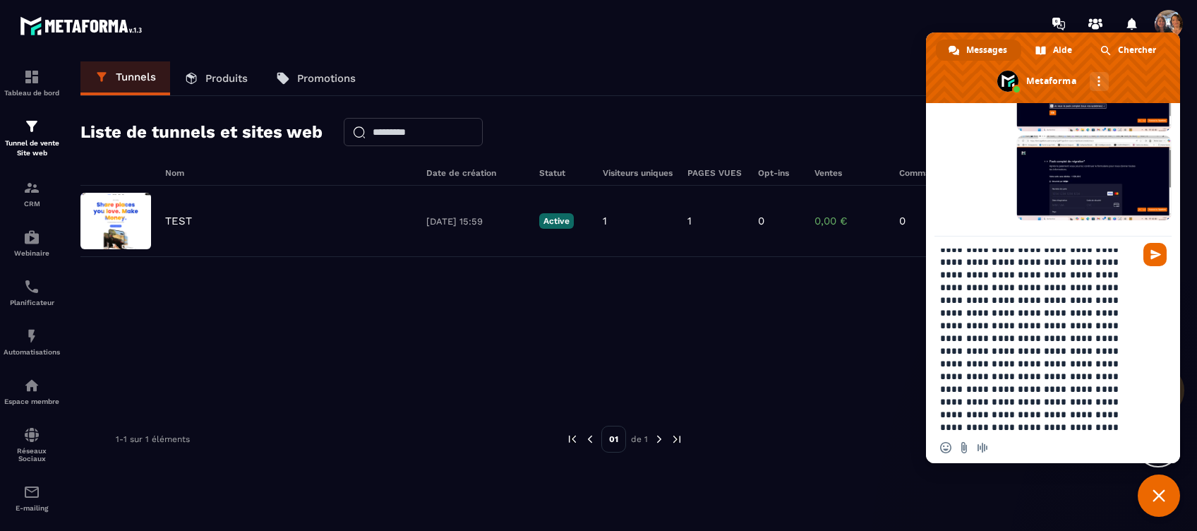
scroll to position [6, 0]
click at [1057, 424] on textarea "**********" at bounding box center [1037, 339] width 195 height 183
type textarea "**********"
click at [1156, 255] on span "Envoyer" at bounding box center [1155, 254] width 11 height 11
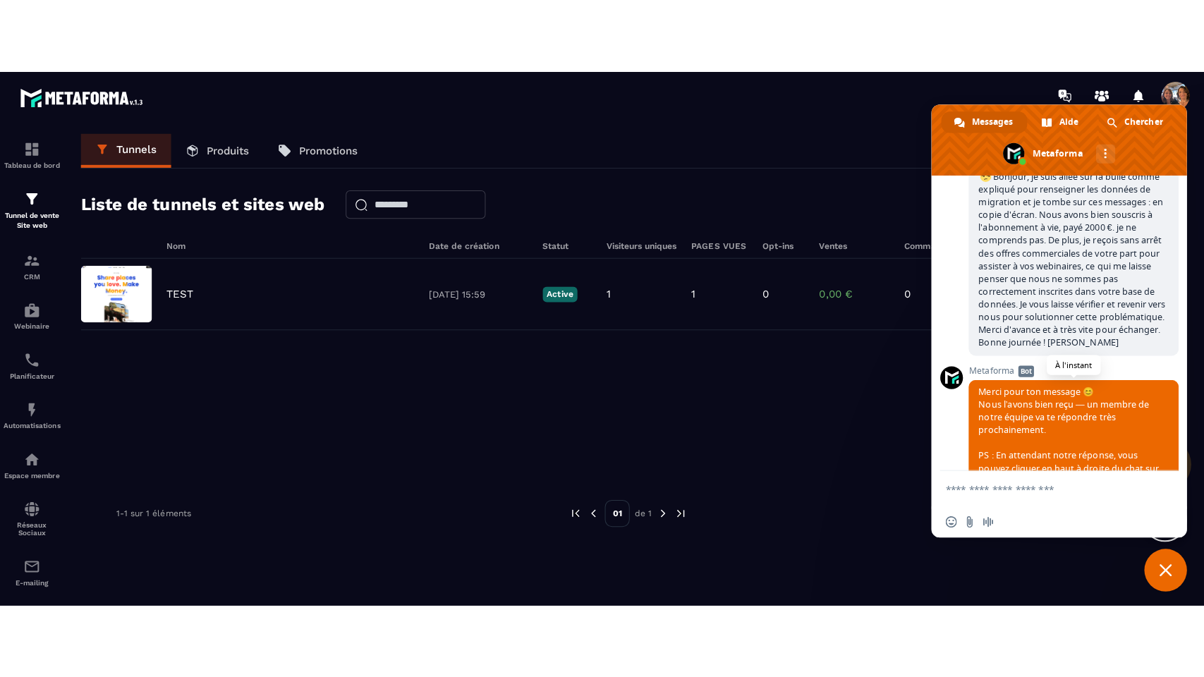
scroll to position [1567, 0]
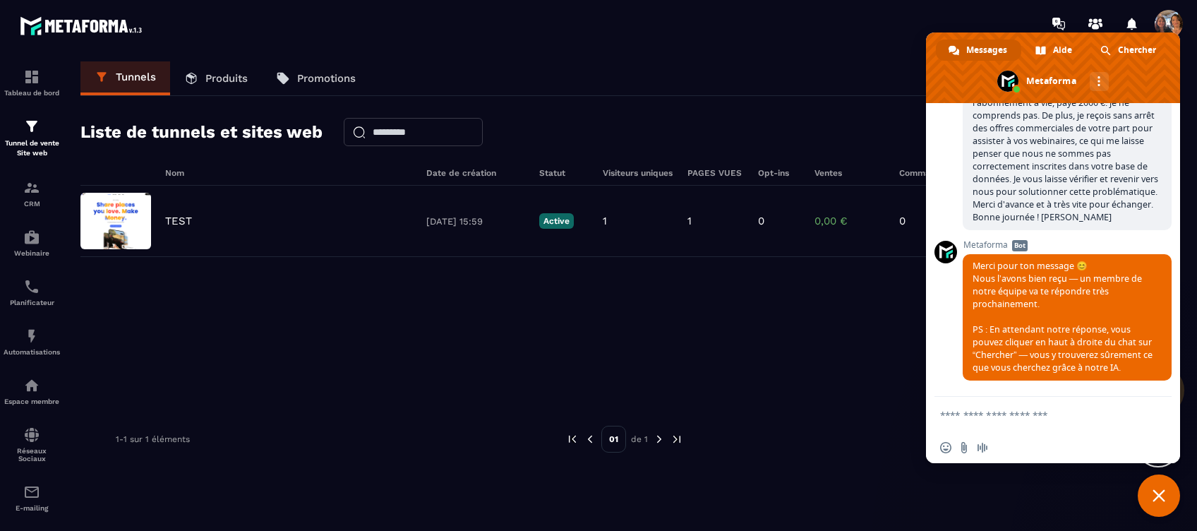
click at [808, 64] on div "Tunnels Produits Promotions" at bounding box center [624, 78] width 1088 height 35
click at [33, 246] on div "Webinaire" at bounding box center [32, 243] width 56 height 28
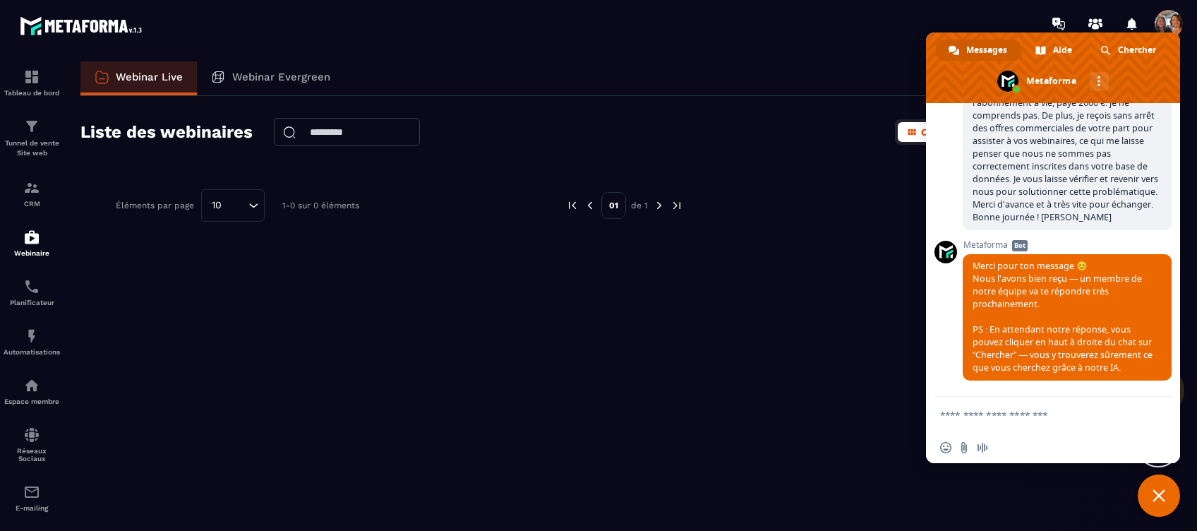
click at [1157, 491] on span "Fermer le chat" at bounding box center [1158, 495] width 13 height 13
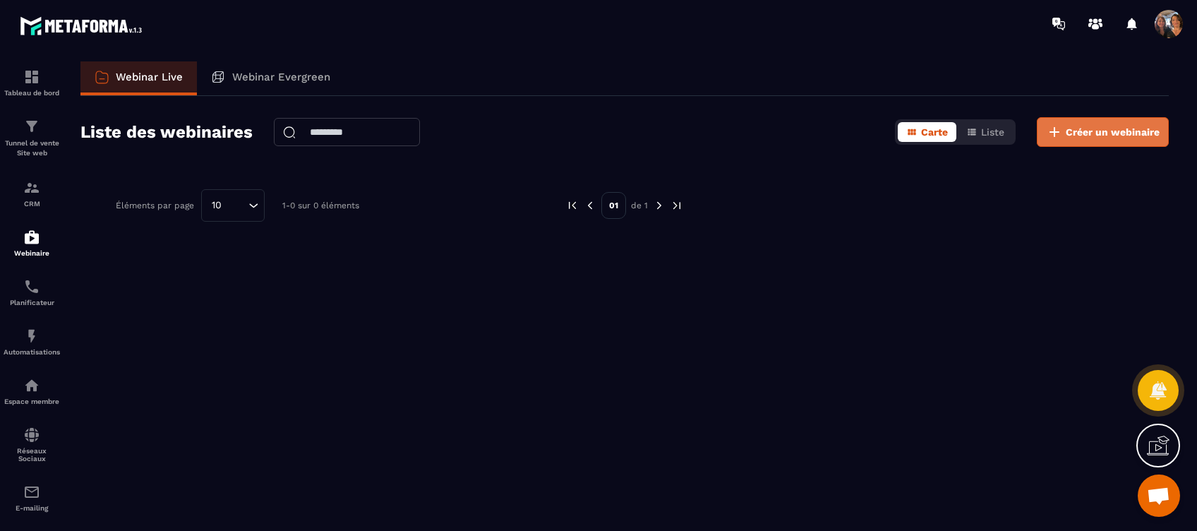
click at [1078, 128] on span "Créer un webinaire" at bounding box center [1112, 132] width 94 height 14
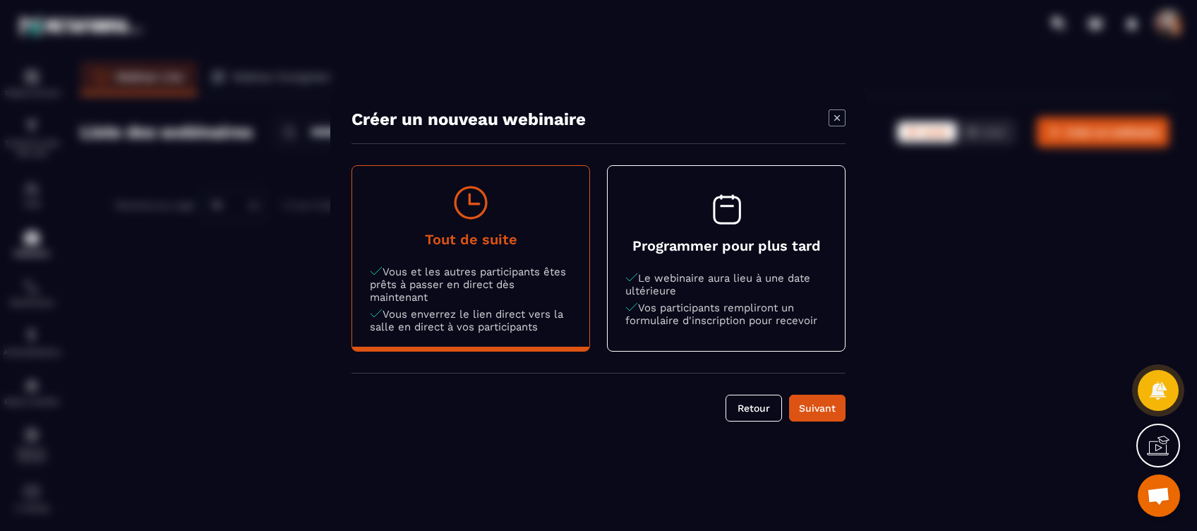
click at [1156, 440] on icon at bounding box center [1157, 445] width 23 height 23
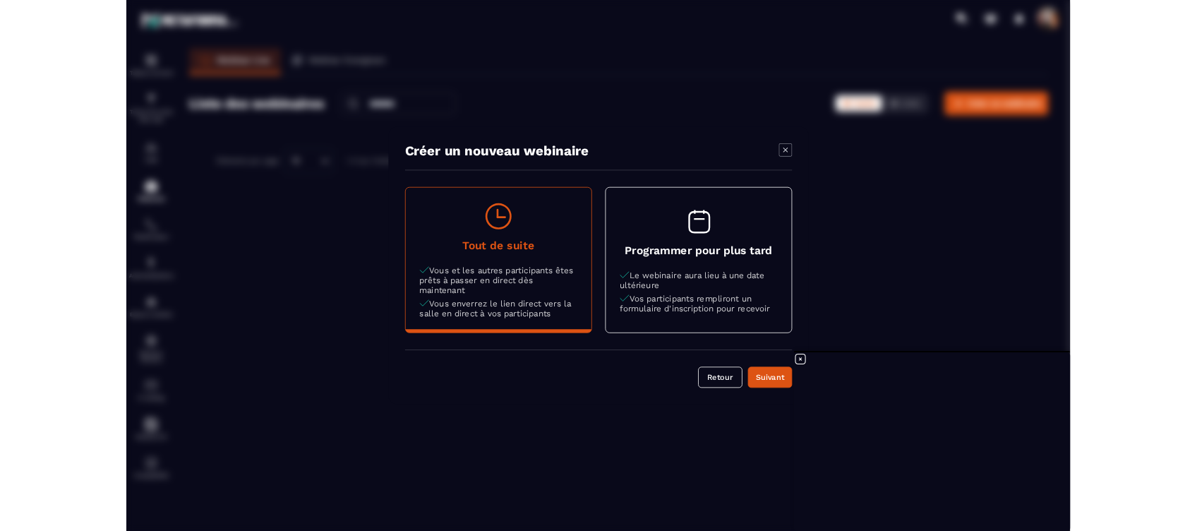
scroll to position [1567, 0]
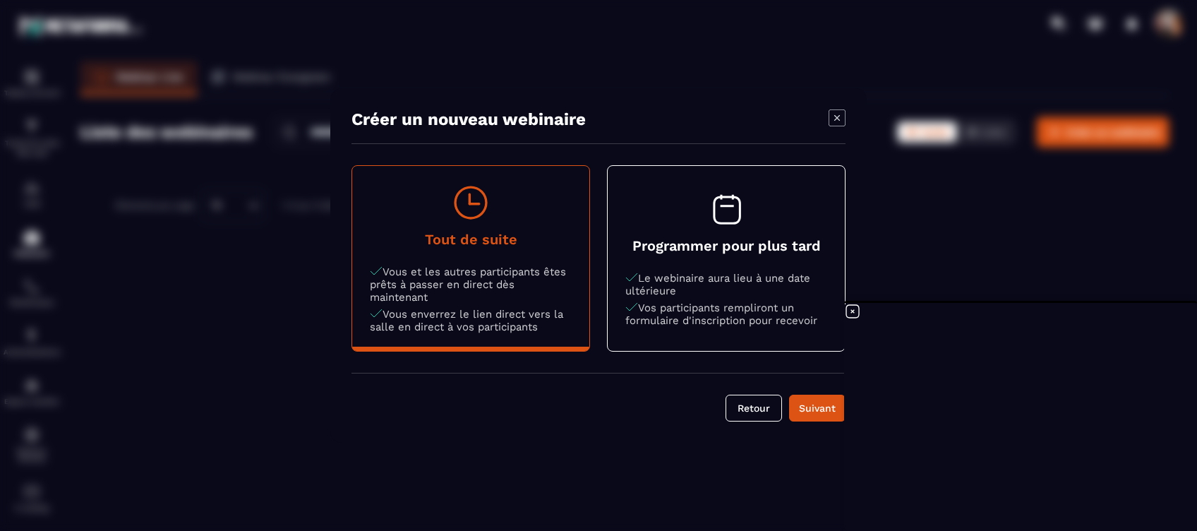
click at [830, 114] on icon "Modal window" at bounding box center [836, 117] width 17 height 17
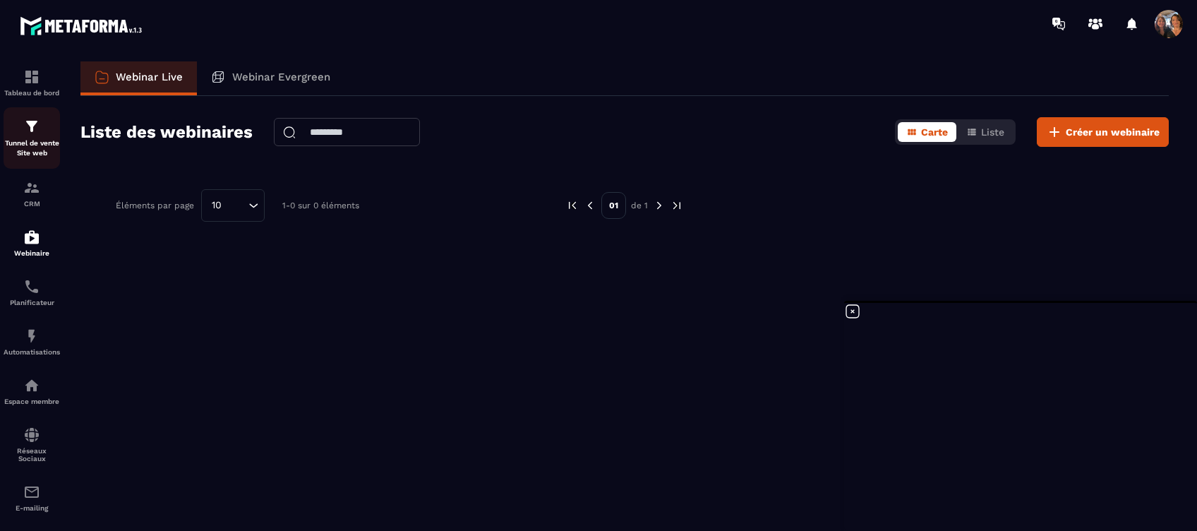
click at [32, 140] on p "Tunnel de vente Site web" at bounding box center [32, 148] width 56 height 20
